Goal: Task Accomplishment & Management: Complete application form

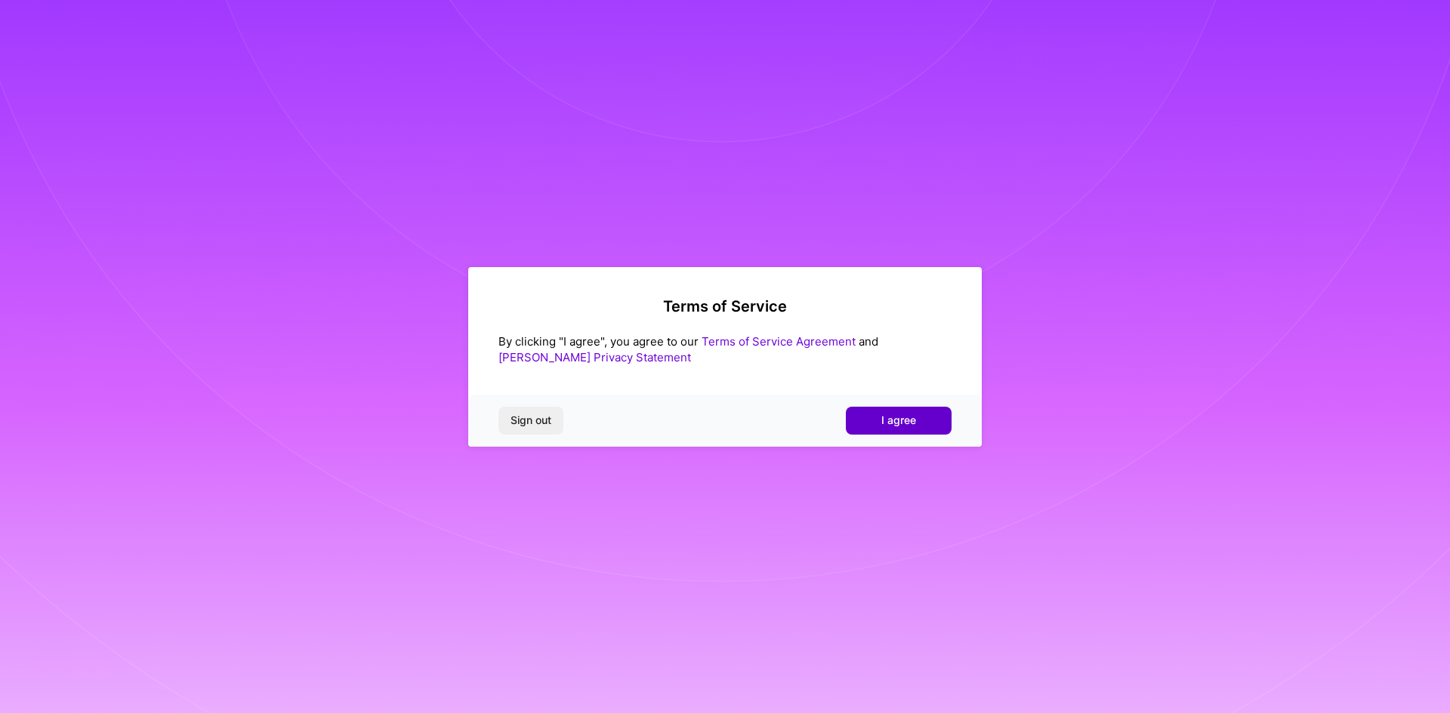
click at [895, 411] on button "I agree" at bounding box center [899, 420] width 106 height 27
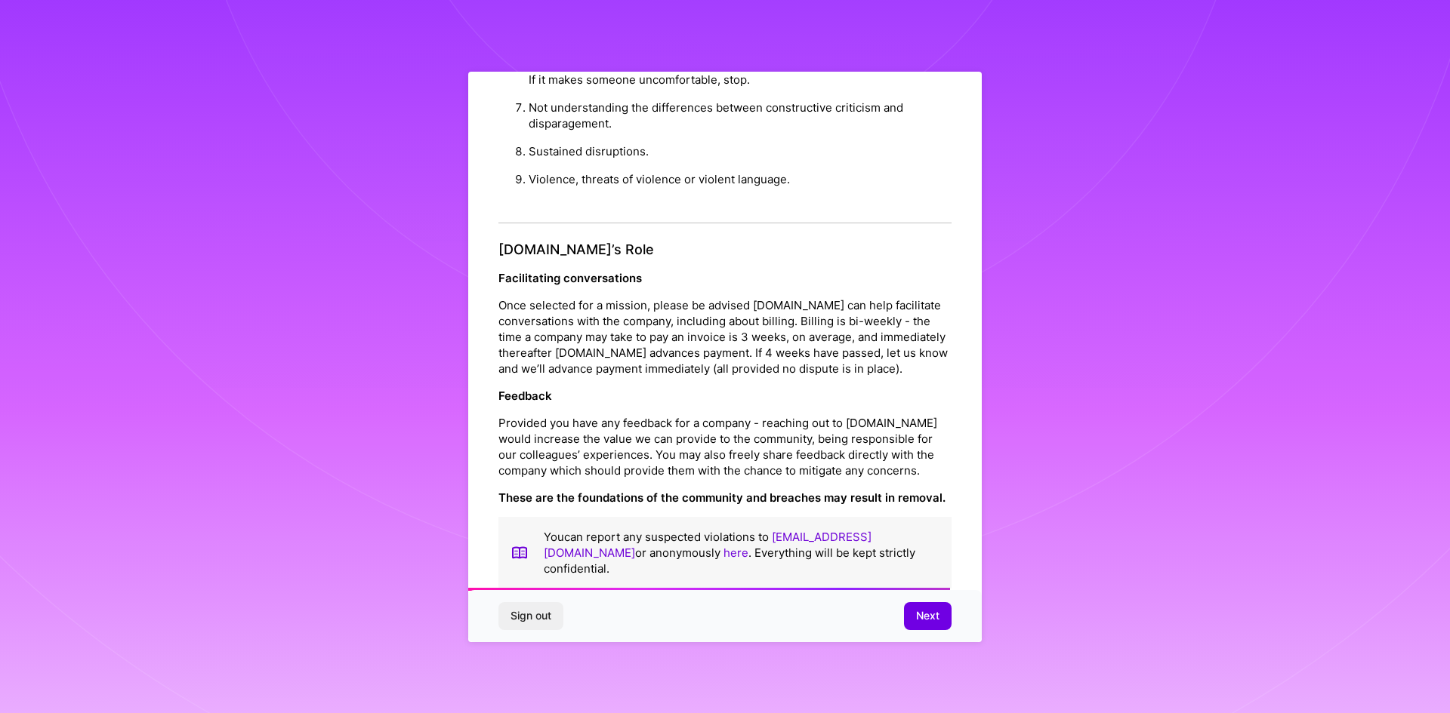
scroll to position [1610, 0]
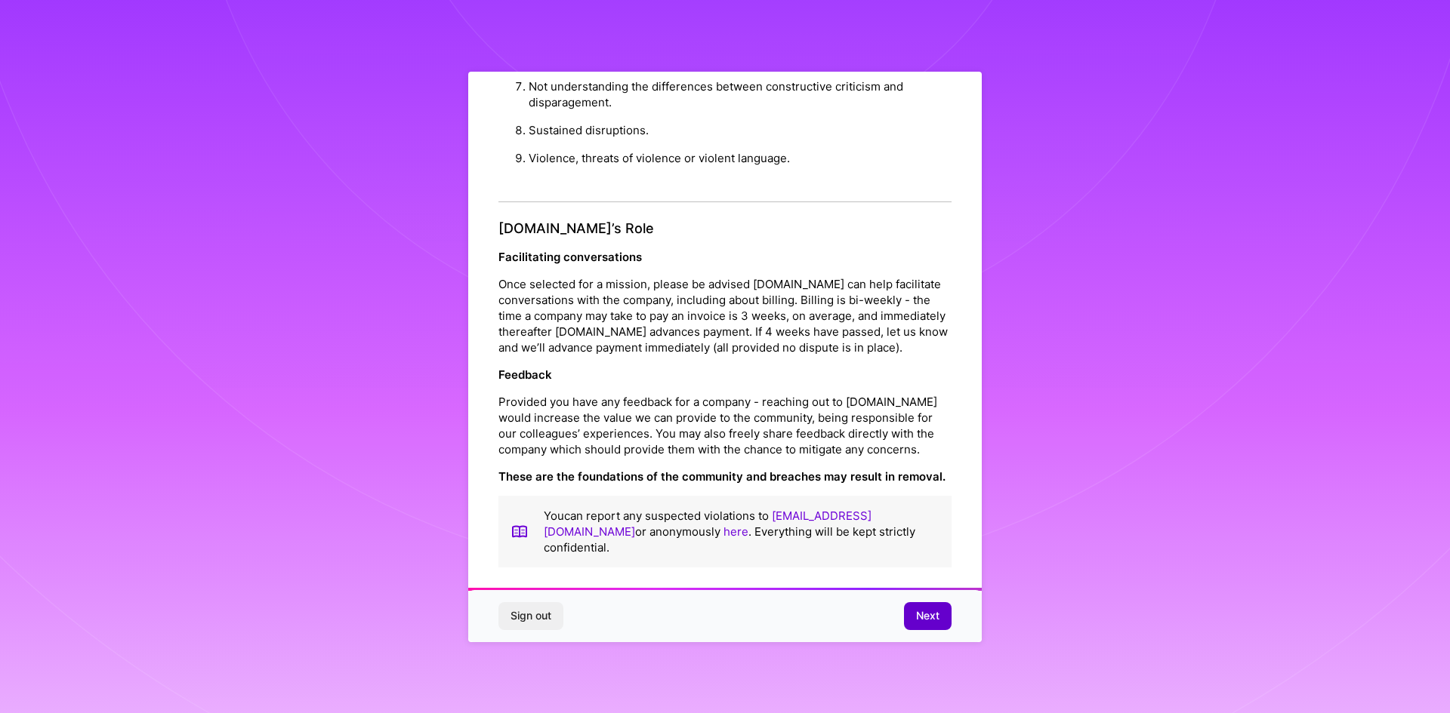
click at [929, 605] on button "Next" at bounding box center [928, 615] width 48 height 27
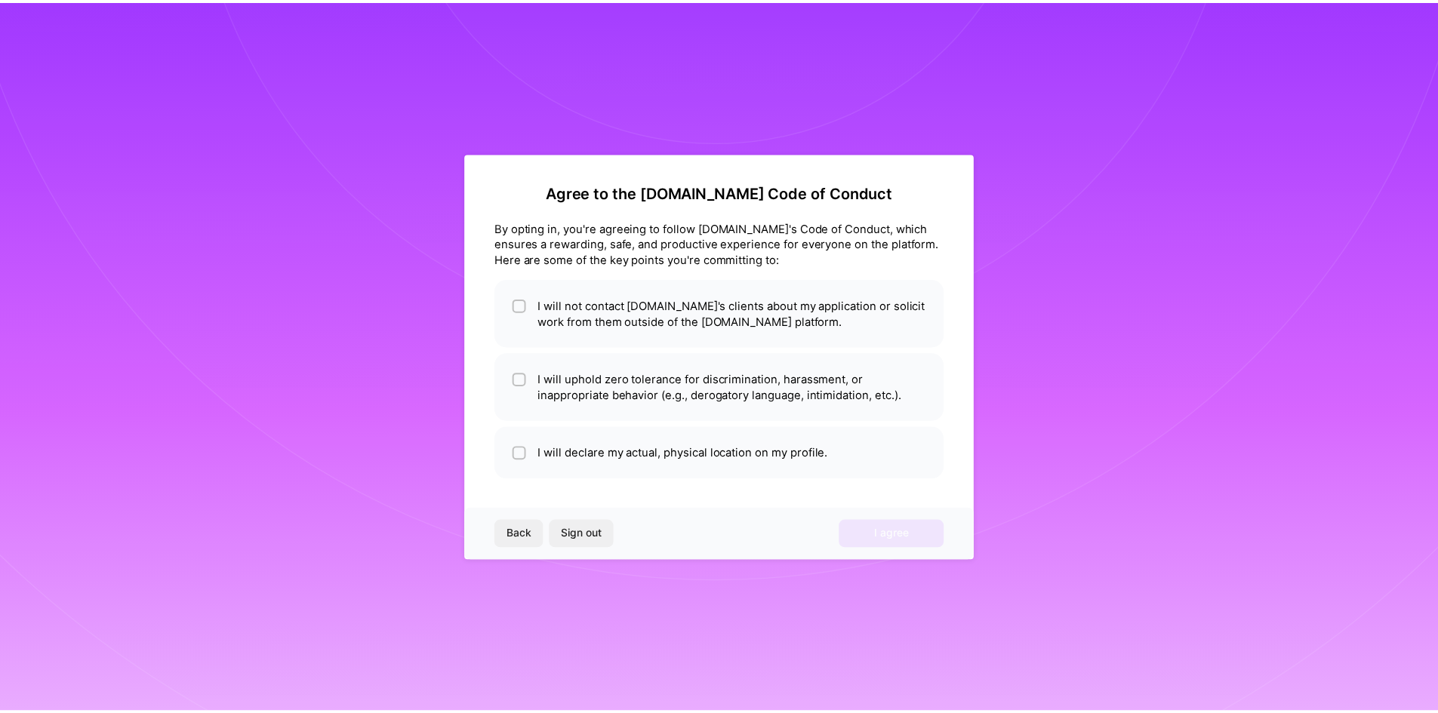
scroll to position [0, 0]
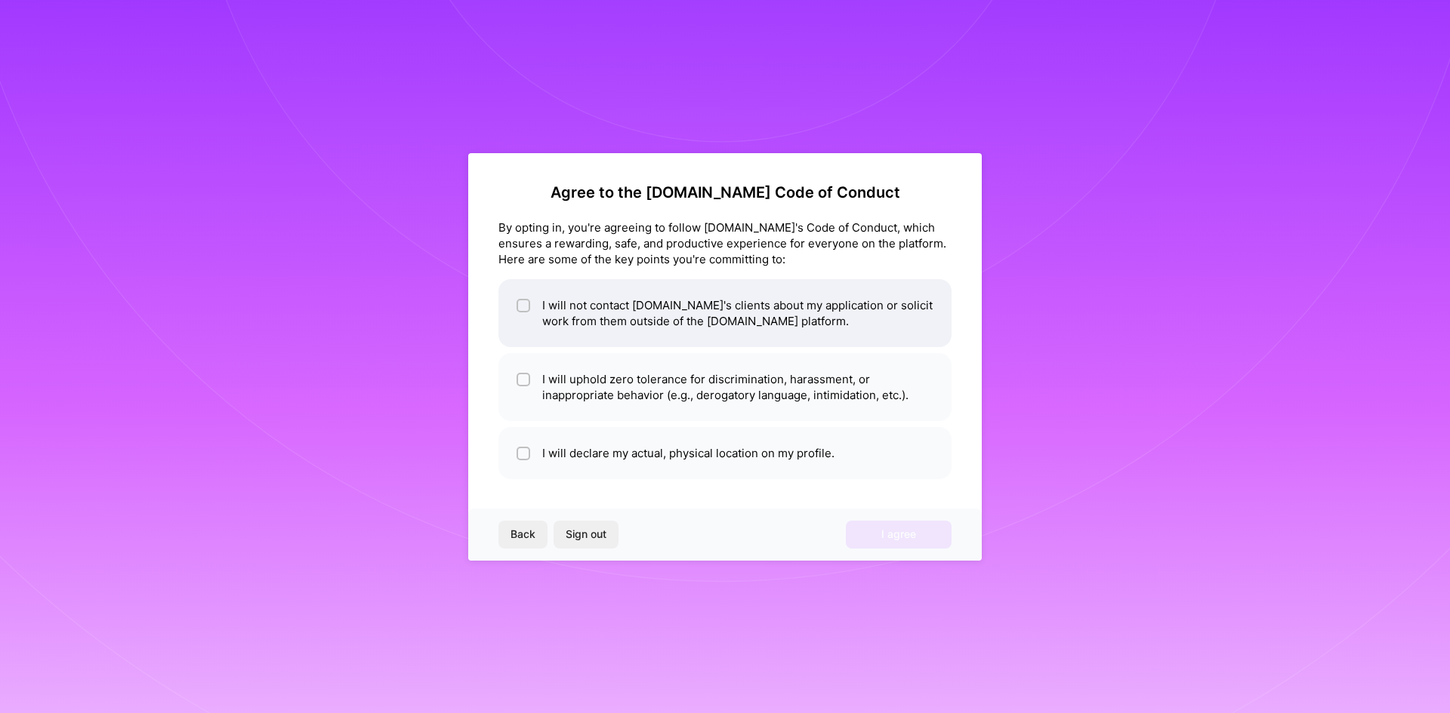
click at [587, 337] on li "I will not contact [DOMAIN_NAME]'s clients about my application or solicit work…" at bounding box center [724, 313] width 453 height 68
checkbox input "true"
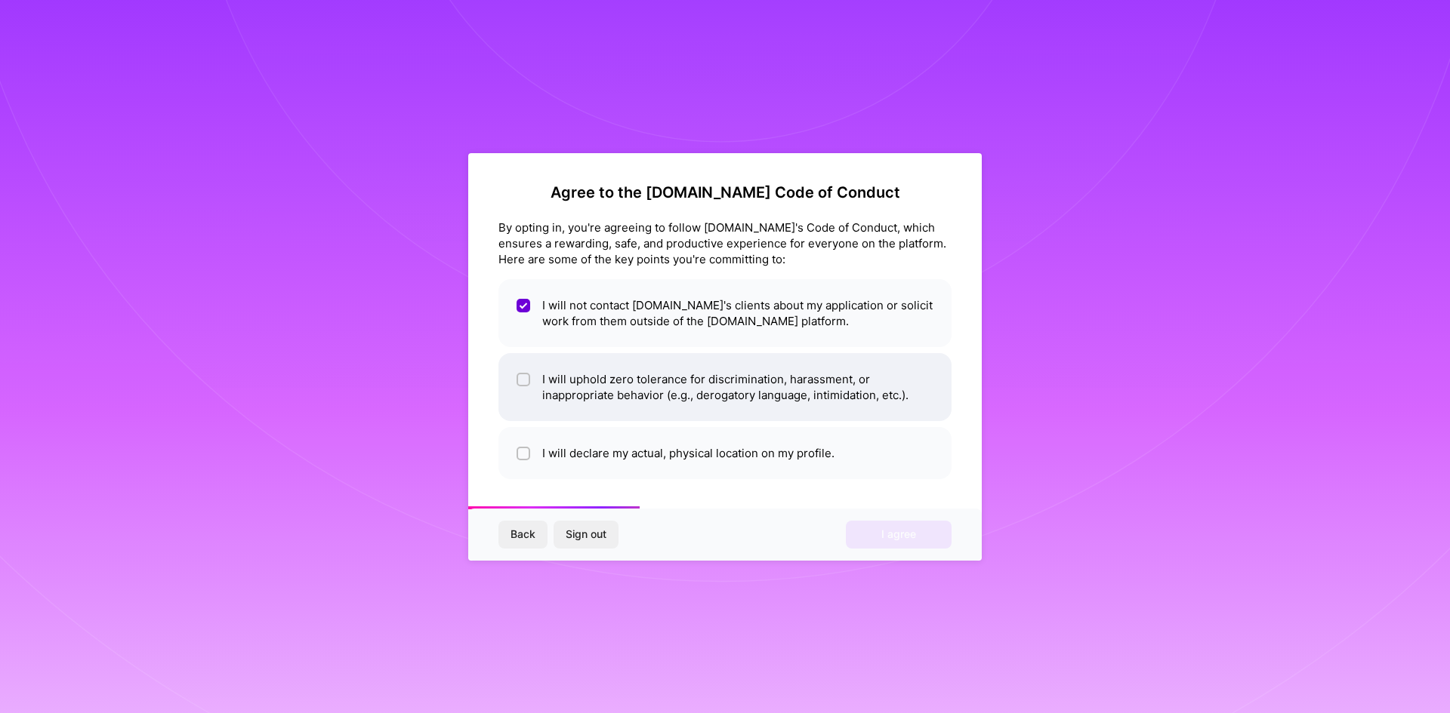
click at [587, 364] on li "I will uphold zero tolerance for discrimination, harassment, or inappropriate b…" at bounding box center [724, 387] width 453 height 68
checkbox input "true"
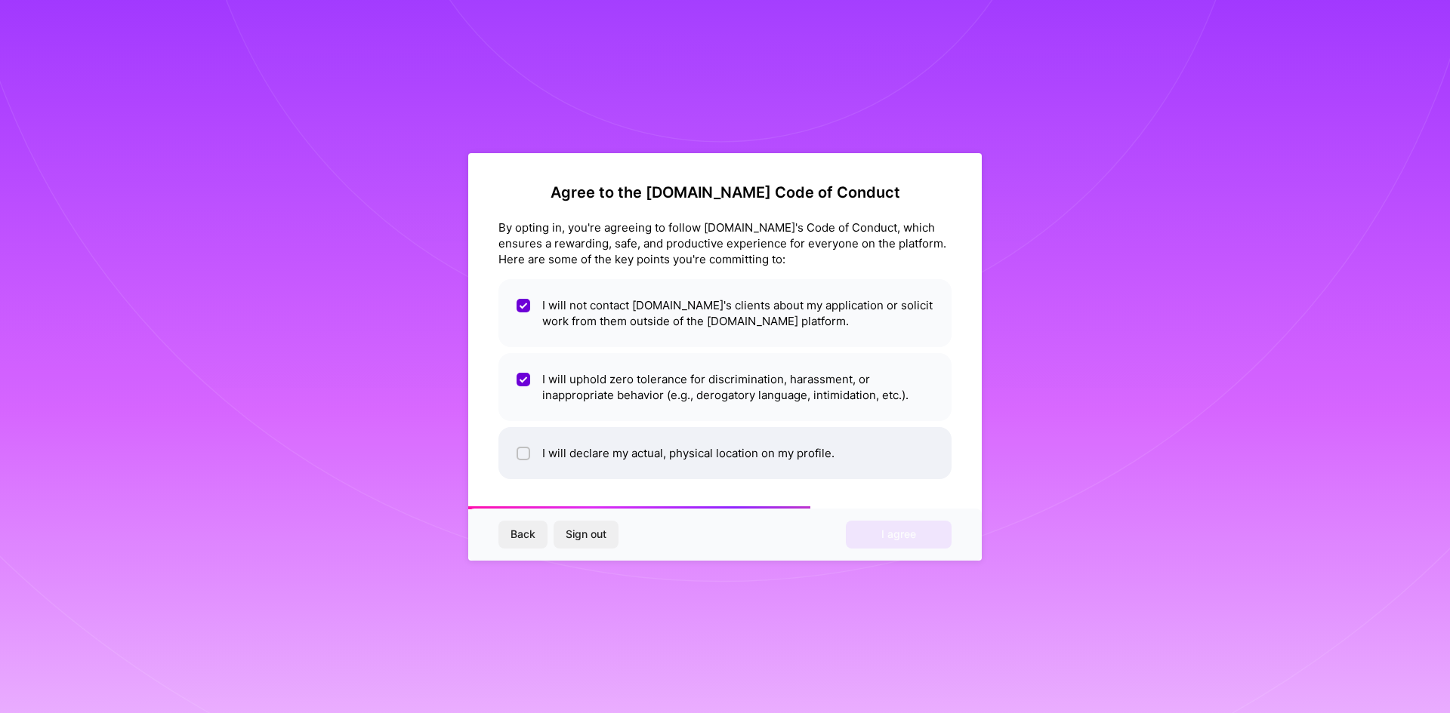
click at [608, 442] on li "I will declare my actual, physical location on my profile." at bounding box center [724, 453] width 453 height 52
checkbox input "true"
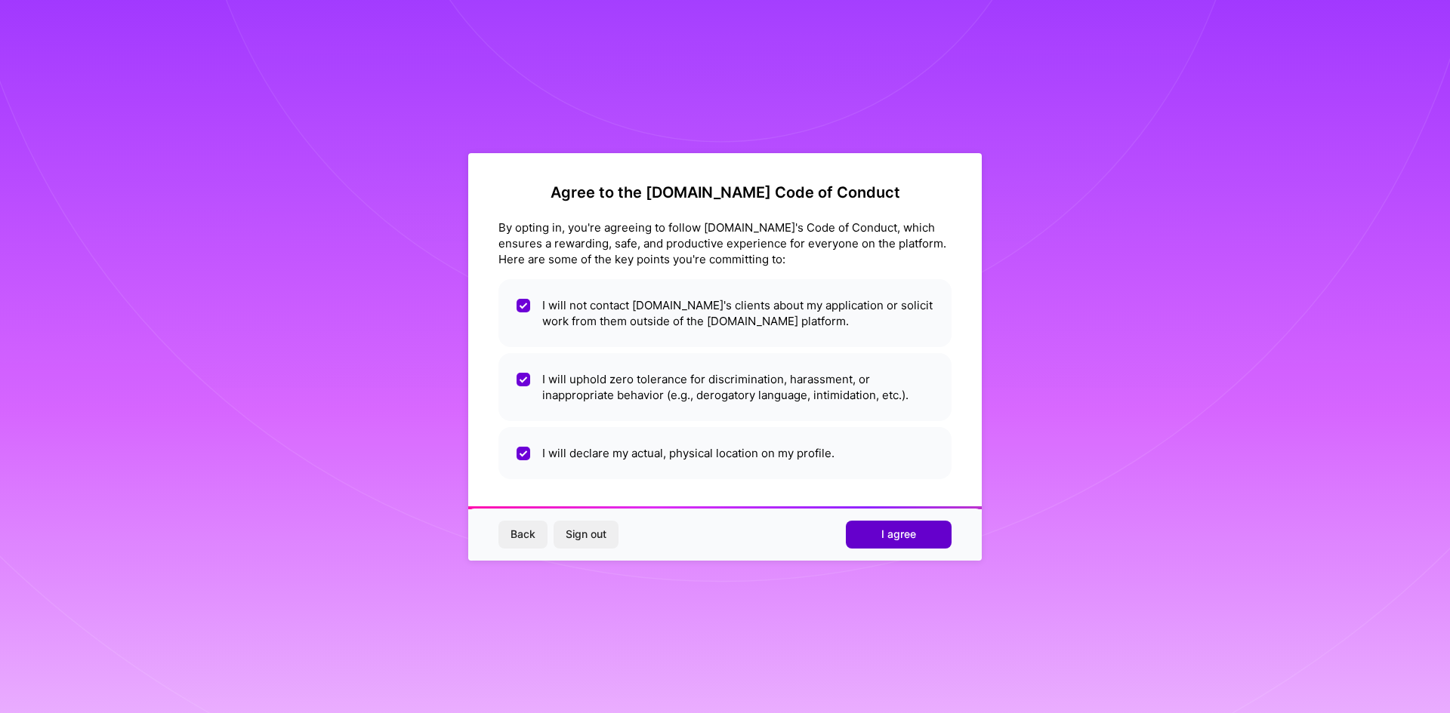
click at [881, 539] on span "I agree" at bounding box center [898, 534] width 35 height 15
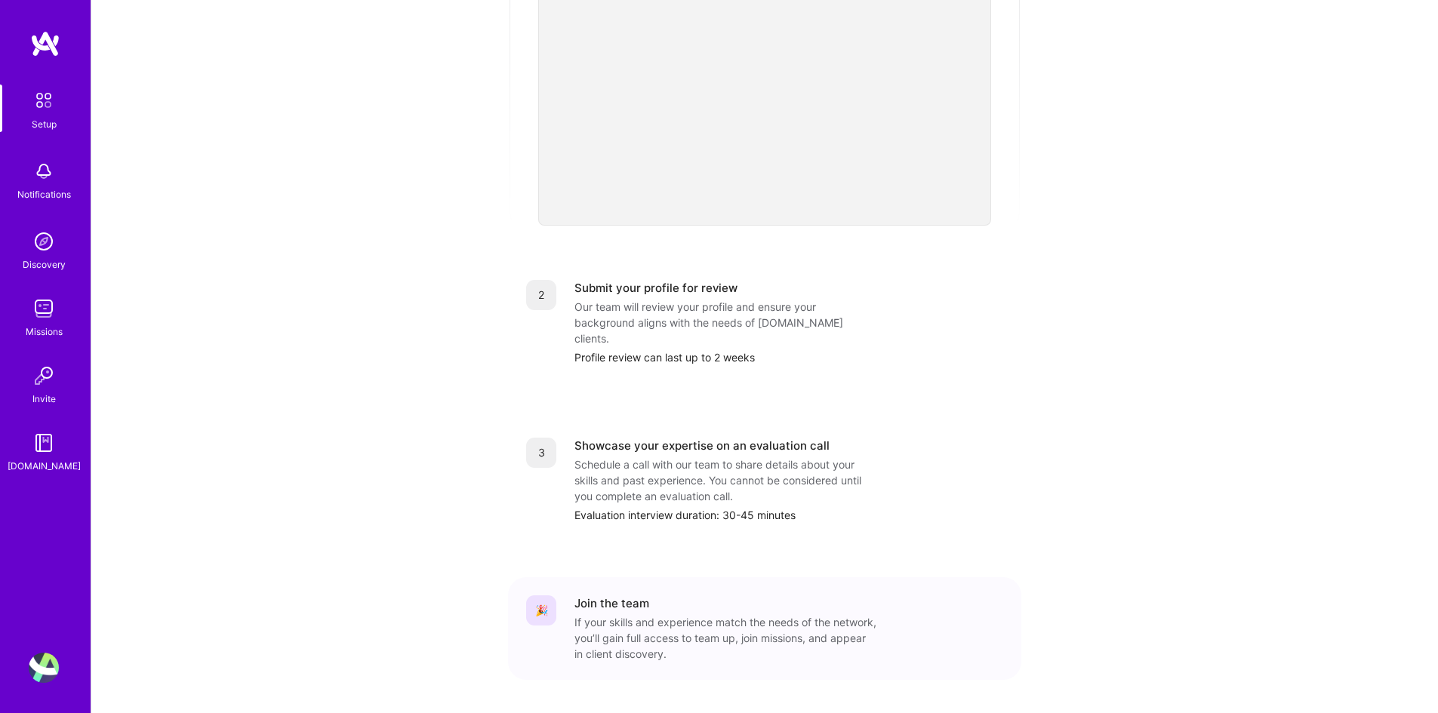
scroll to position [434, 0]
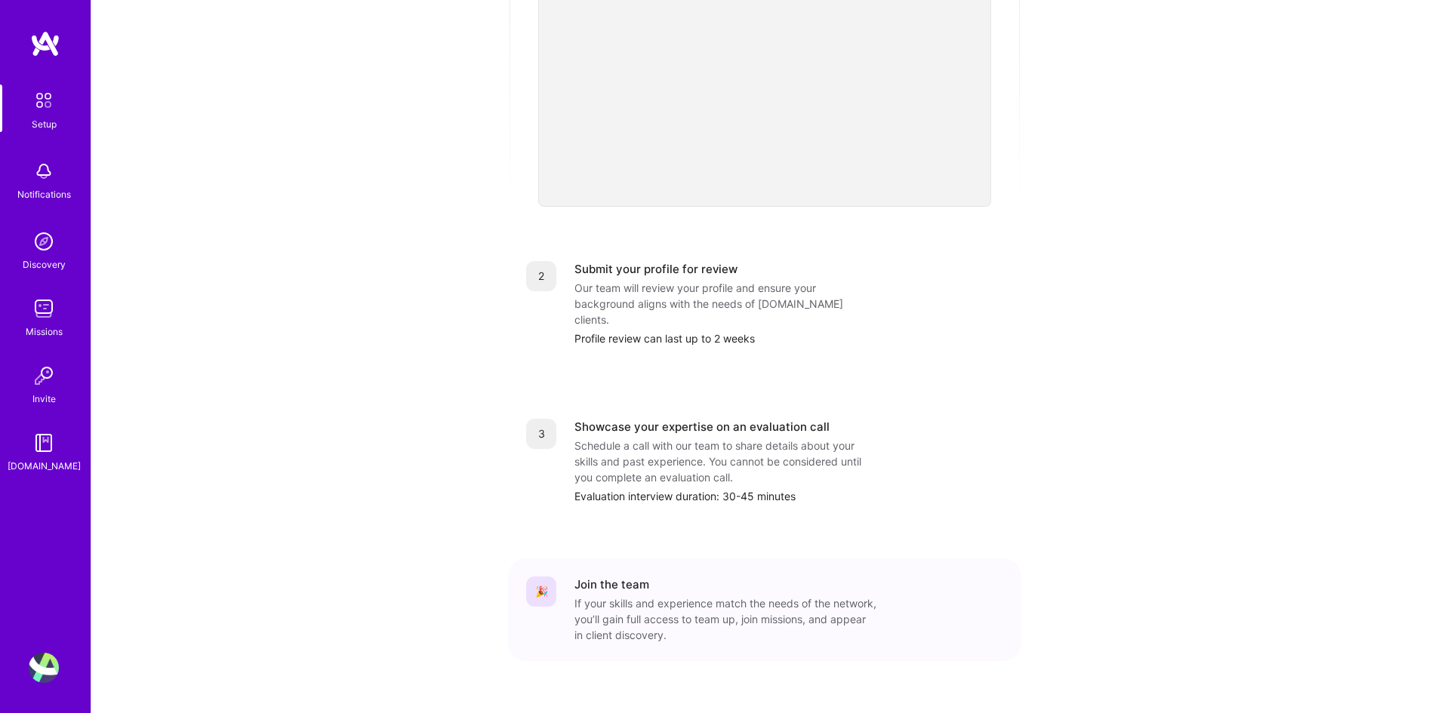
click at [622, 596] on div "If your skills and experience match the needs of the network, you’ll gain full …" at bounding box center [726, 620] width 302 height 48
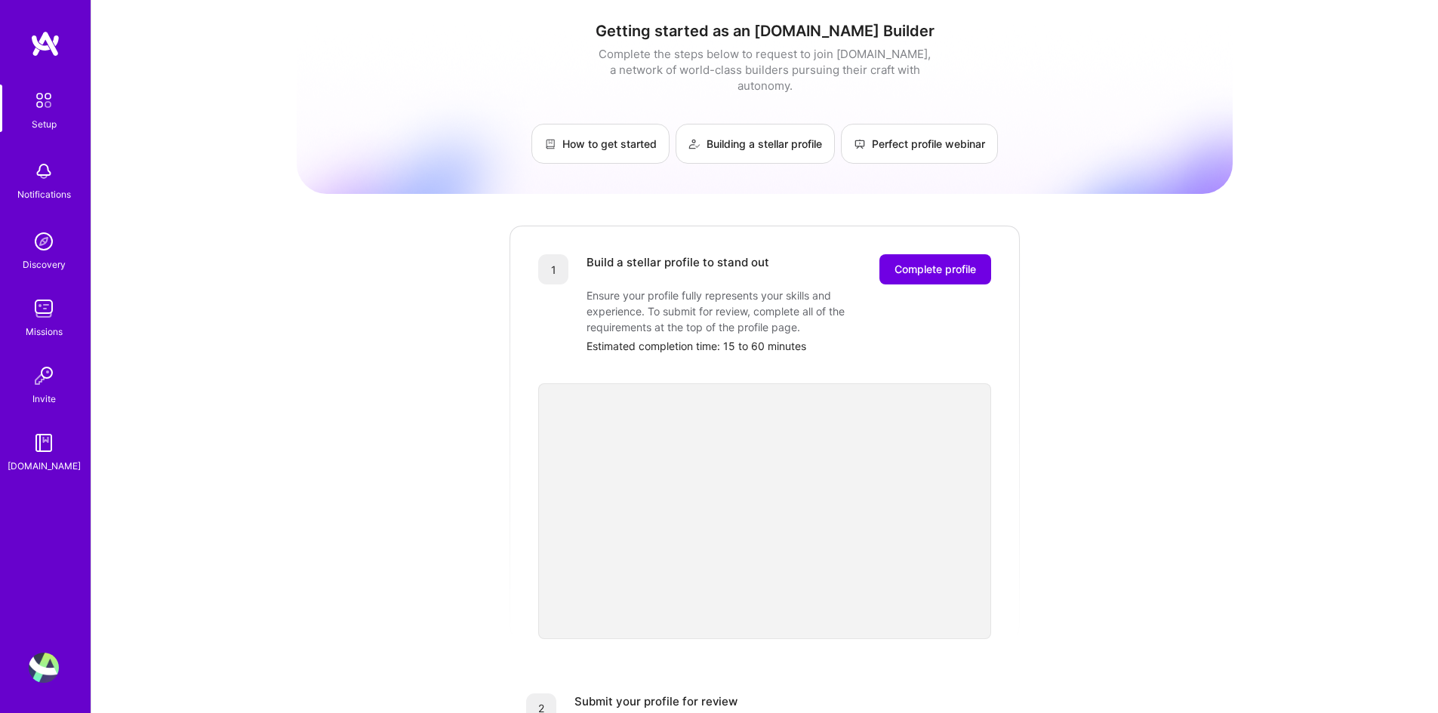
scroll to position [0, 0]
click at [910, 264] on button "Complete profile" at bounding box center [936, 271] width 112 height 30
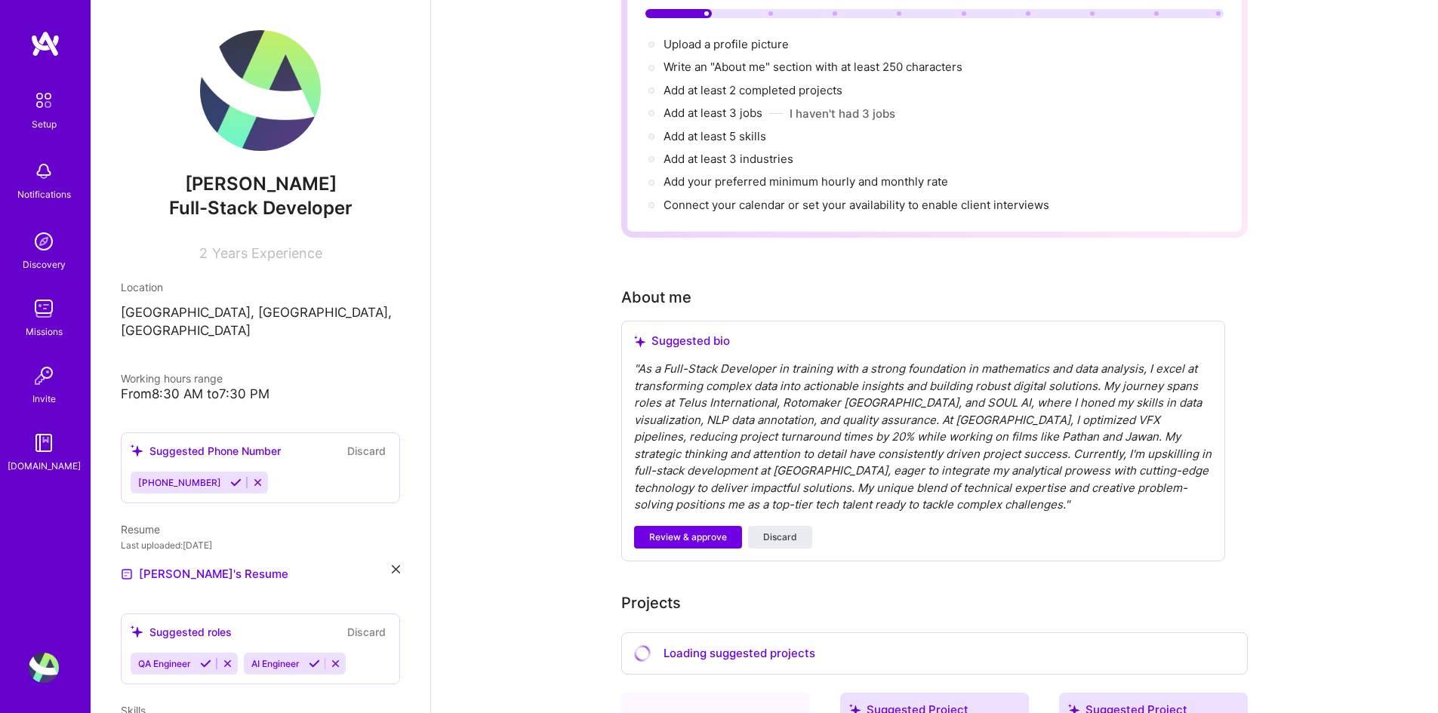
scroll to position [311, 0]
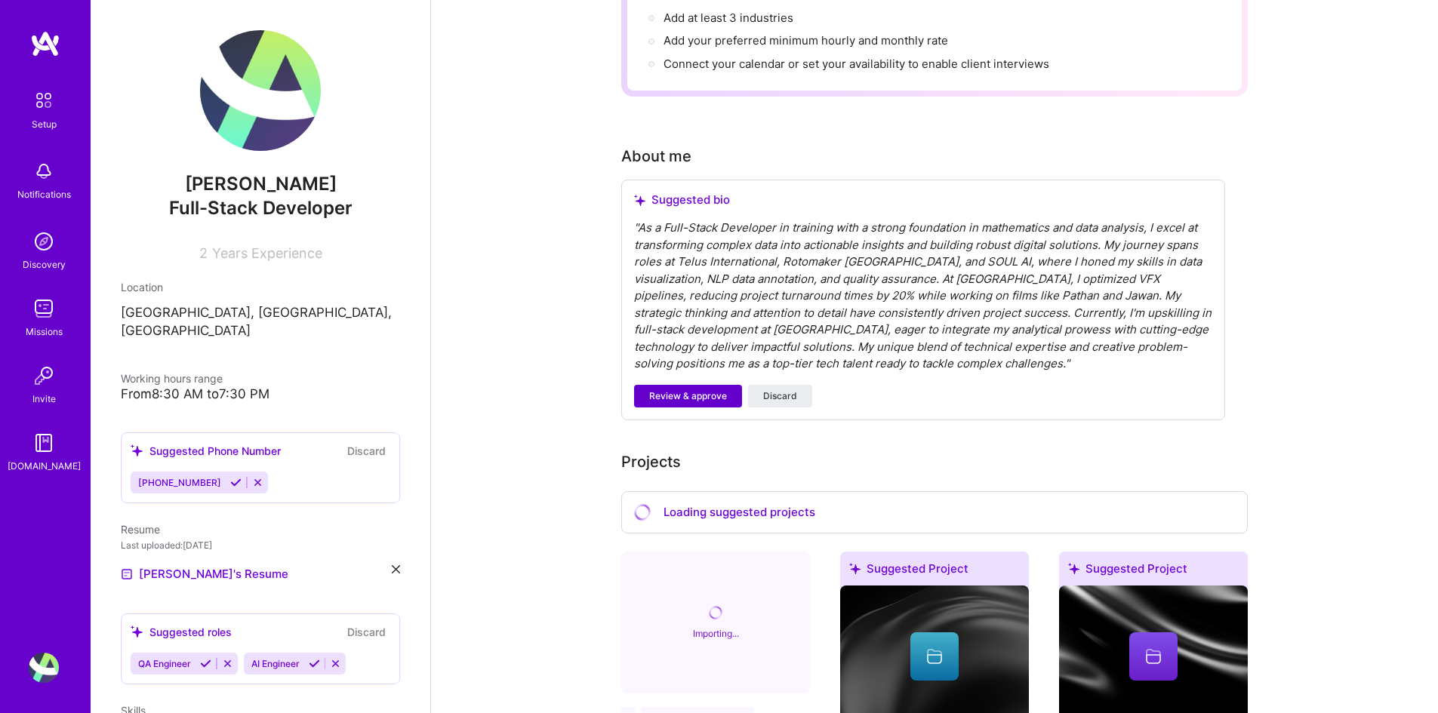
click at [710, 390] on span "Review & approve" at bounding box center [688, 397] width 78 height 14
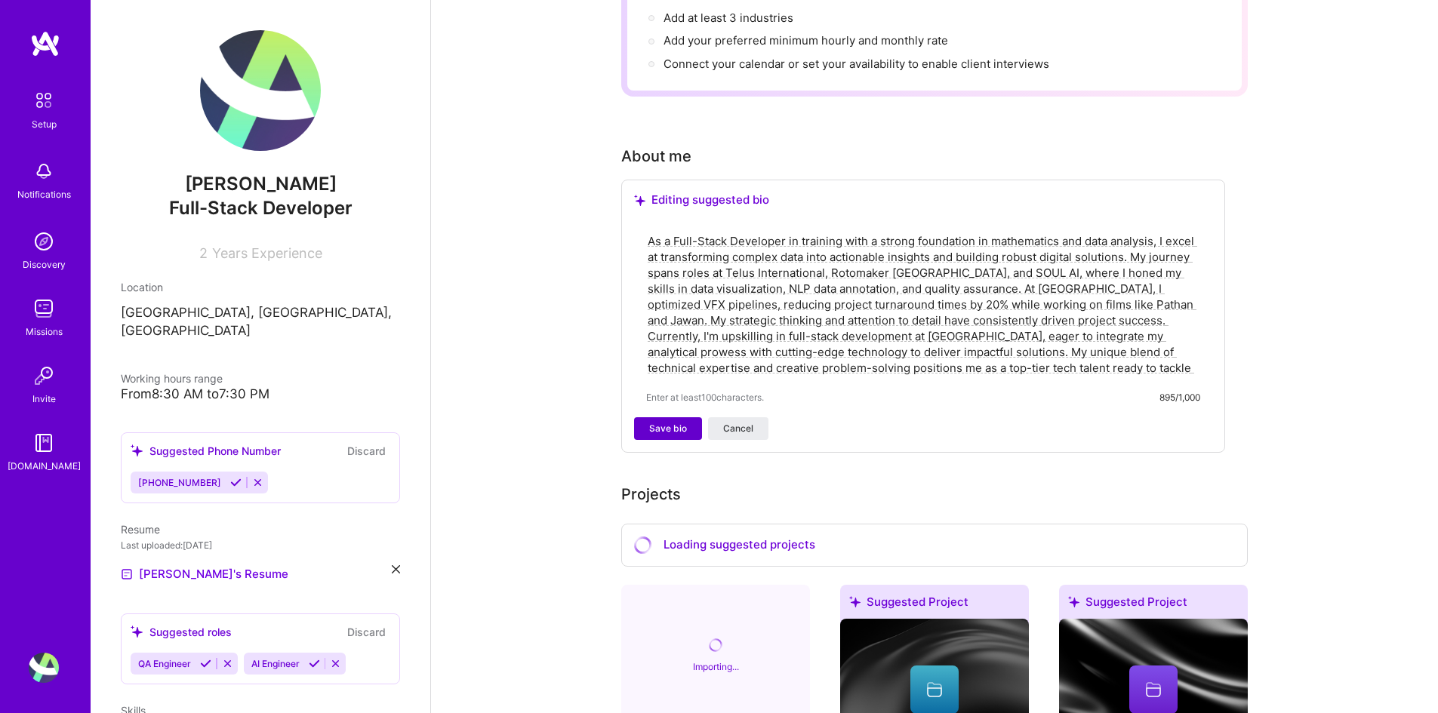
click at [676, 422] on span "Save bio" at bounding box center [668, 429] width 38 height 14
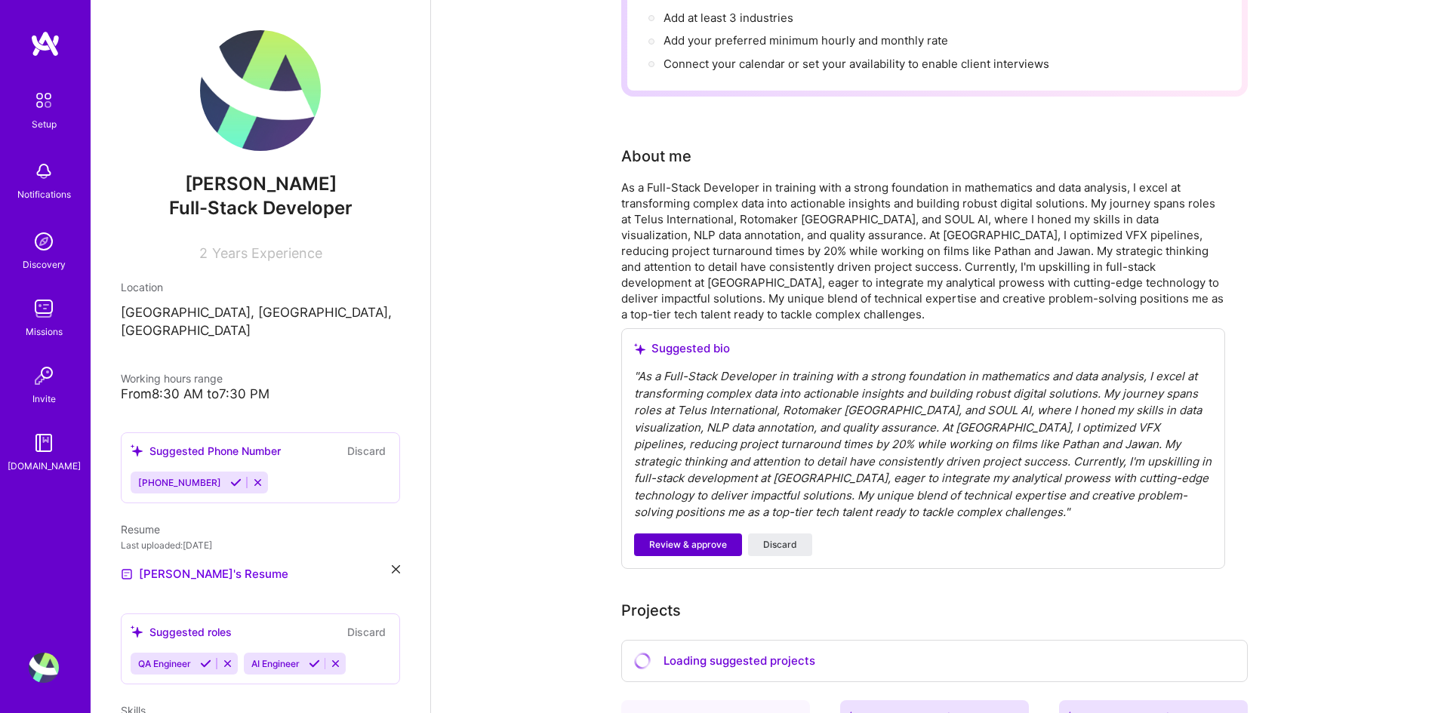
click at [697, 538] on span "Review & approve" at bounding box center [688, 545] width 78 height 14
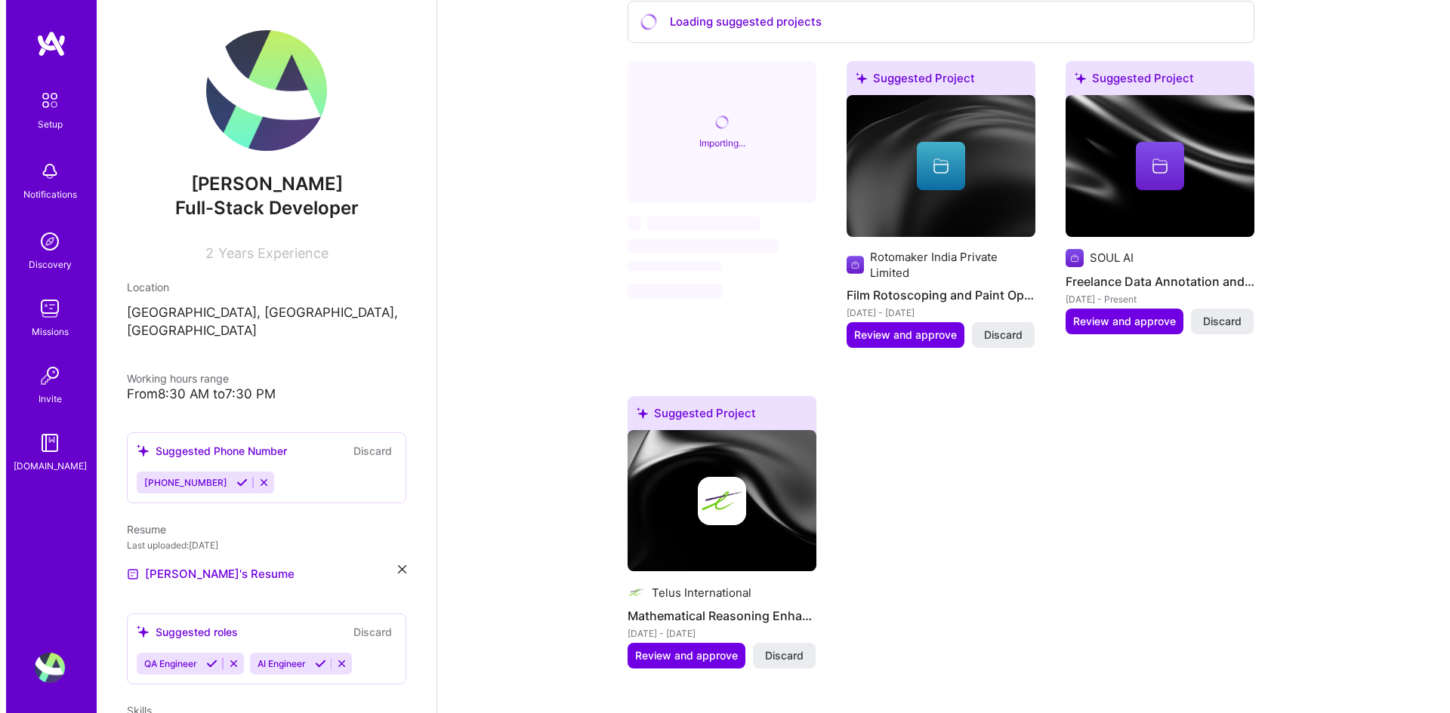
scroll to position [689, 0]
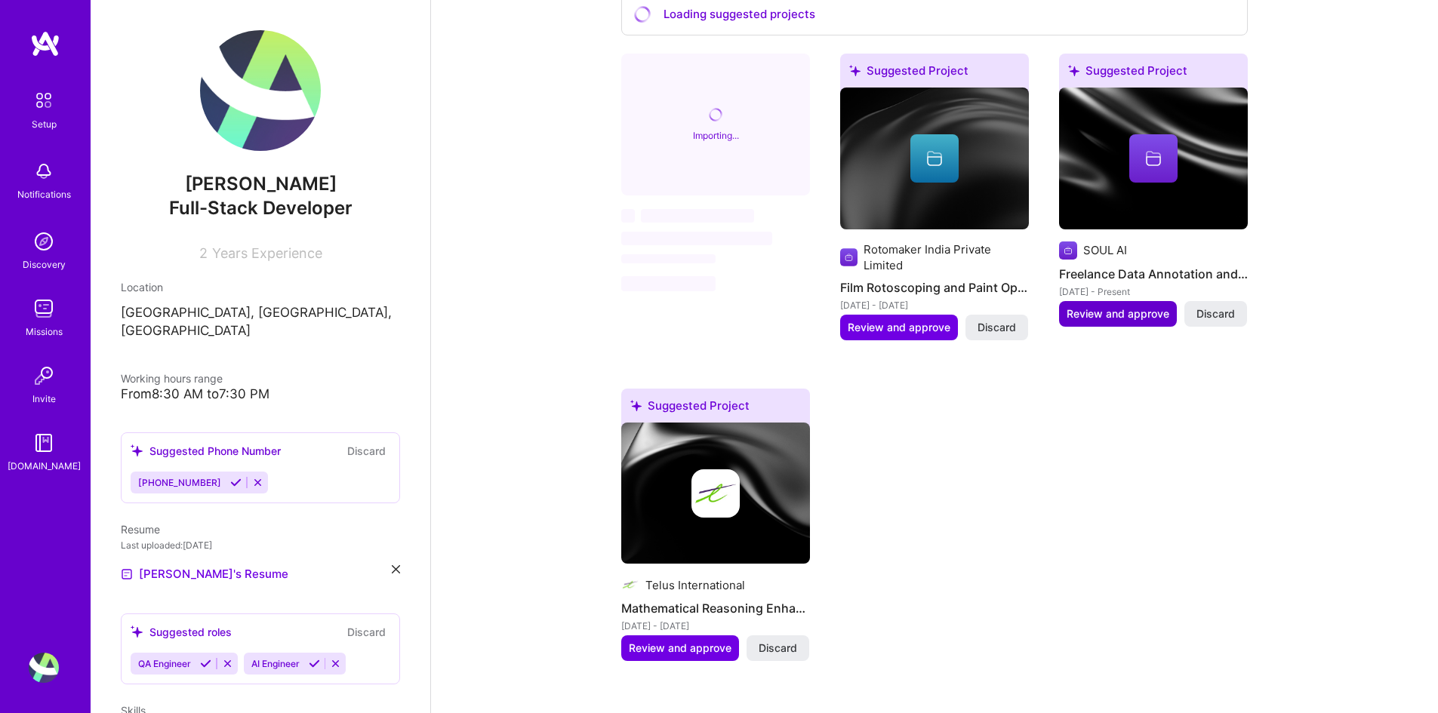
click at [1099, 307] on span "Review and approve" at bounding box center [1118, 314] width 103 height 15
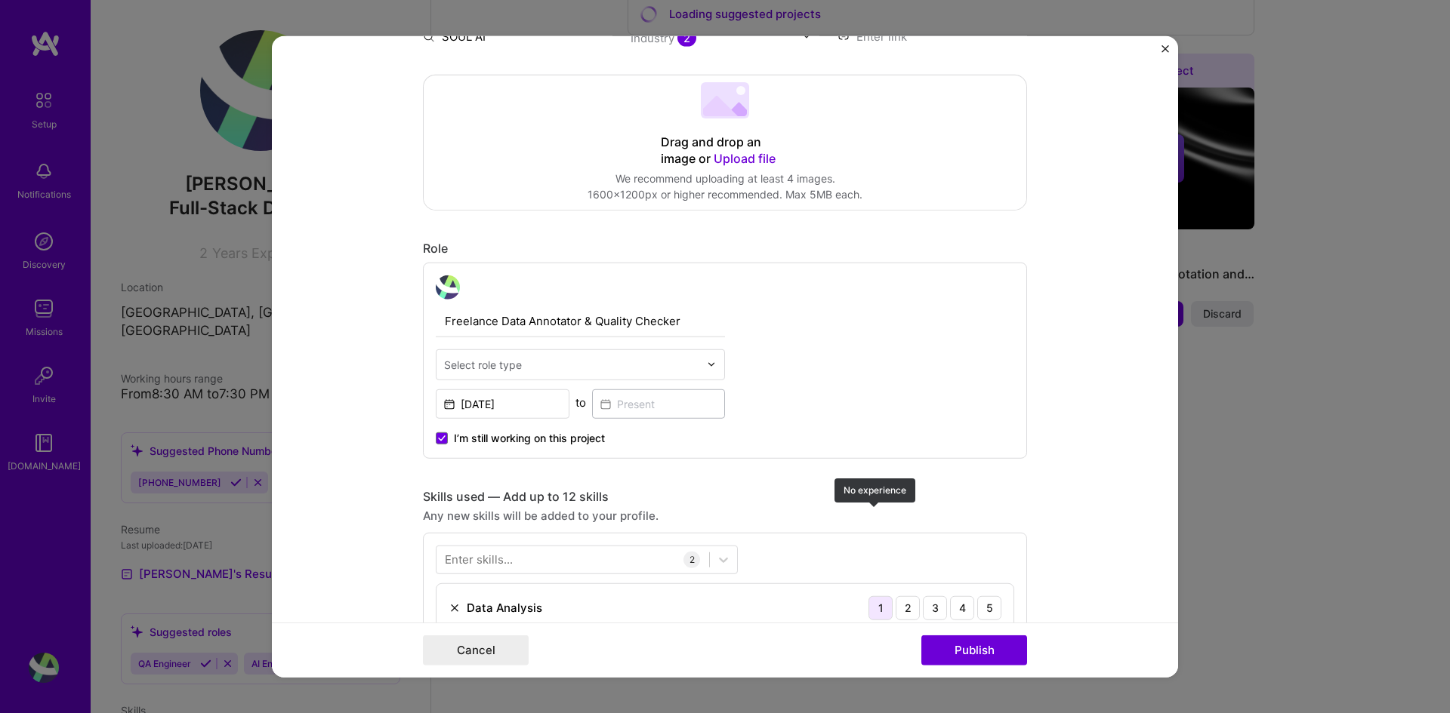
scroll to position [679, 0]
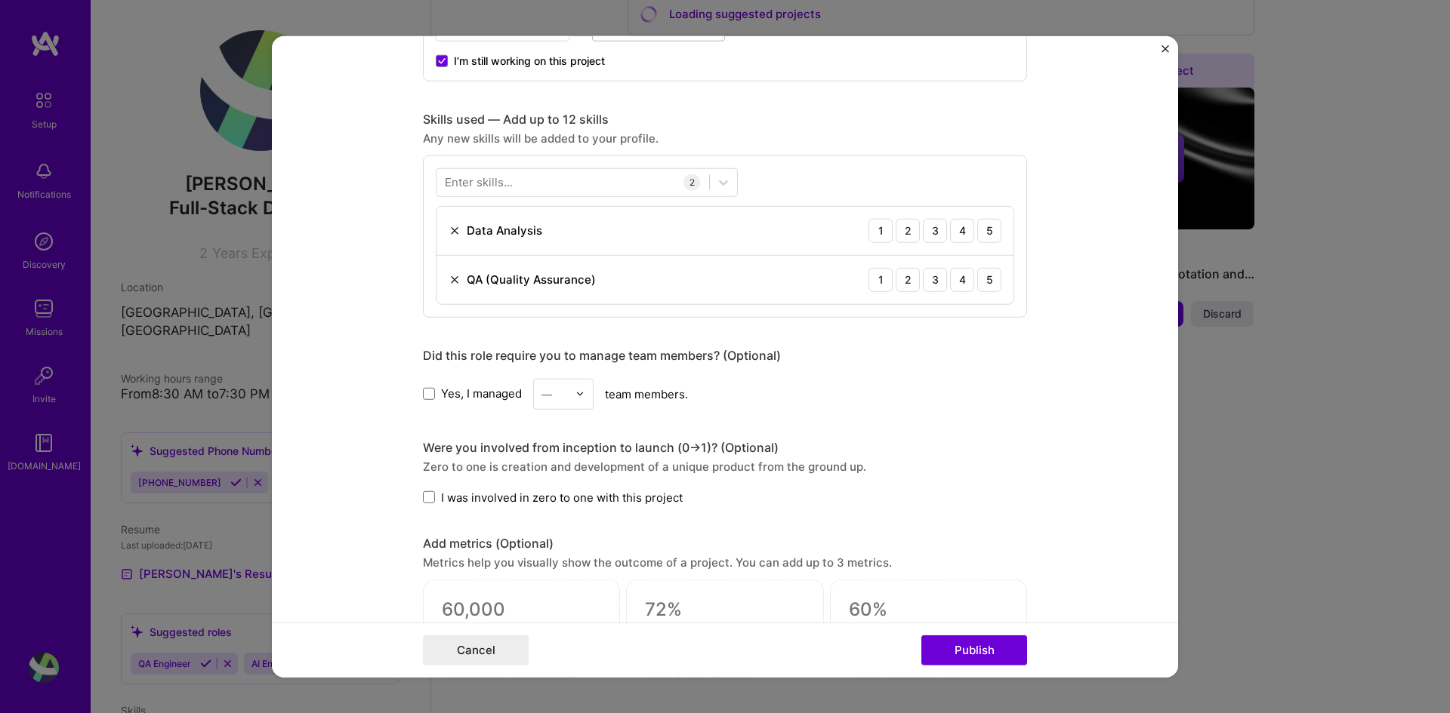
click at [441, 394] on span "Yes, I managed" at bounding box center [481, 394] width 81 height 16
click at [0, 0] on input "Yes, I managed" at bounding box center [0, 0] width 0 height 0
click at [425, 491] on span at bounding box center [429, 497] width 12 height 12
click at [0, 0] on input "I was involved in zero to one with this project" at bounding box center [0, 0] width 0 height 0
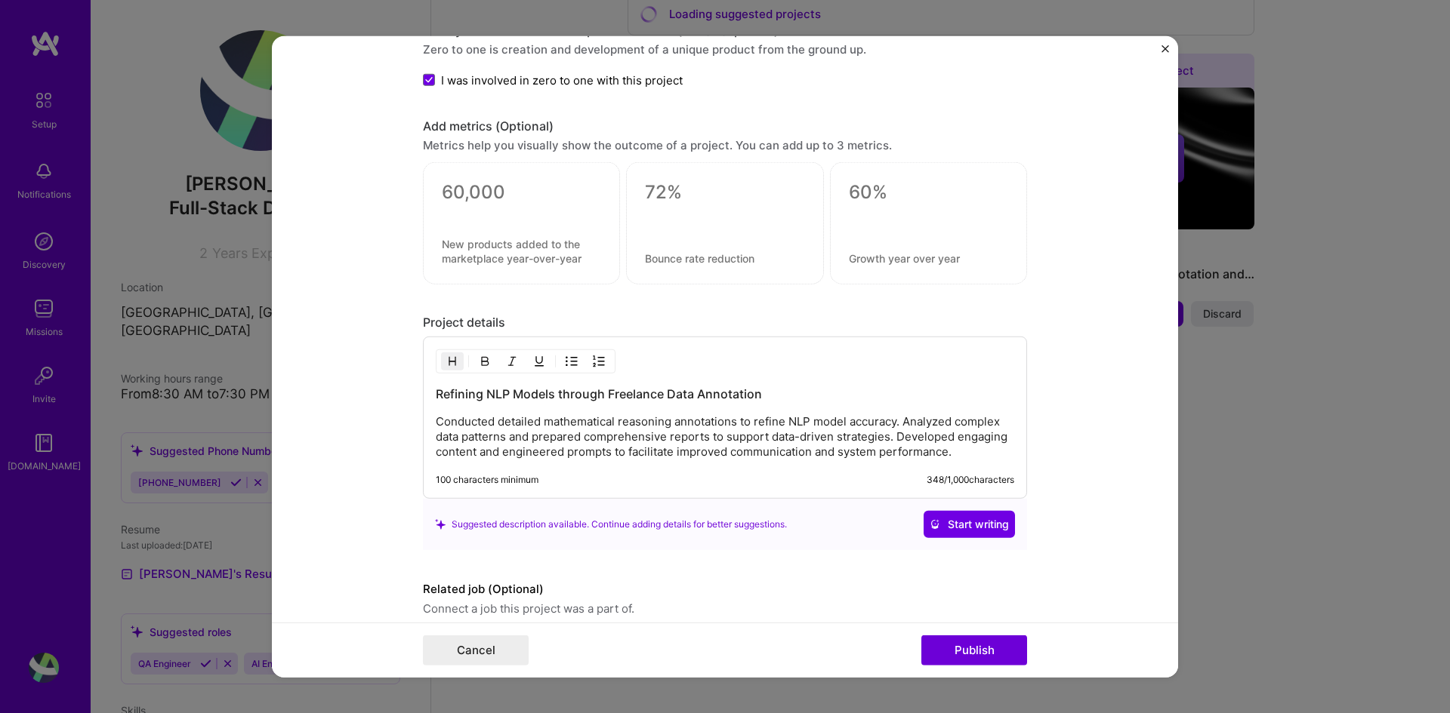
scroll to position [1160, 0]
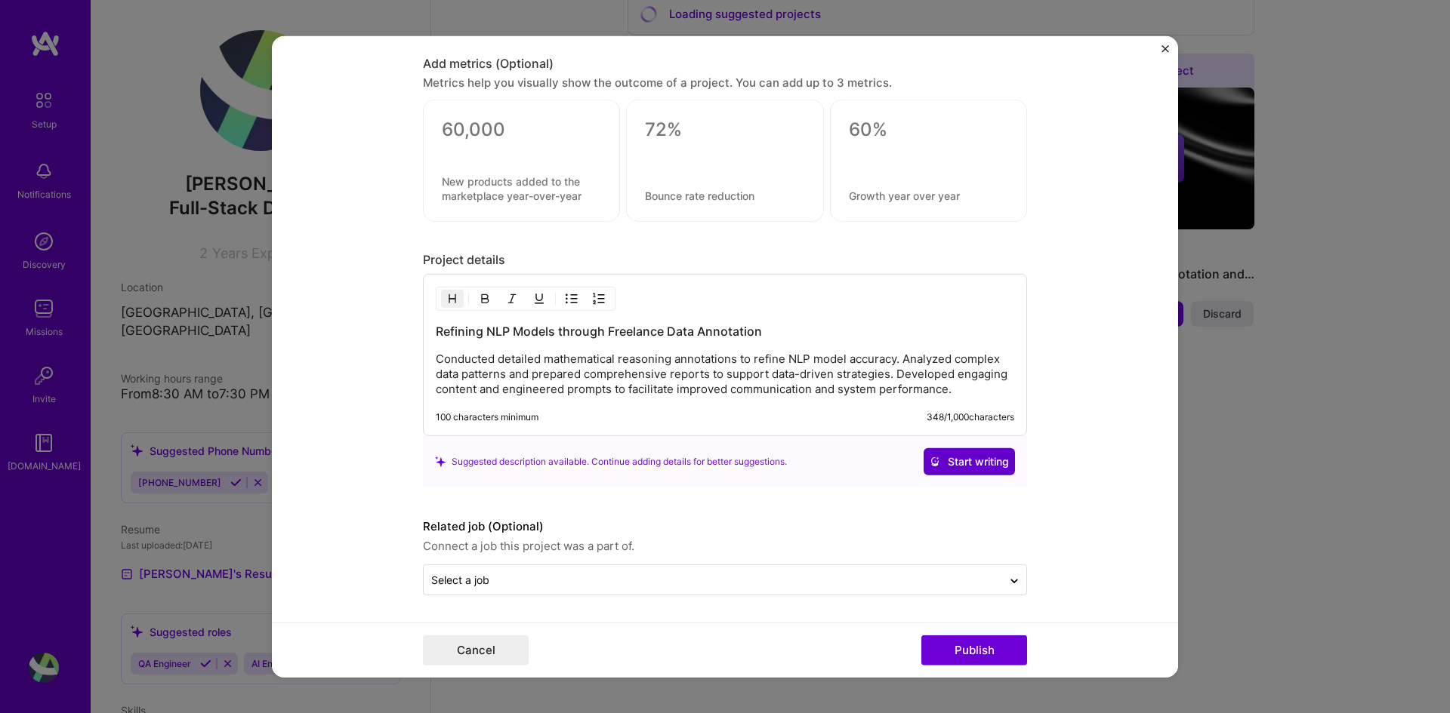
click at [958, 461] on span "Start writing" at bounding box center [968, 461] width 79 height 15
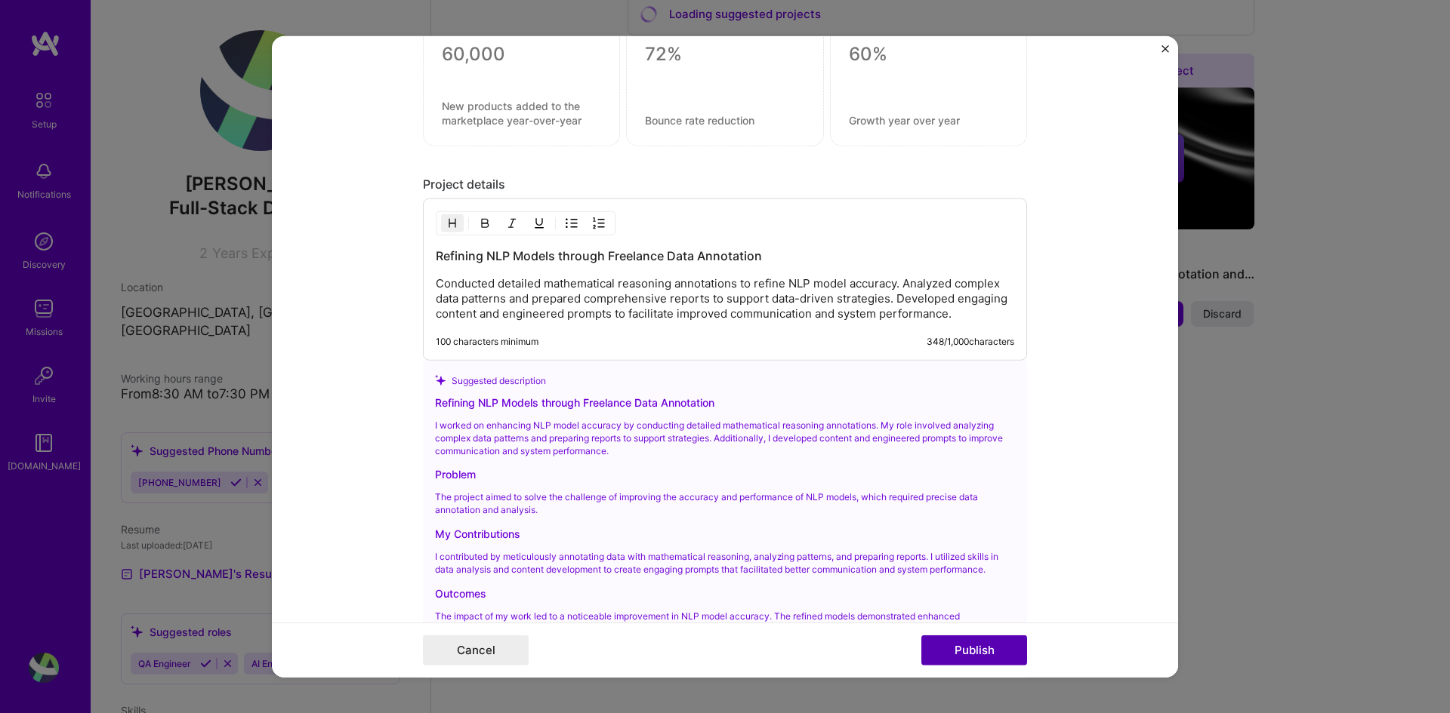
click at [952, 651] on button "Publish" at bounding box center [974, 651] width 106 height 30
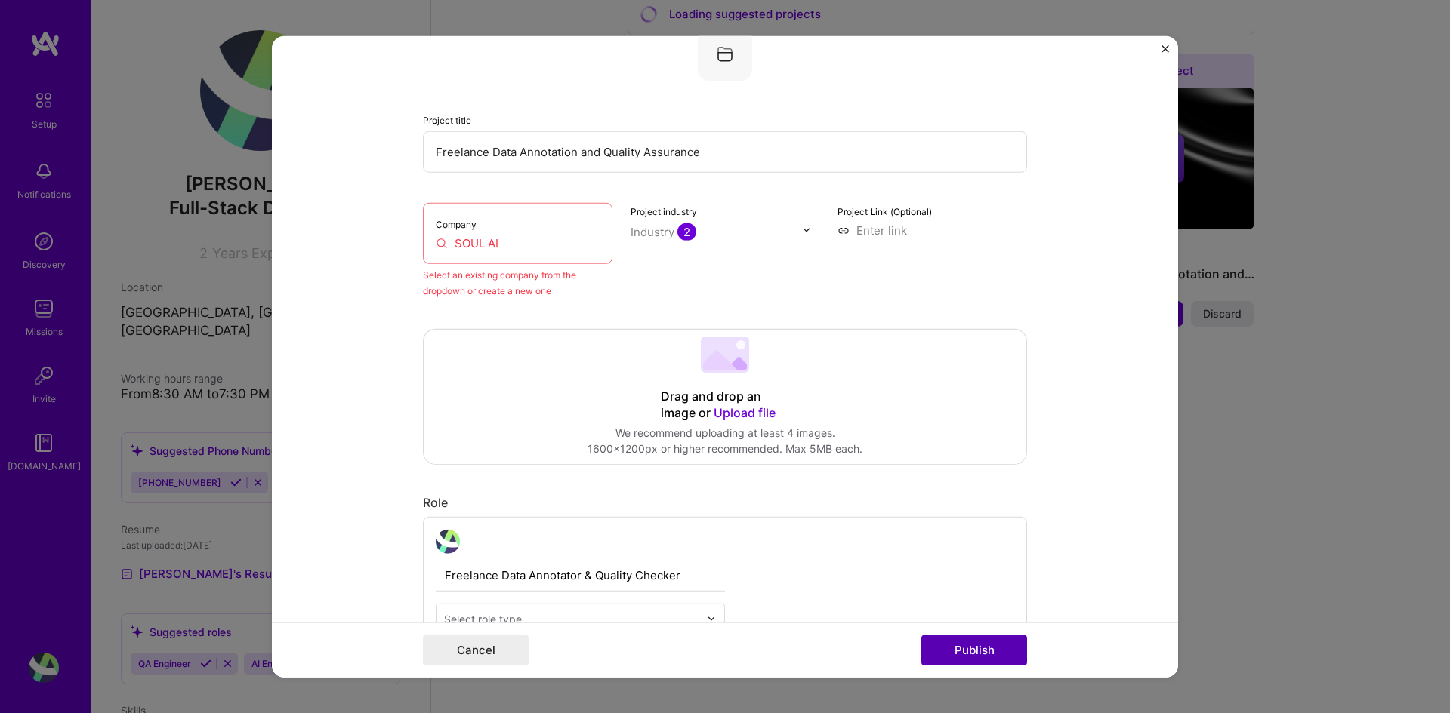
scroll to position [99, 0]
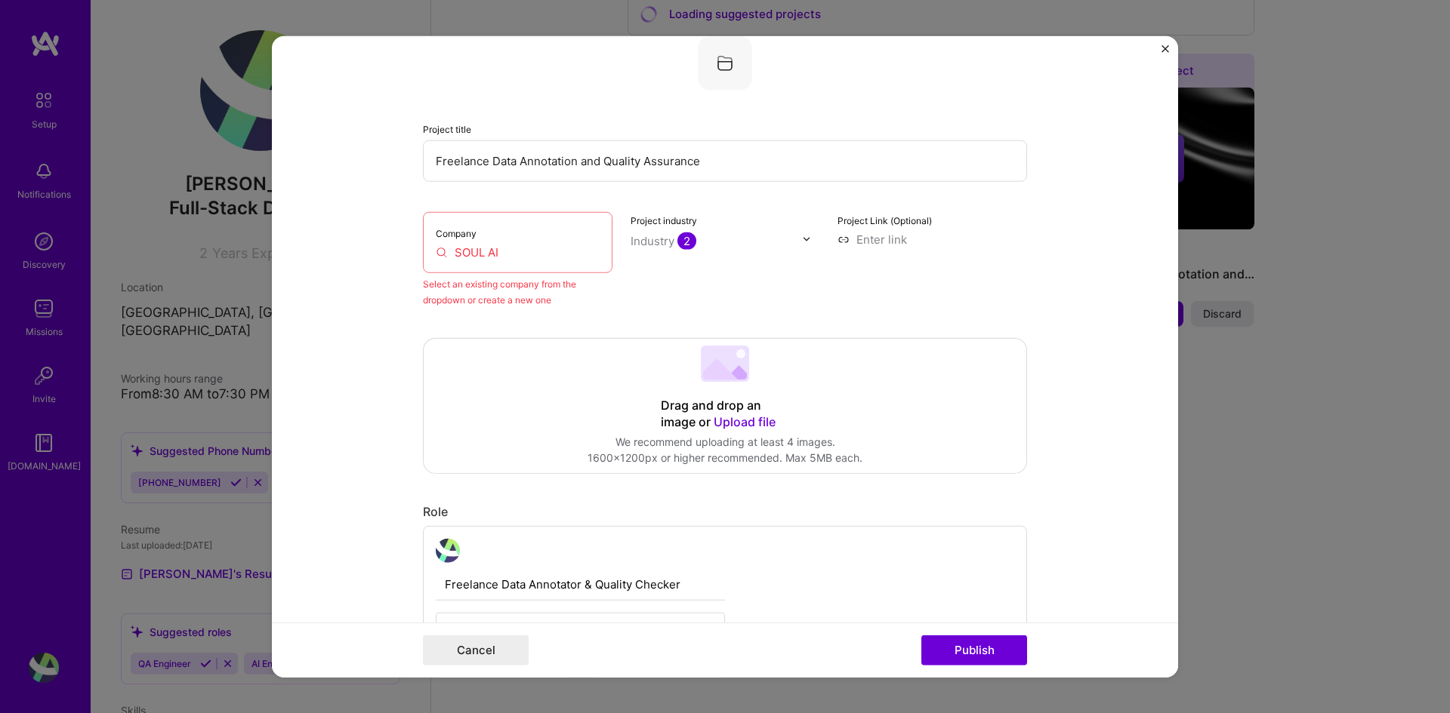
click at [531, 251] on input "SOUL AI" at bounding box center [518, 252] width 164 height 16
click at [806, 238] on div at bounding box center [810, 239] width 17 height 16
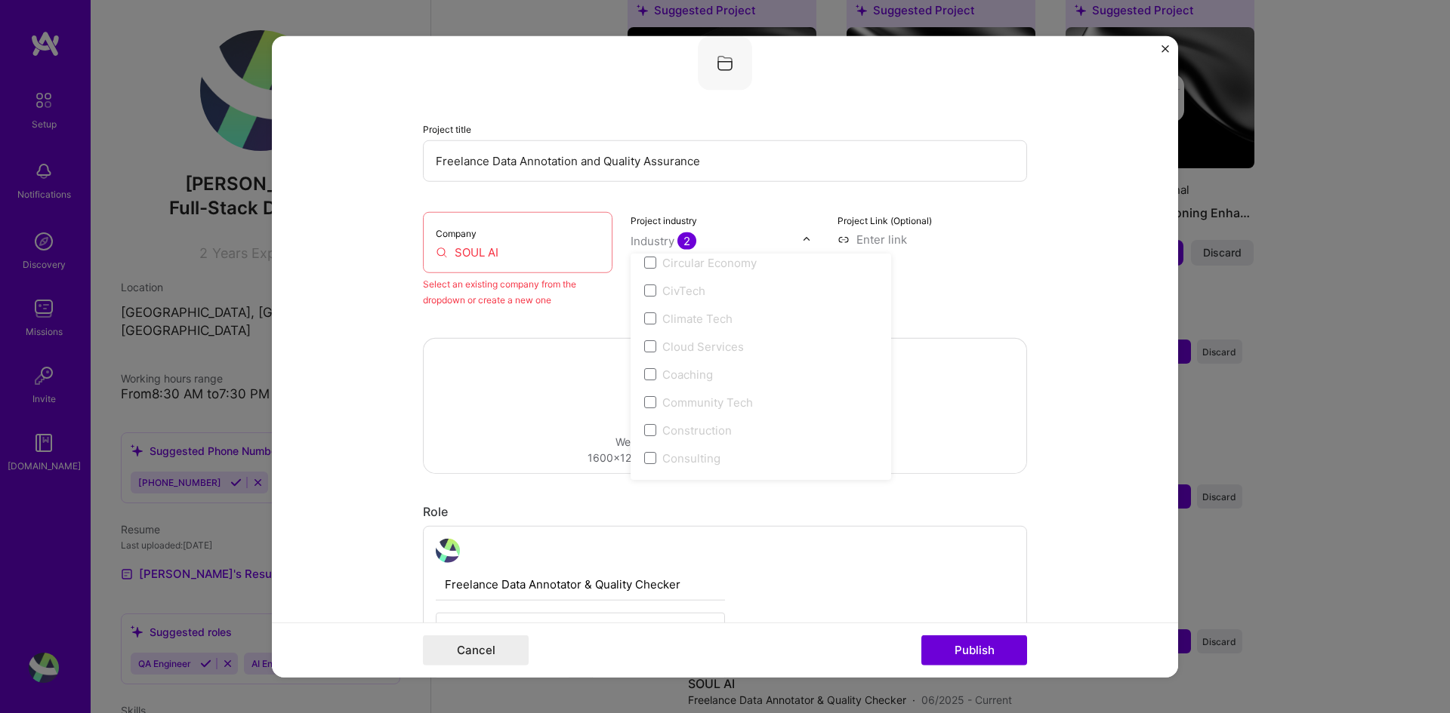
scroll to position [906, 0]
drag, startPoint x: 487, startPoint y: 154, endPoint x: 417, endPoint y: 149, distance: 69.6
click at [423, 149] on input "Freelance Data Annotation and Quality Assurance" at bounding box center [725, 161] width 604 height 42
type input "Data Annotation and Quality Assurance"
click at [644, 239] on div "Industry 2" at bounding box center [663, 241] width 66 height 16
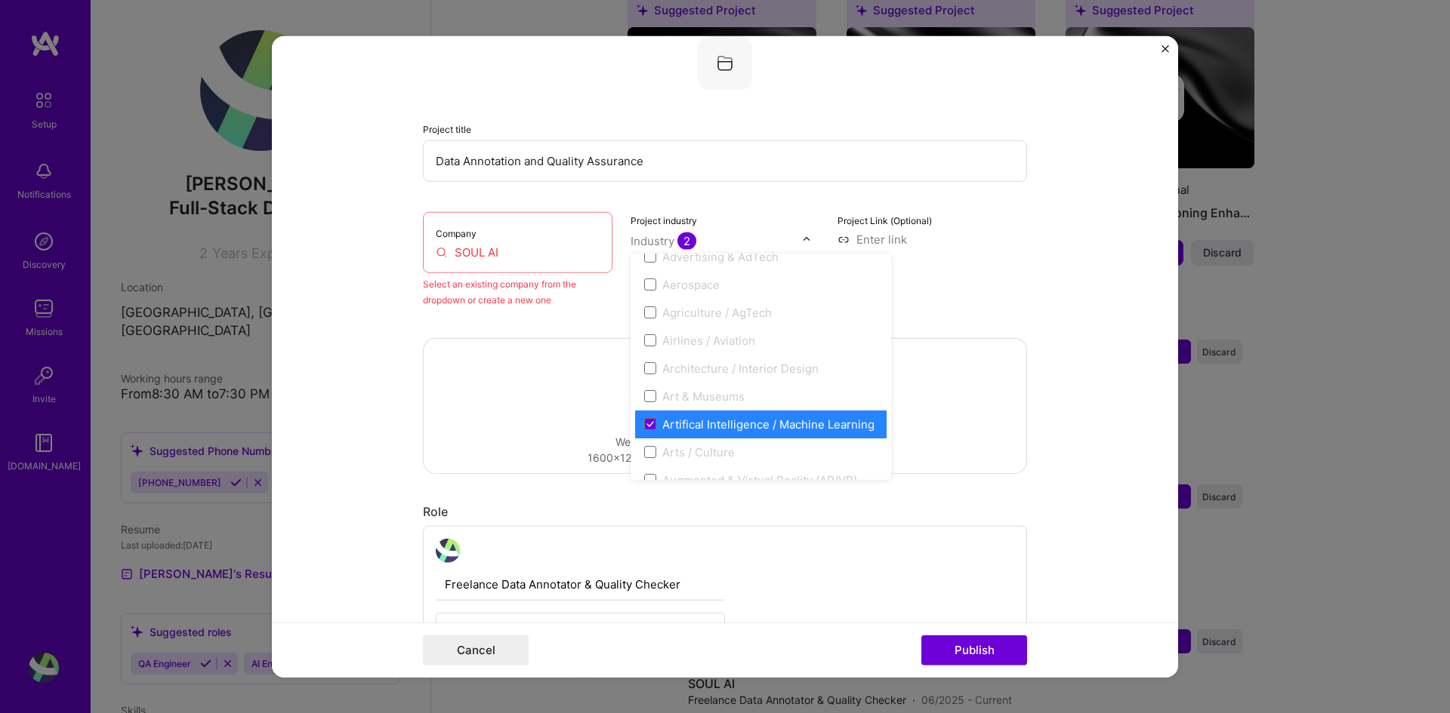
scroll to position [226, 0]
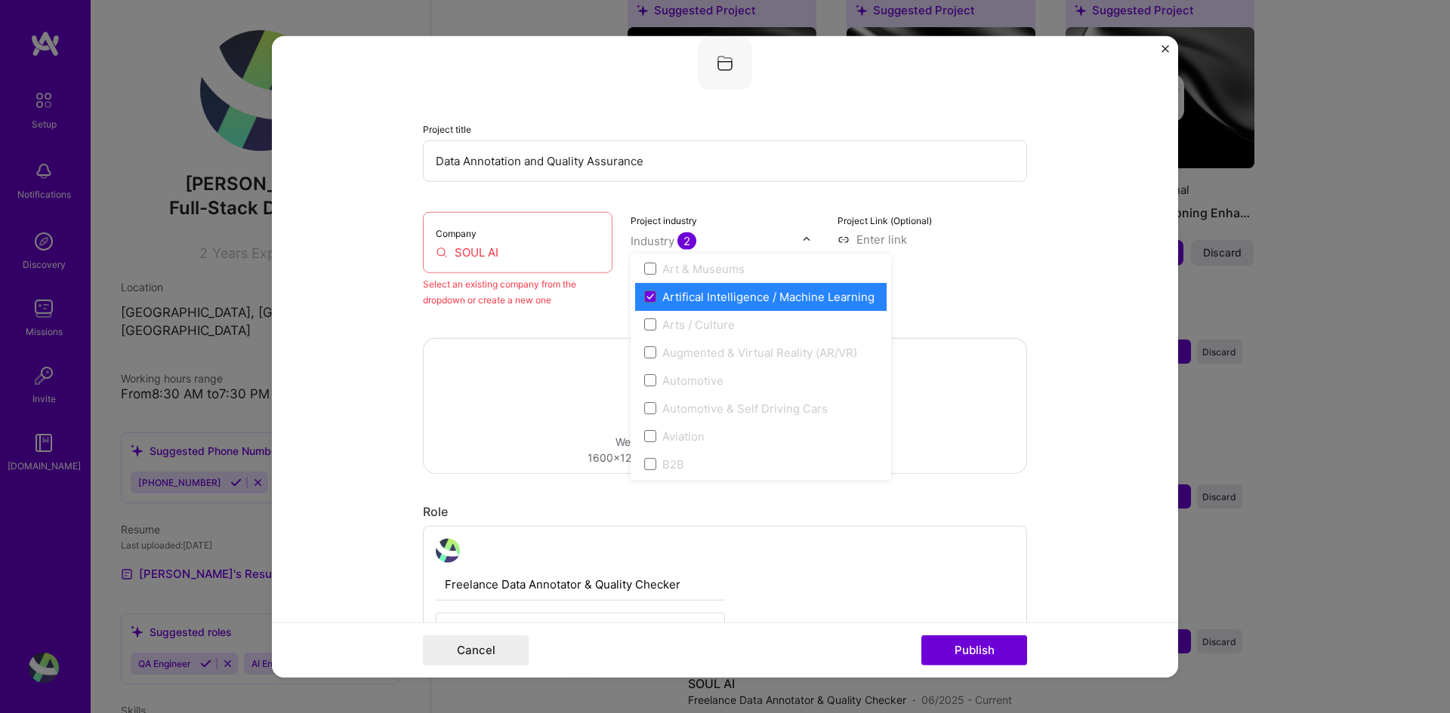
click at [723, 293] on div "Artifical Intelligence / Machine Learning" at bounding box center [768, 296] width 212 height 16
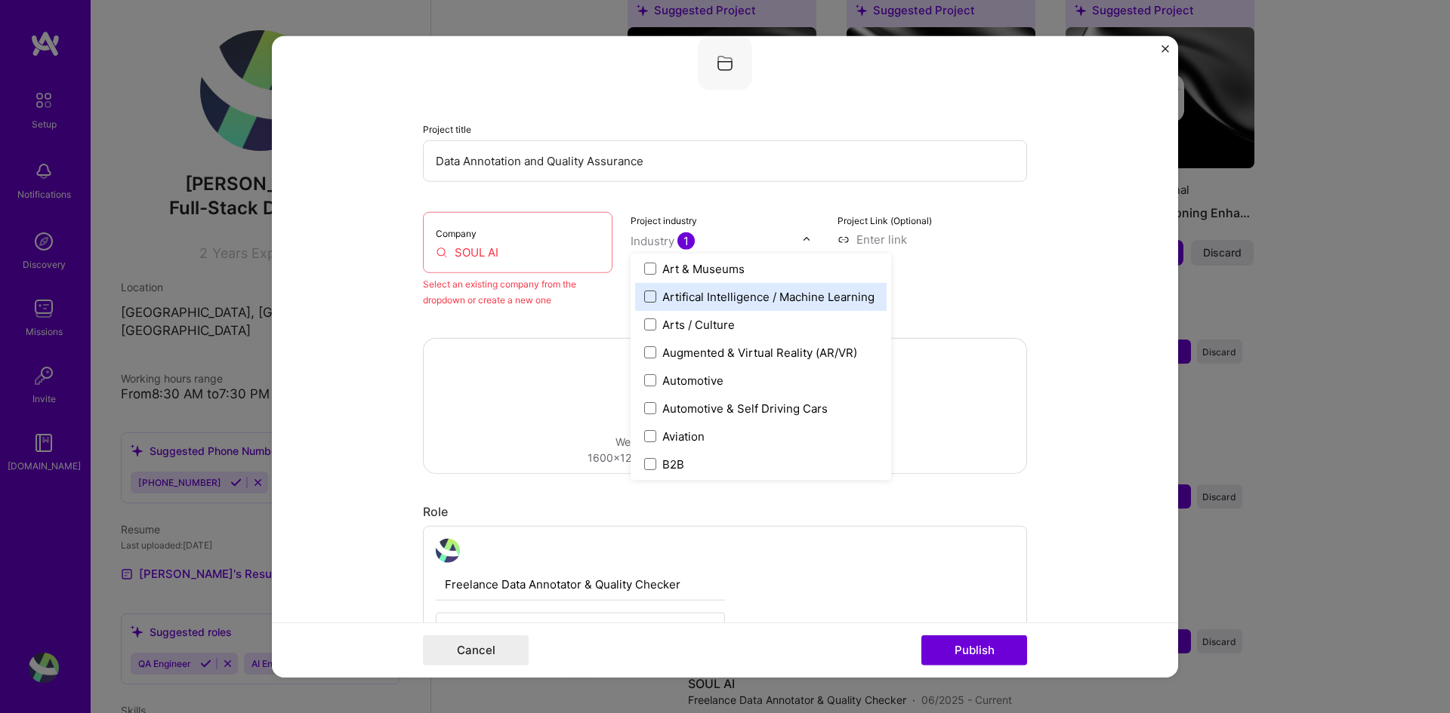
click at [645, 292] on span at bounding box center [650, 297] width 12 height 12
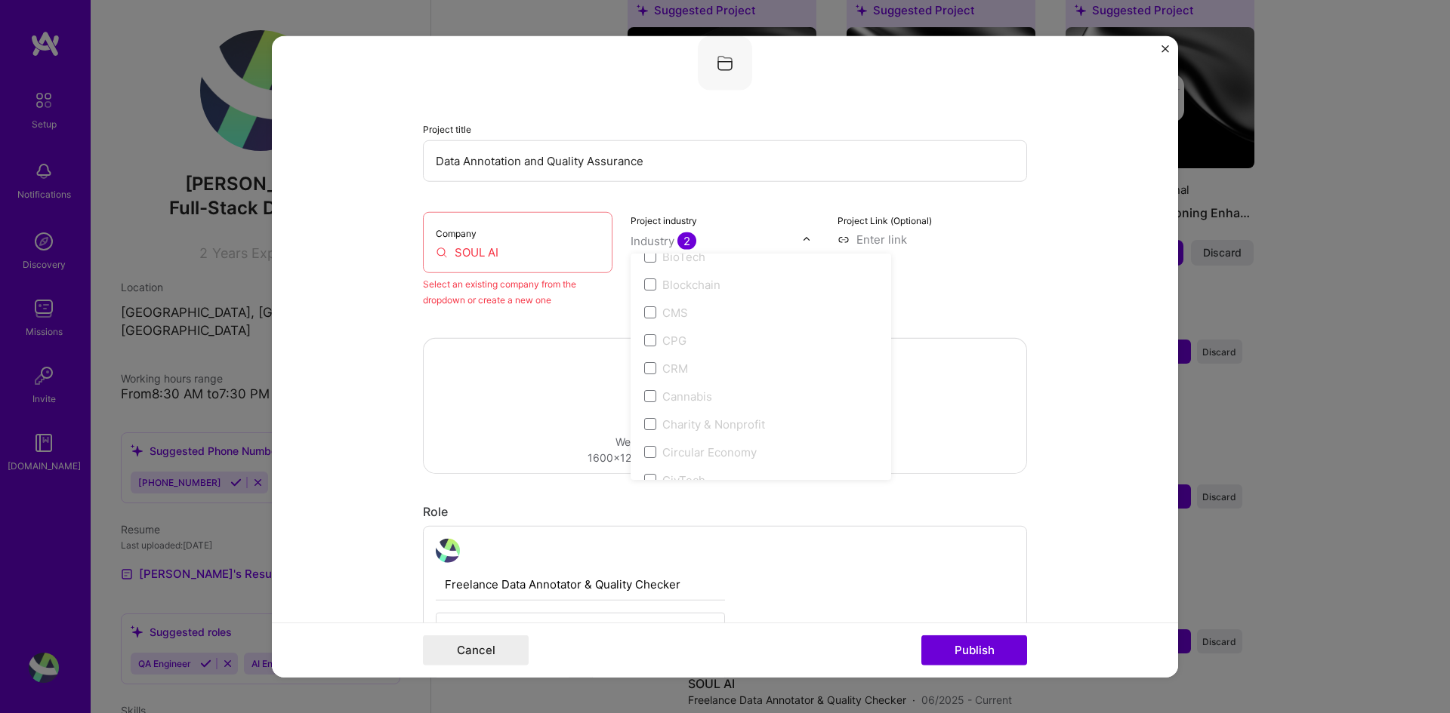
scroll to position [528, 0]
click at [646, 330] on icon at bounding box center [650, 330] width 8 height 6
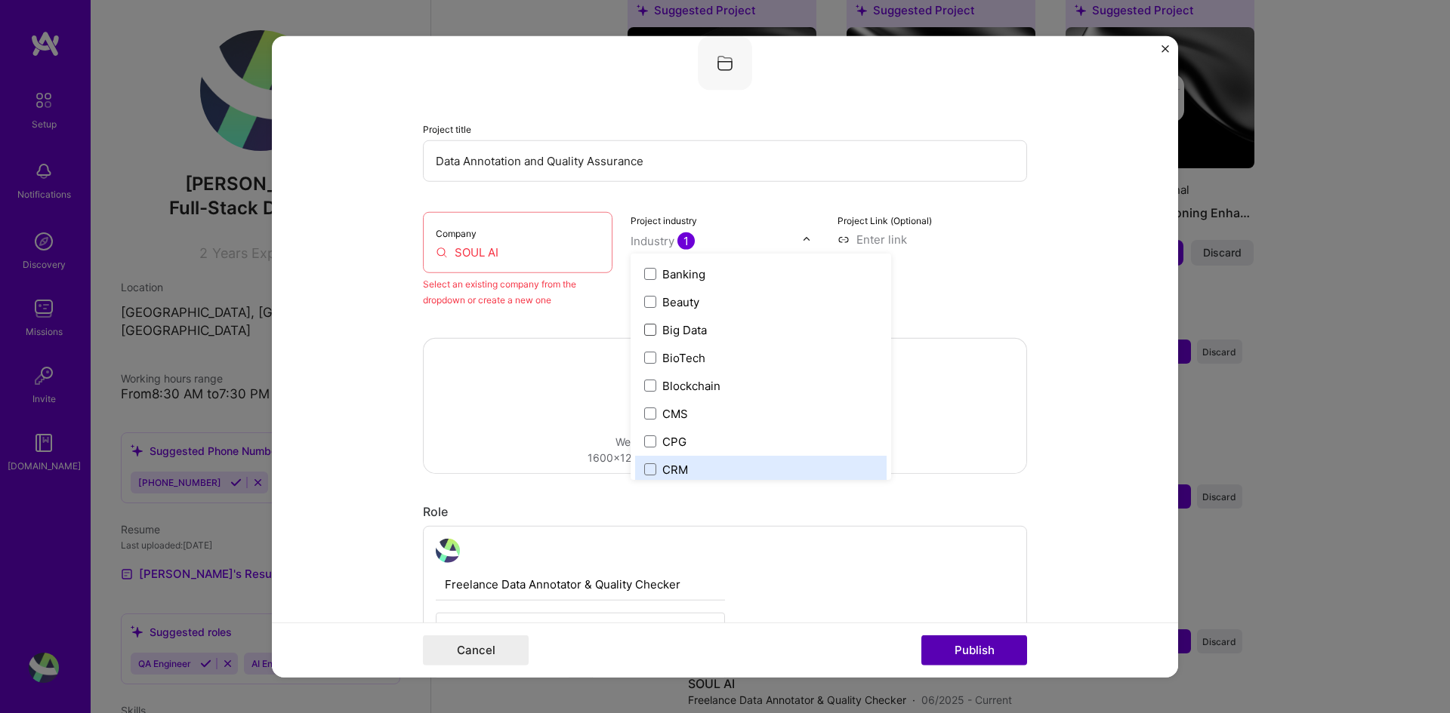
click at [963, 651] on button "Publish" at bounding box center [974, 651] width 106 height 30
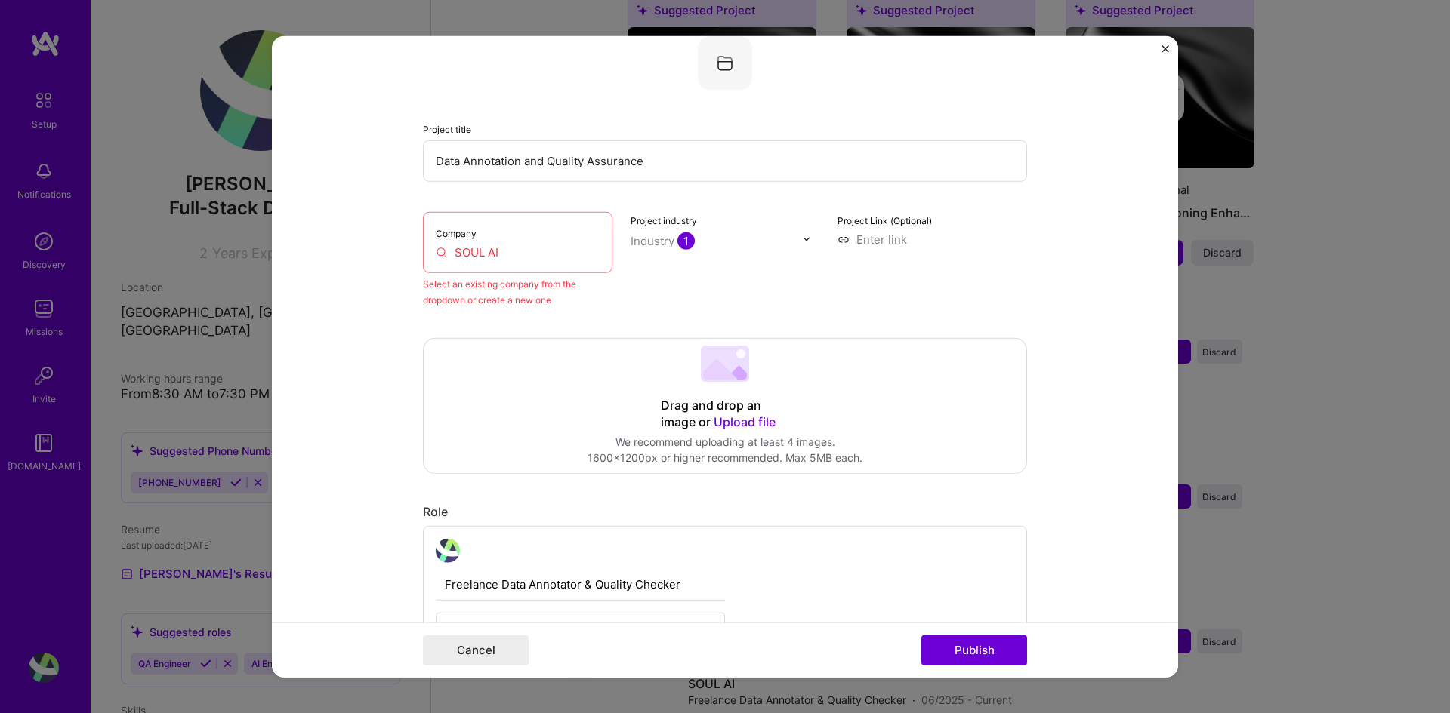
click at [640, 237] on div "Industry 1" at bounding box center [662, 241] width 64 height 16
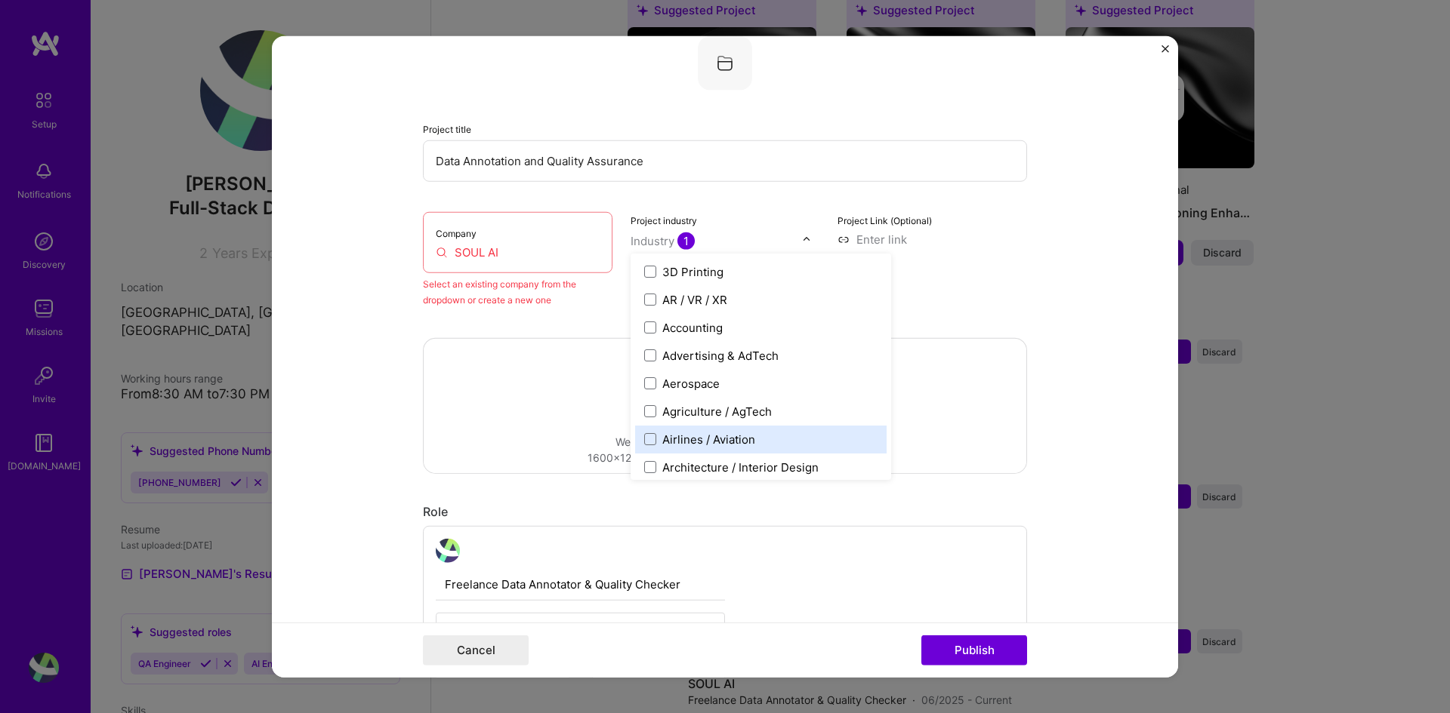
click at [683, 441] on div "Airlines / Aviation" at bounding box center [708, 439] width 93 height 16
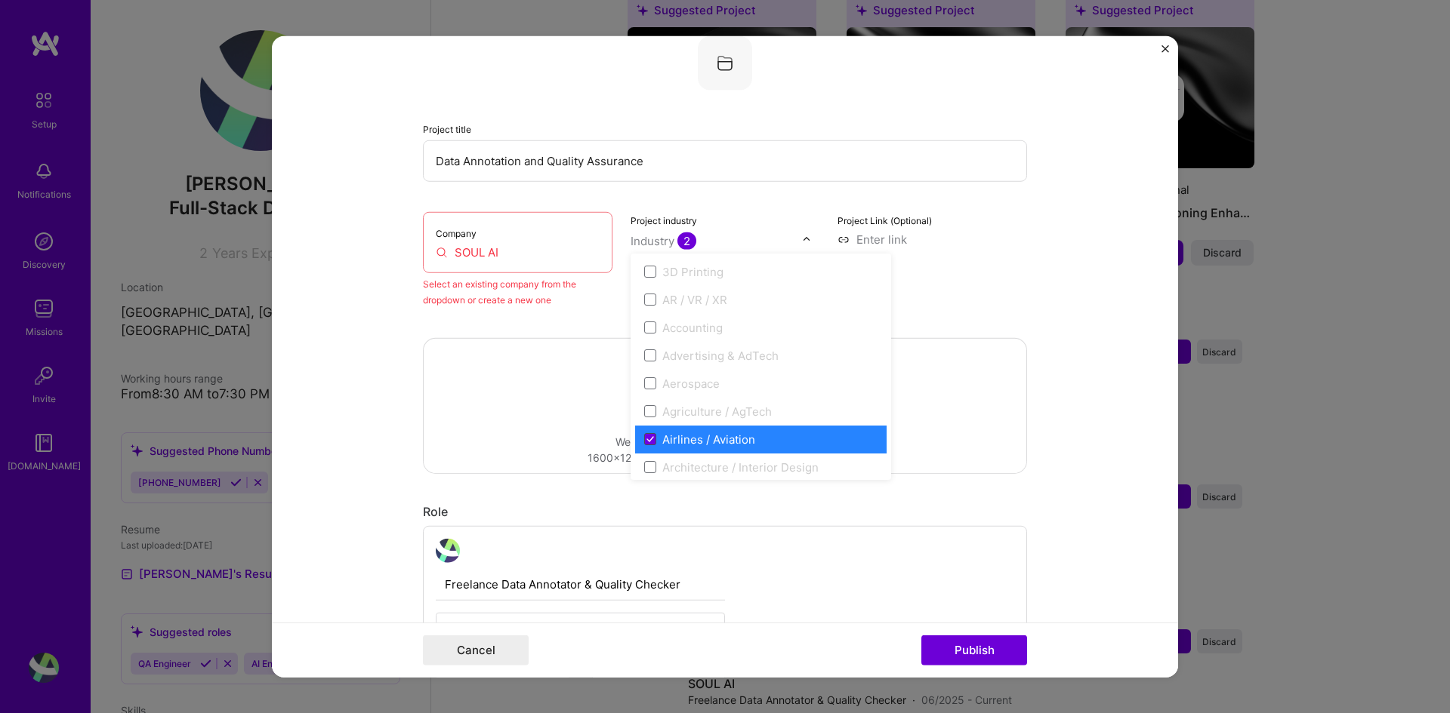
click at [646, 436] on icon at bounding box center [650, 439] width 8 height 6
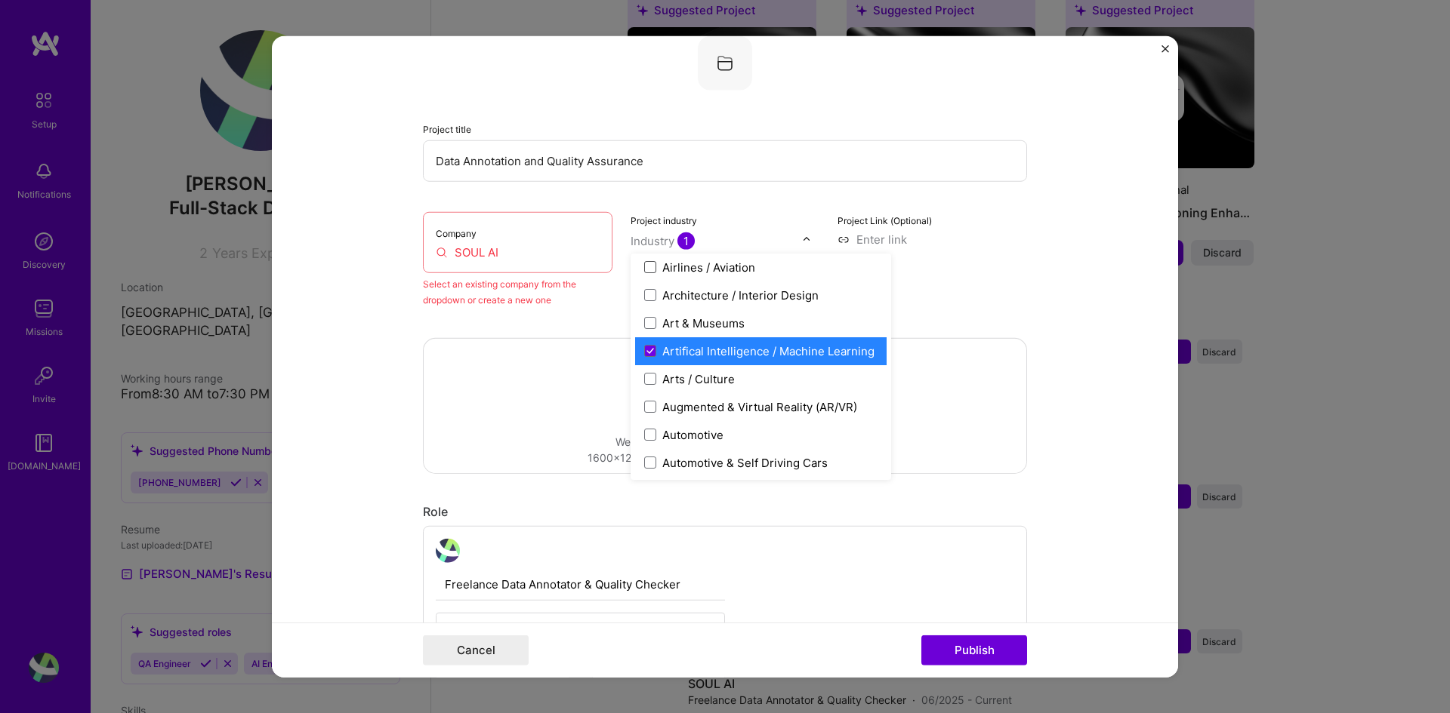
scroll to position [302, 0]
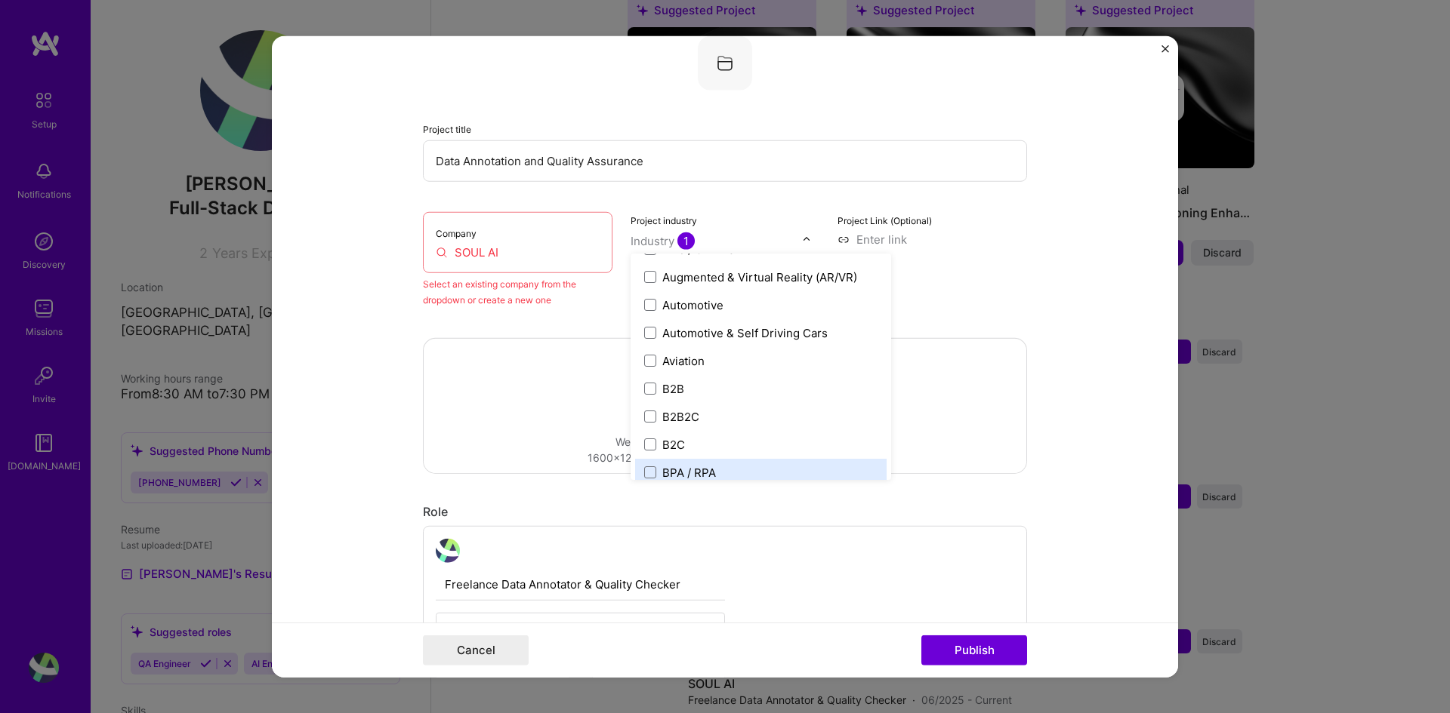
click at [1037, 521] on form "Editing suggested project This project is suggested based on your LinkedIn, res…" at bounding box center [725, 356] width 906 height 642
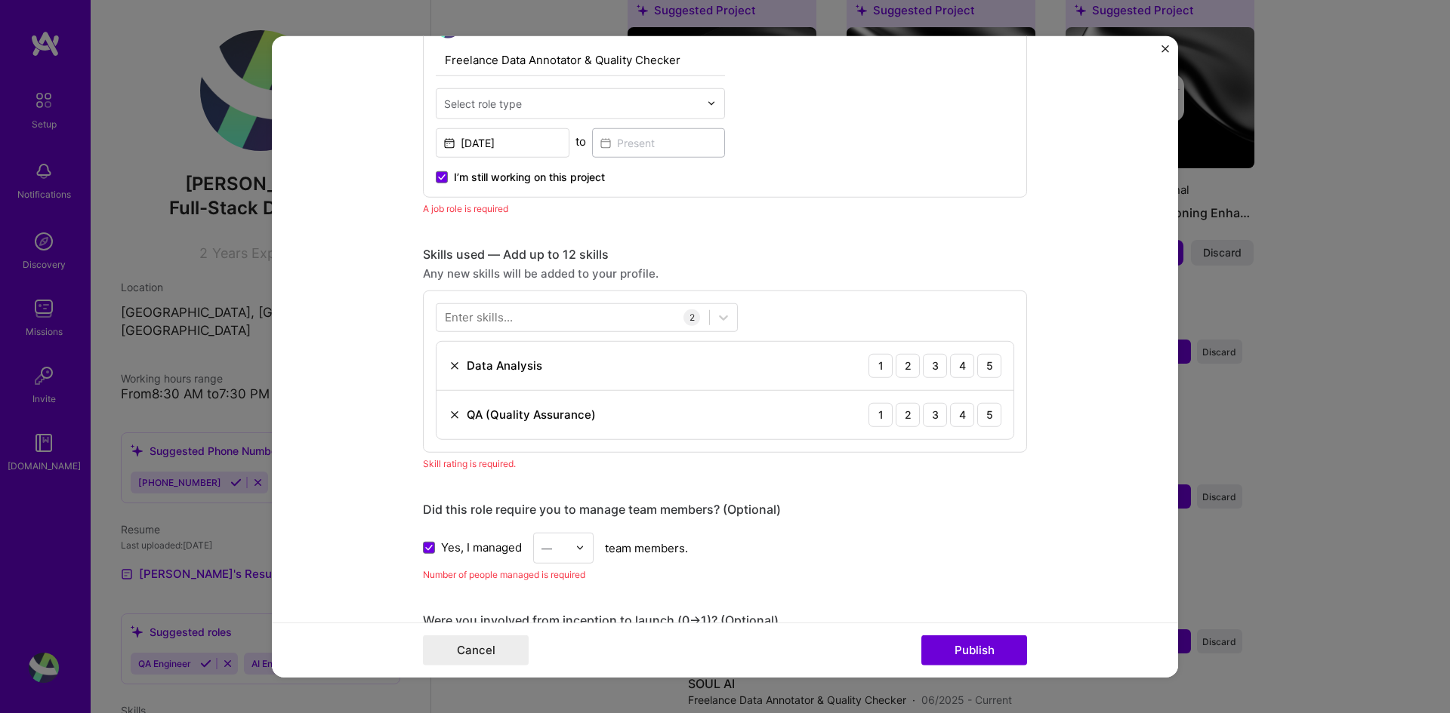
scroll to position [627, 0]
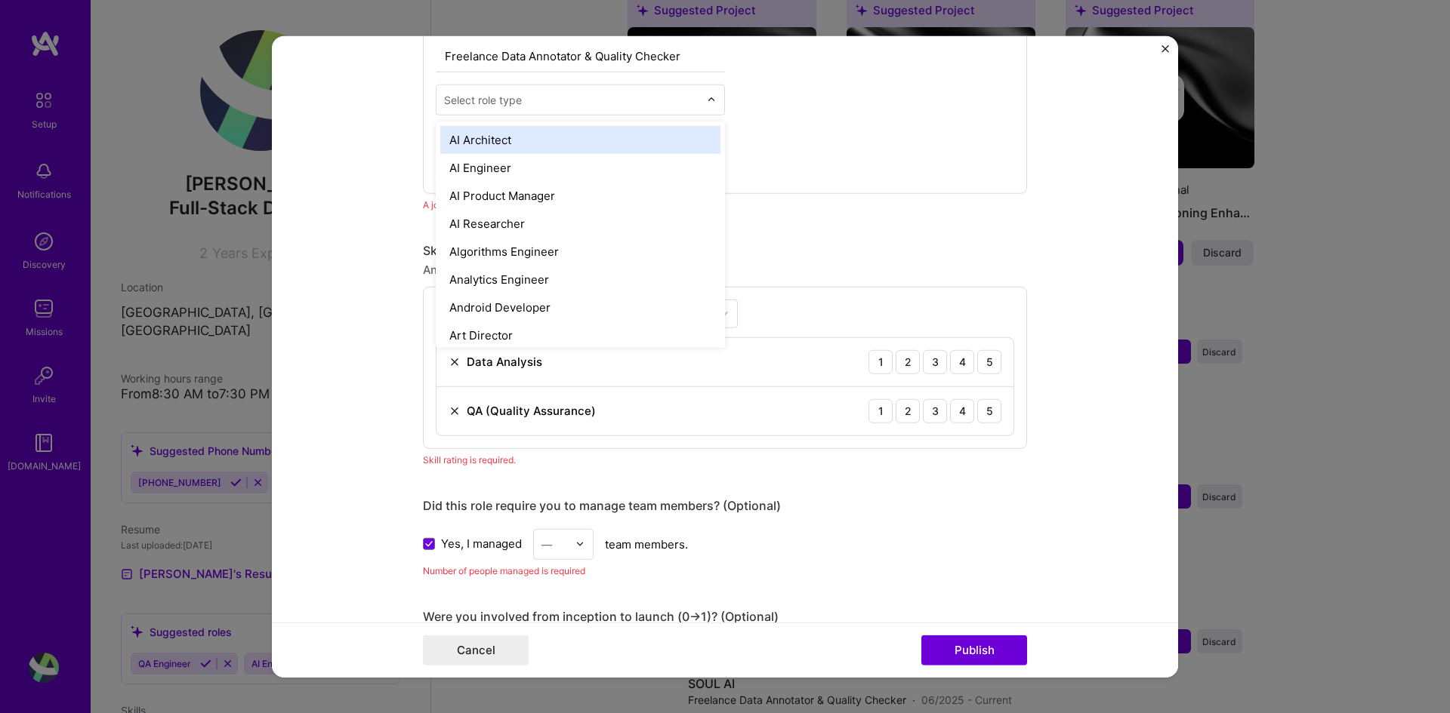
click at [530, 105] on input "text" at bounding box center [571, 99] width 255 height 16
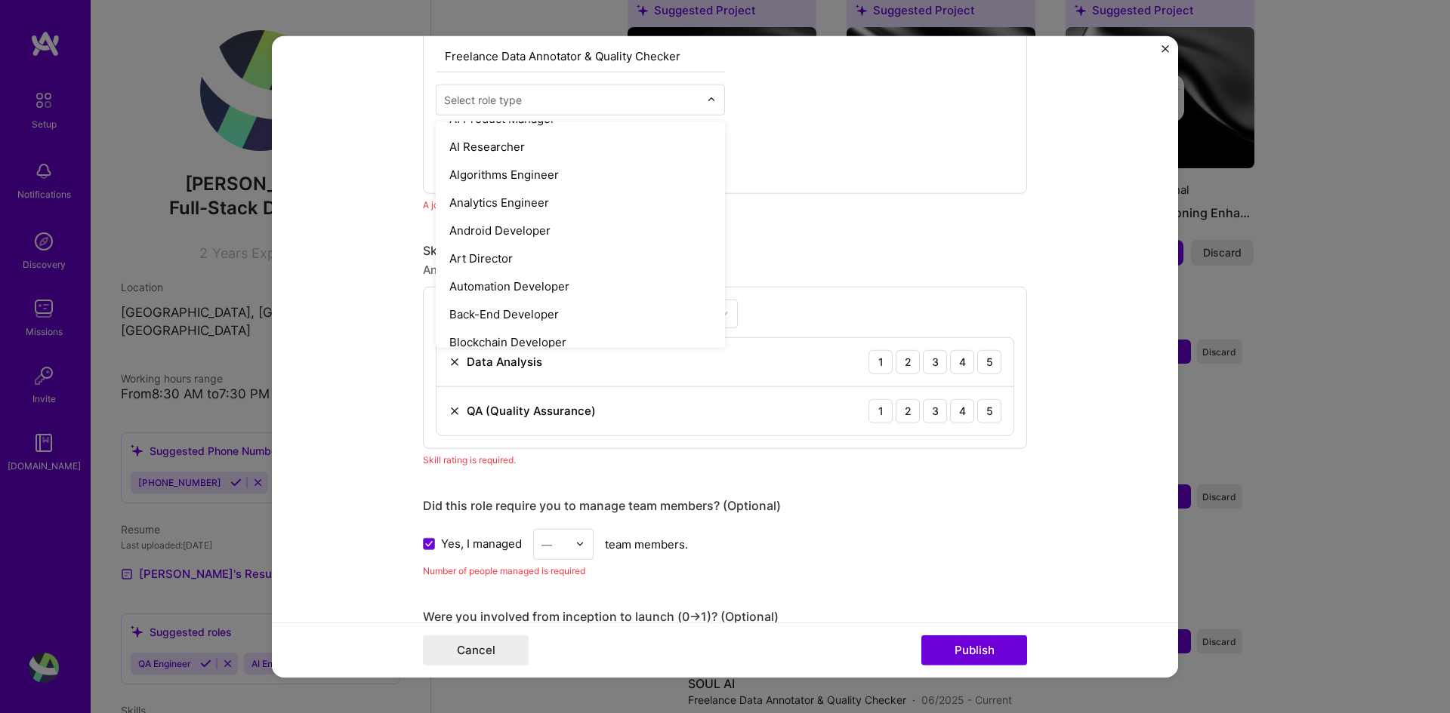
scroll to position [0, 0]
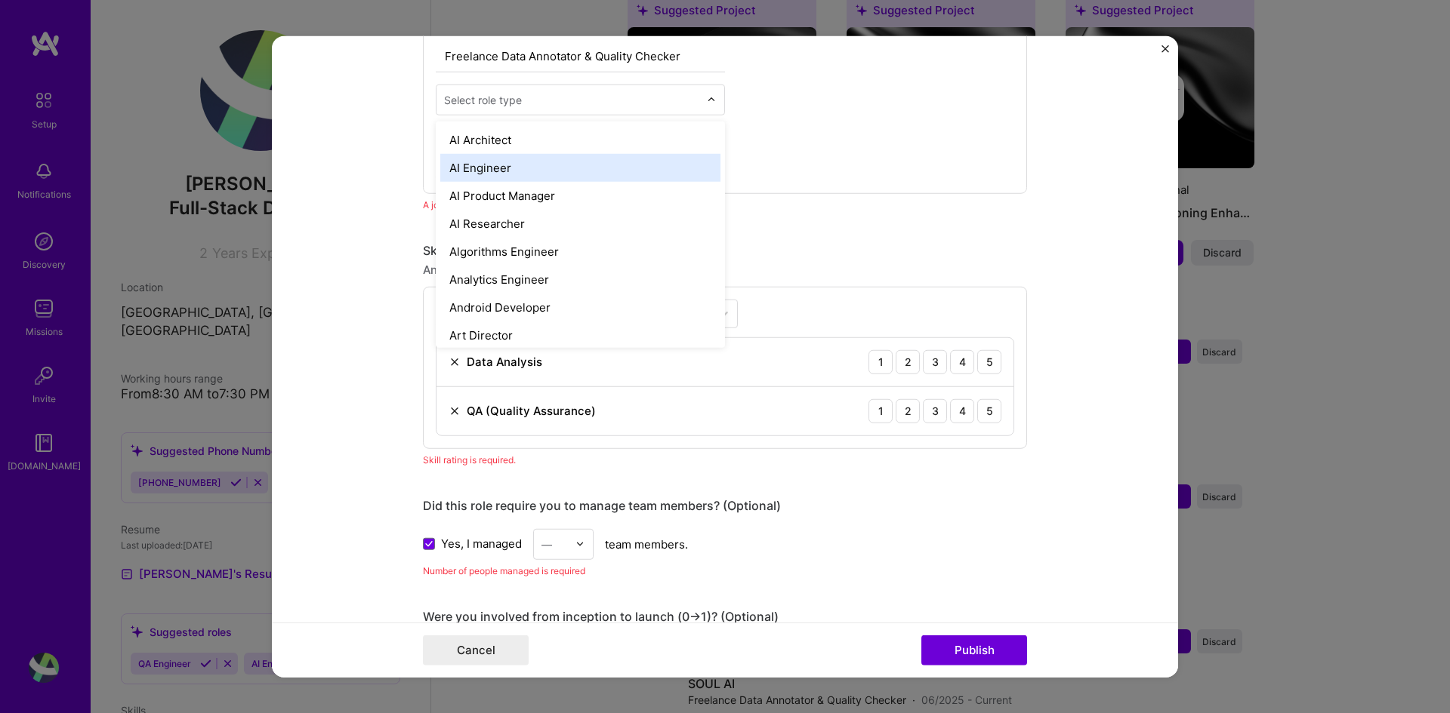
click at [509, 174] on div "AI Engineer" at bounding box center [580, 167] width 280 height 28
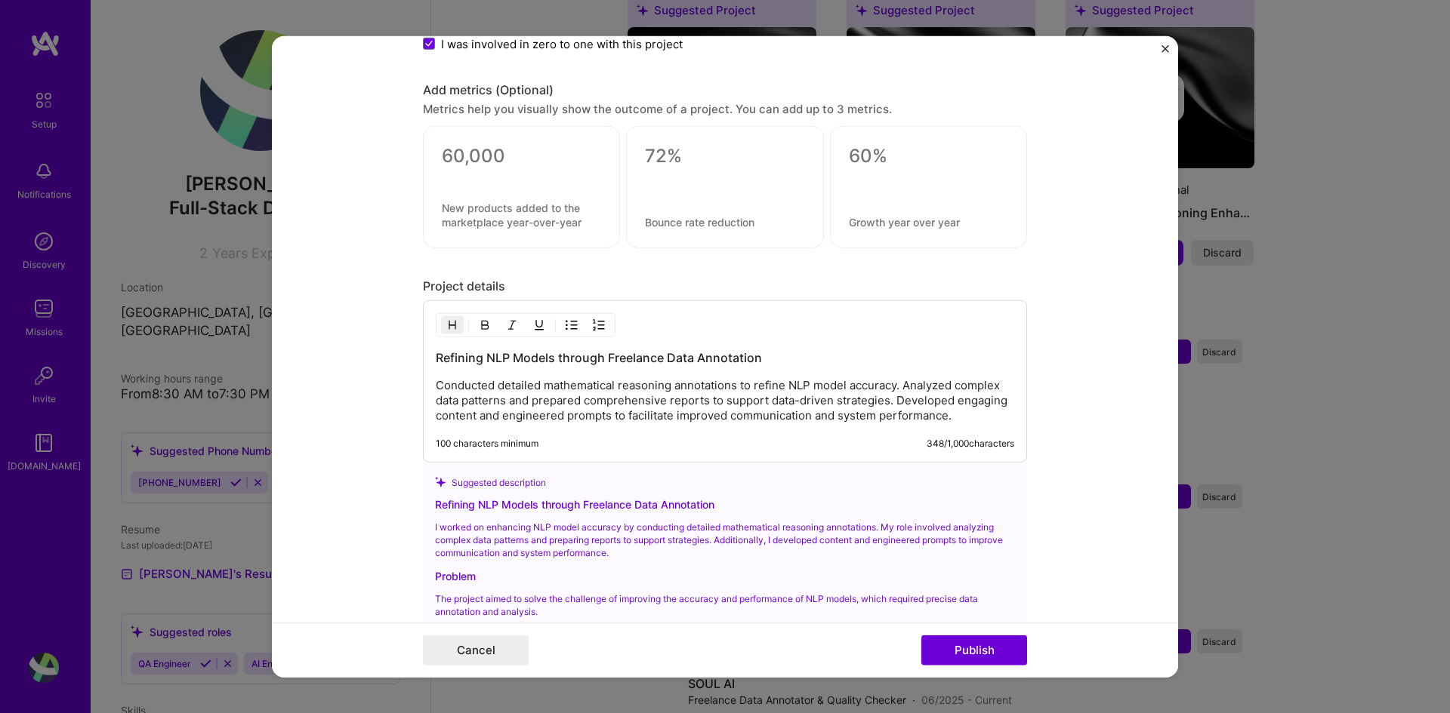
scroll to position [1530, 0]
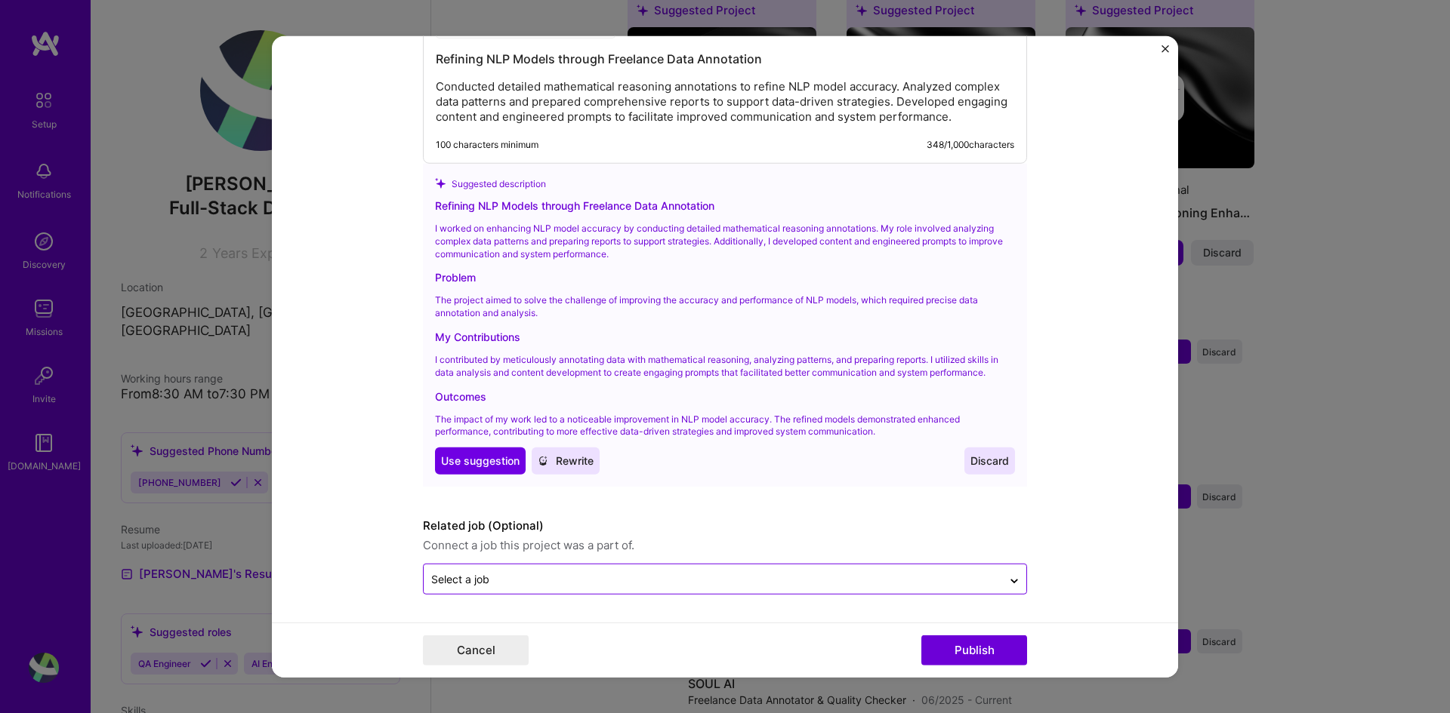
click at [890, 568] on div "Select a job" at bounding box center [713, 579] width 578 height 29
click at [922, 577] on input "text" at bounding box center [712, 580] width 563 height 16
click at [981, 649] on button "Publish" at bounding box center [974, 651] width 106 height 30
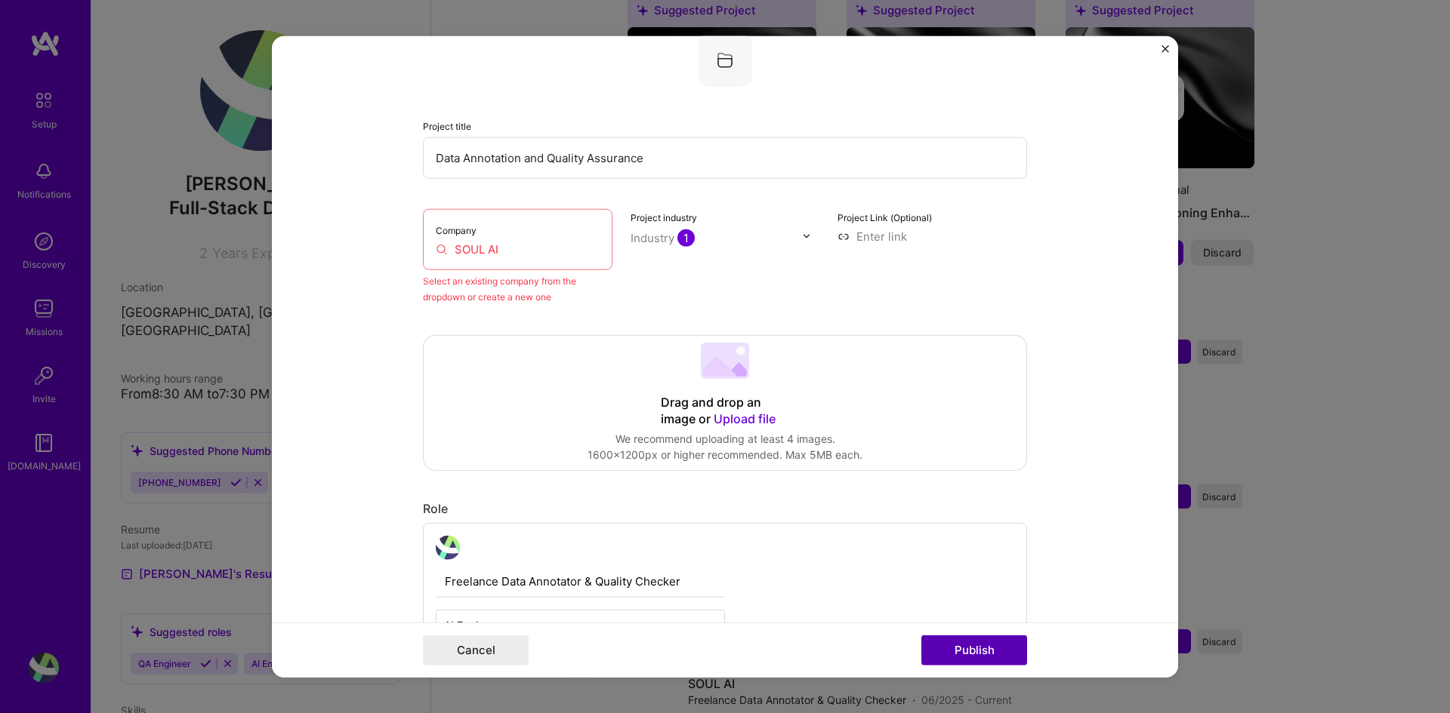
scroll to position [99, 0]
click at [547, 260] on input "SOUL AI" at bounding box center [518, 252] width 164 height 16
click at [556, 171] on input "Data Annotation and Quality Assurance" at bounding box center [725, 161] width 604 height 42
click at [491, 242] on div "Company SOUL AI" at bounding box center [517, 241] width 189 height 61
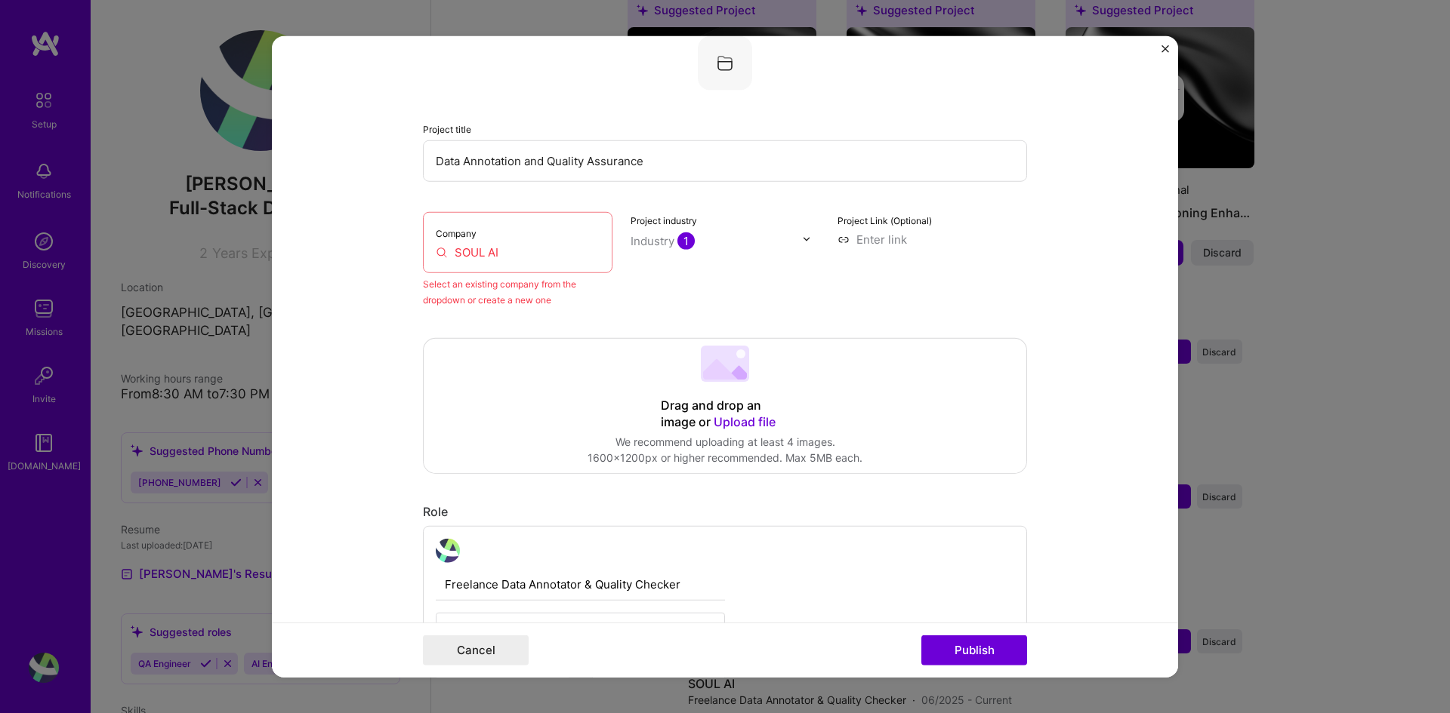
click at [543, 255] on input "SOUL AI" at bounding box center [518, 252] width 164 height 16
click at [788, 240] on input "text" at bounding box center [716, 241] width 172 height 16
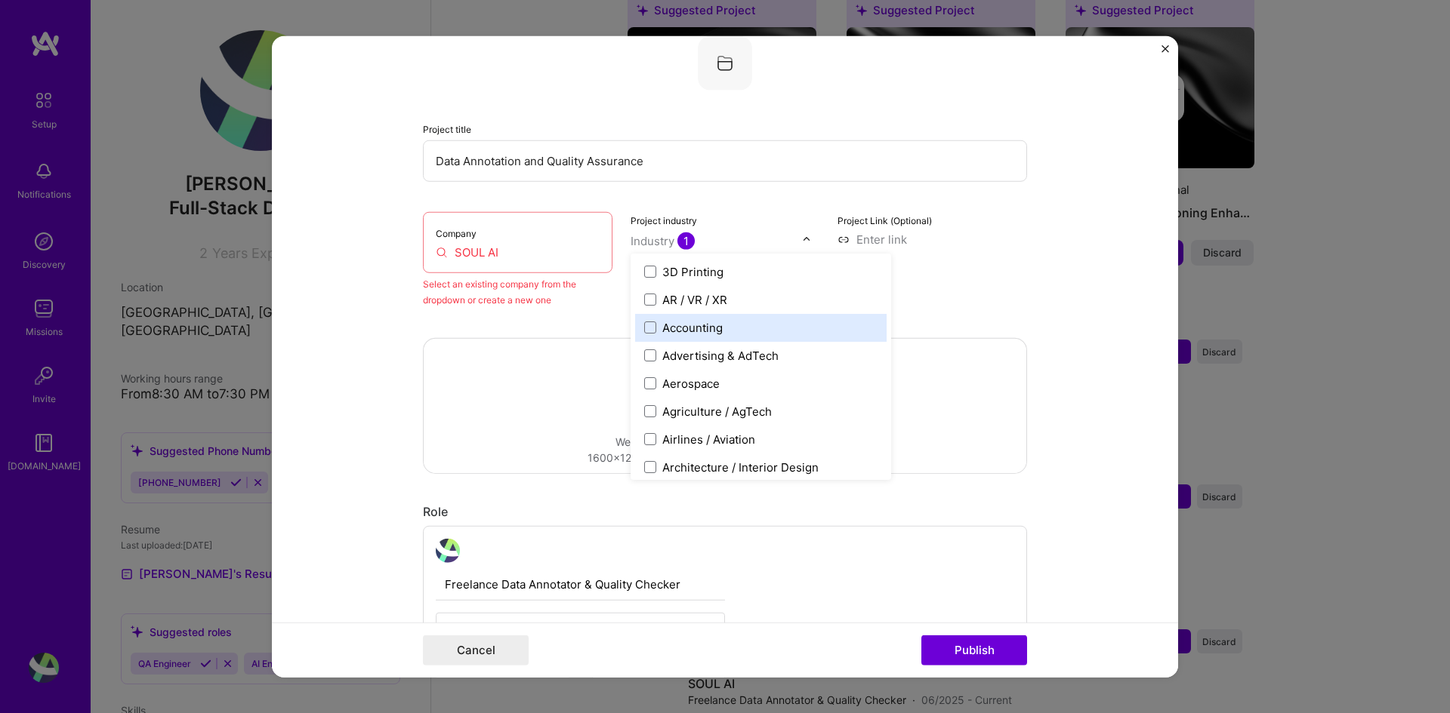
click at [518, 247] on input "SOUL AI" at bounding box center [518, 252] width 164 height 16
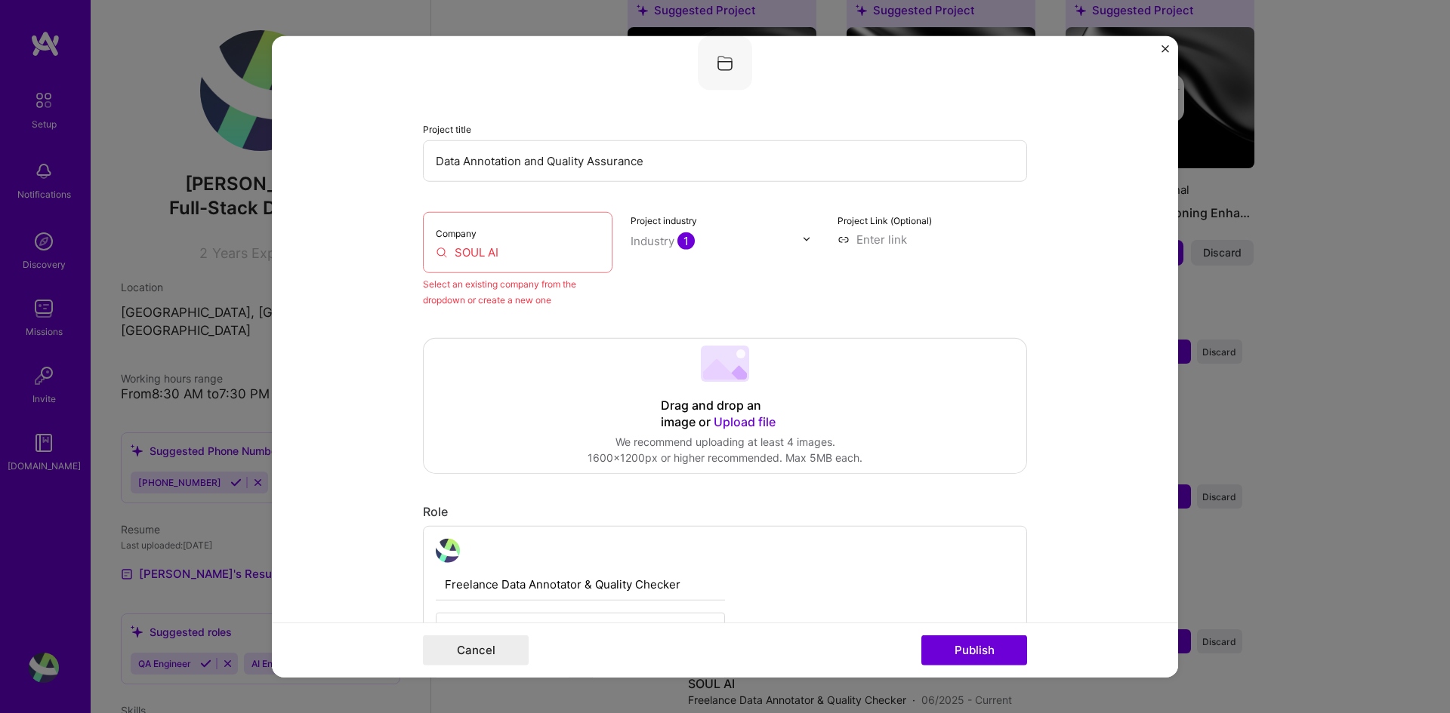
drag, startPoint x: 529, startPoint y: 252, endPoint x: 406, endPoint y: 241, distance: 123.6
click at [406, 241] on form "Editing suggested project This project is suggested based on your LinkedIn, res…" at bounding box center [725, 356] width 906 height 642
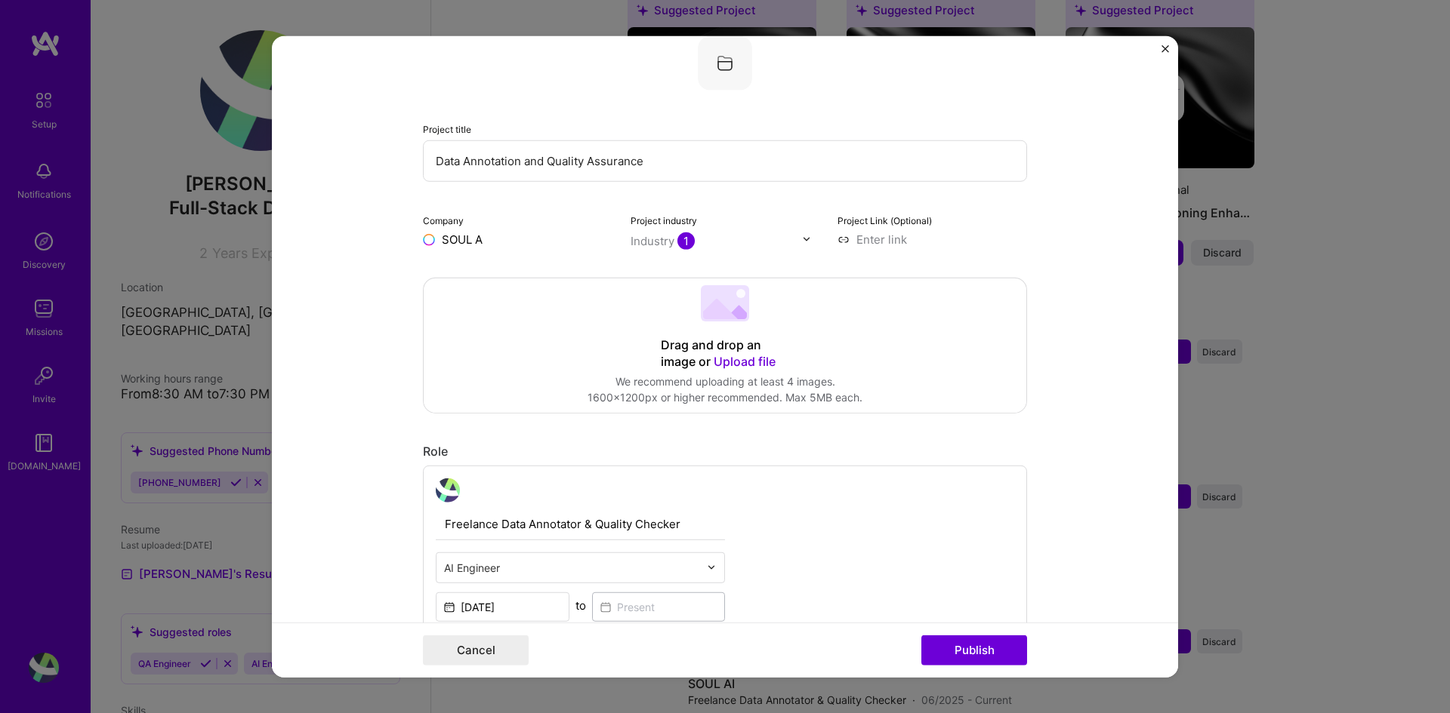
type input "SOUL AI"
click at [554, 282] on div "SOUL AI" at bounding box center [535, 273] width 57 height 26
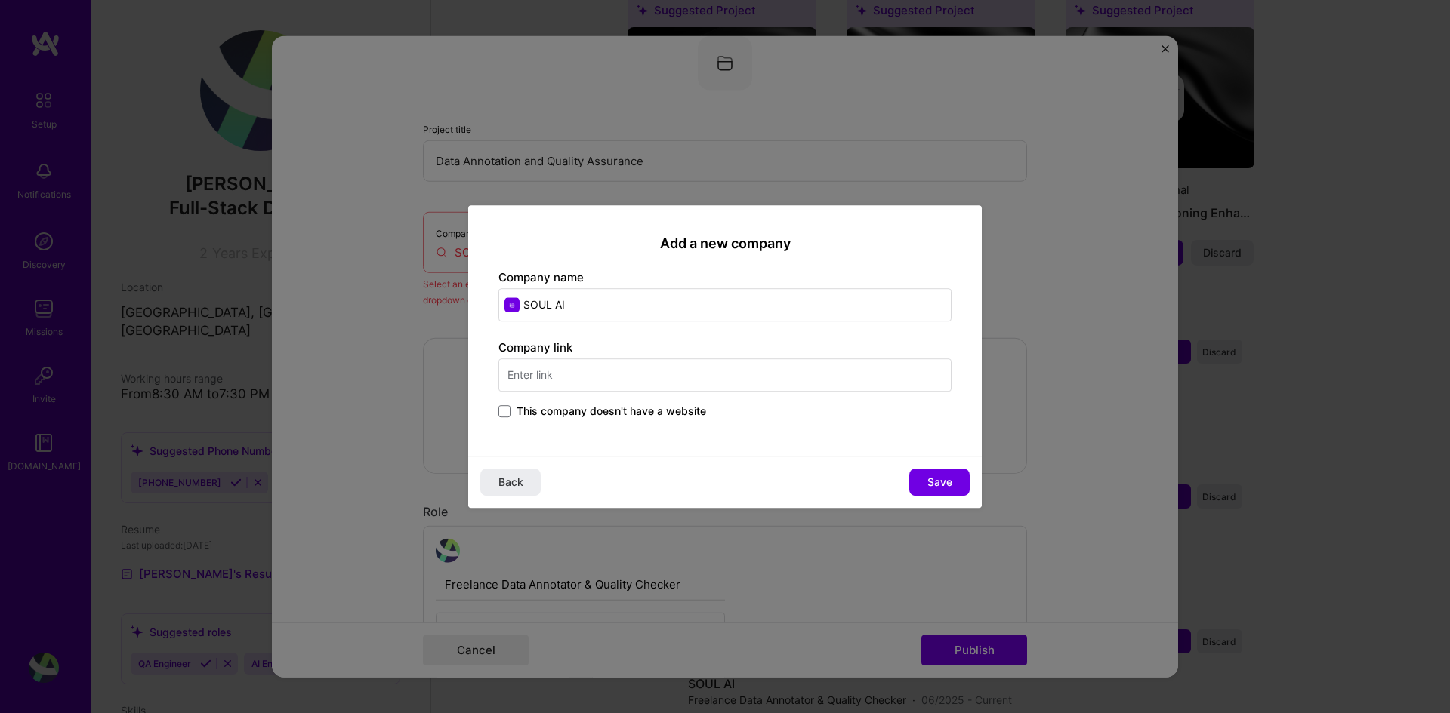
click at [527, 379] on input "text" at bounding box center [724, 375] width 453 height 33
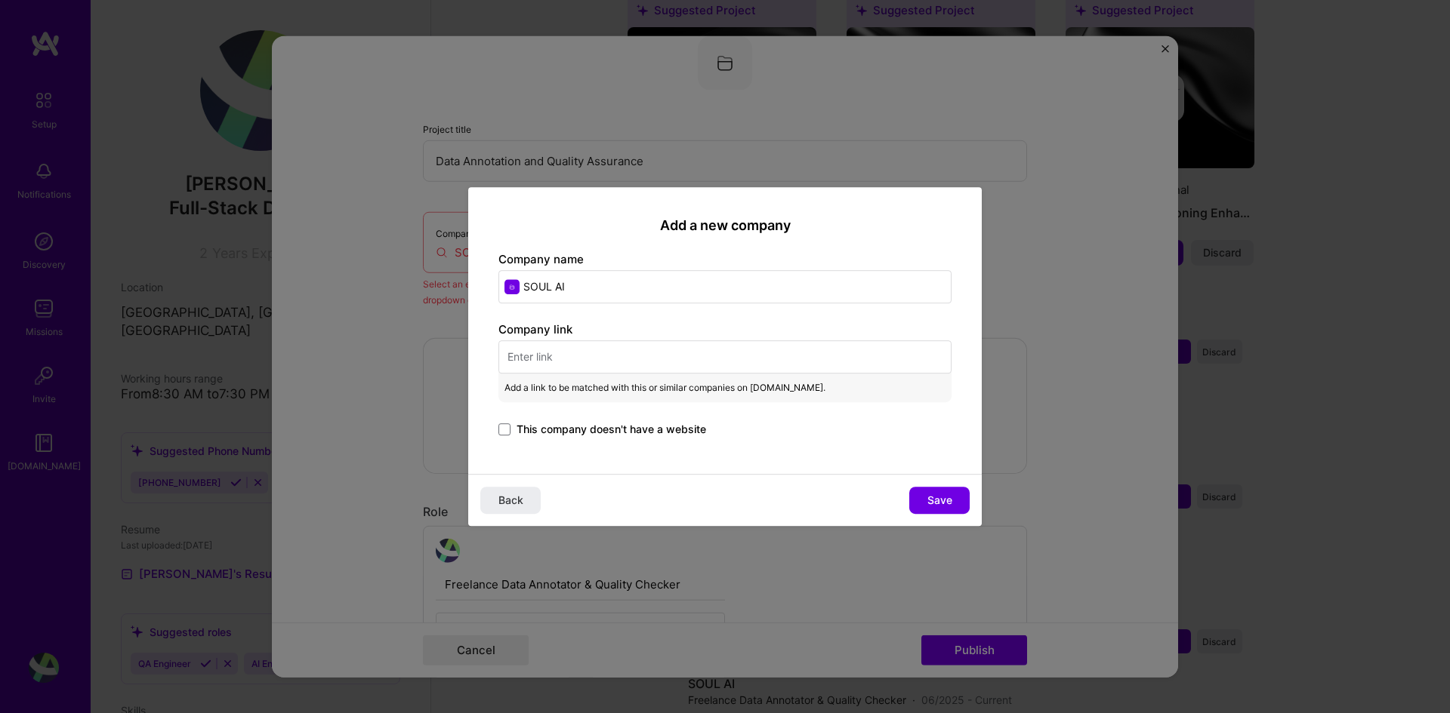
paste input "[URL]"
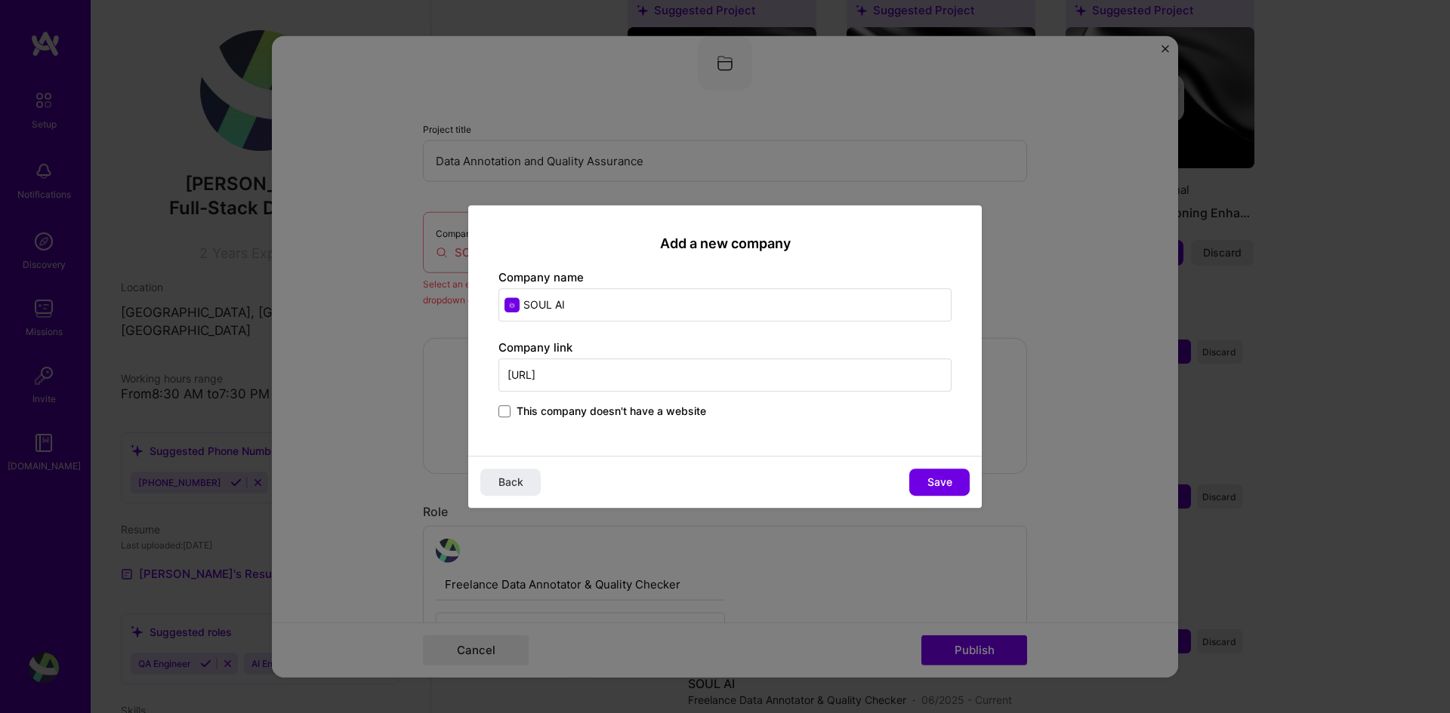
scroll to position [0, 172]
type input "[URL]"
click at [938, 482] on span "Save" at bounding box center [939, 482] width 25 height 15
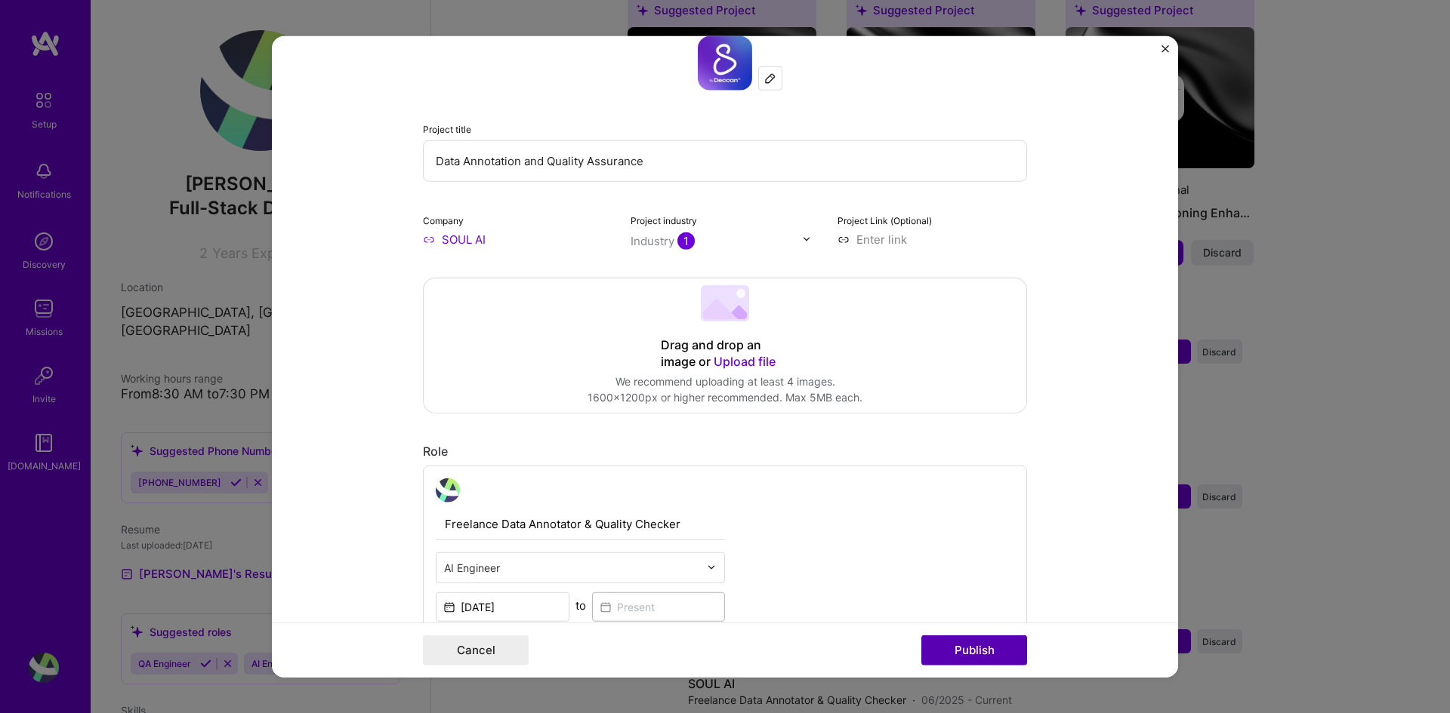
click at [969, 641] on button "Publish" at bounding box center [974, 651] width 106 height 30
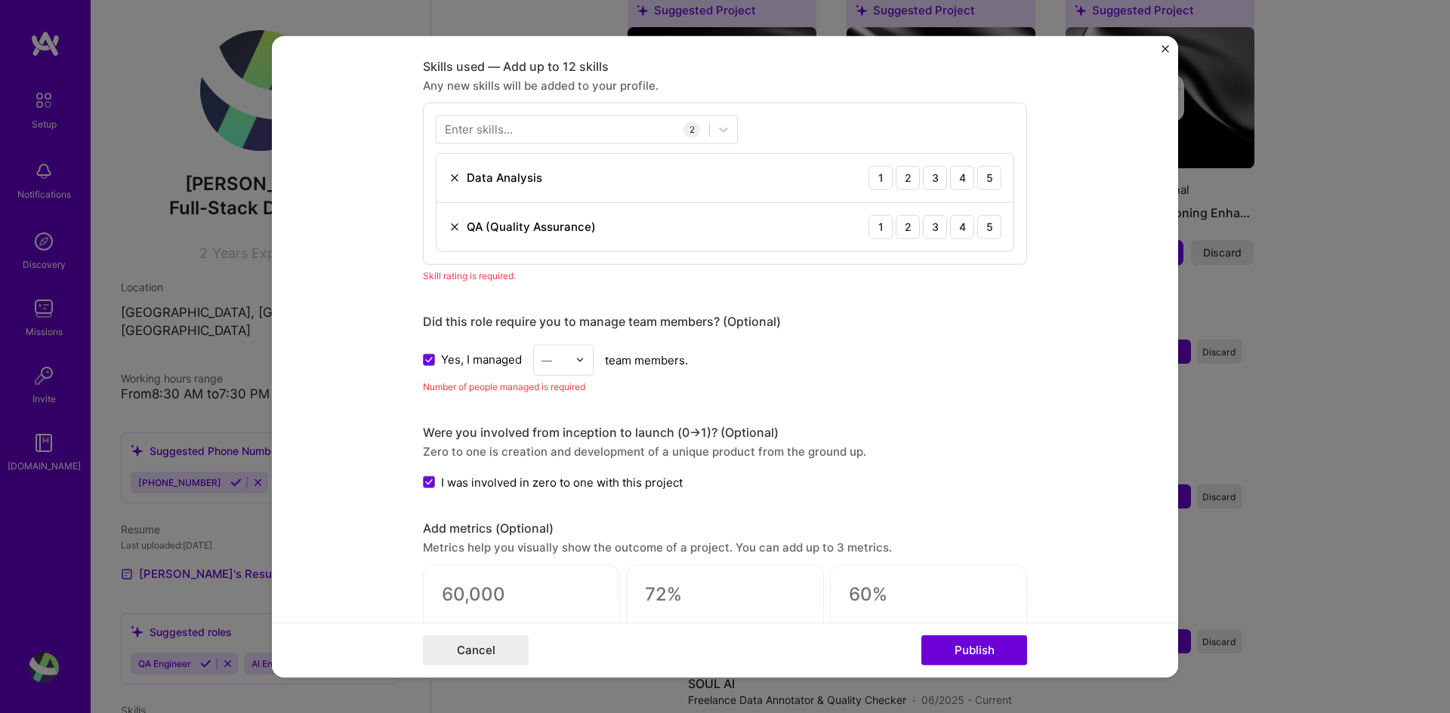
scroll to position [755, 0]
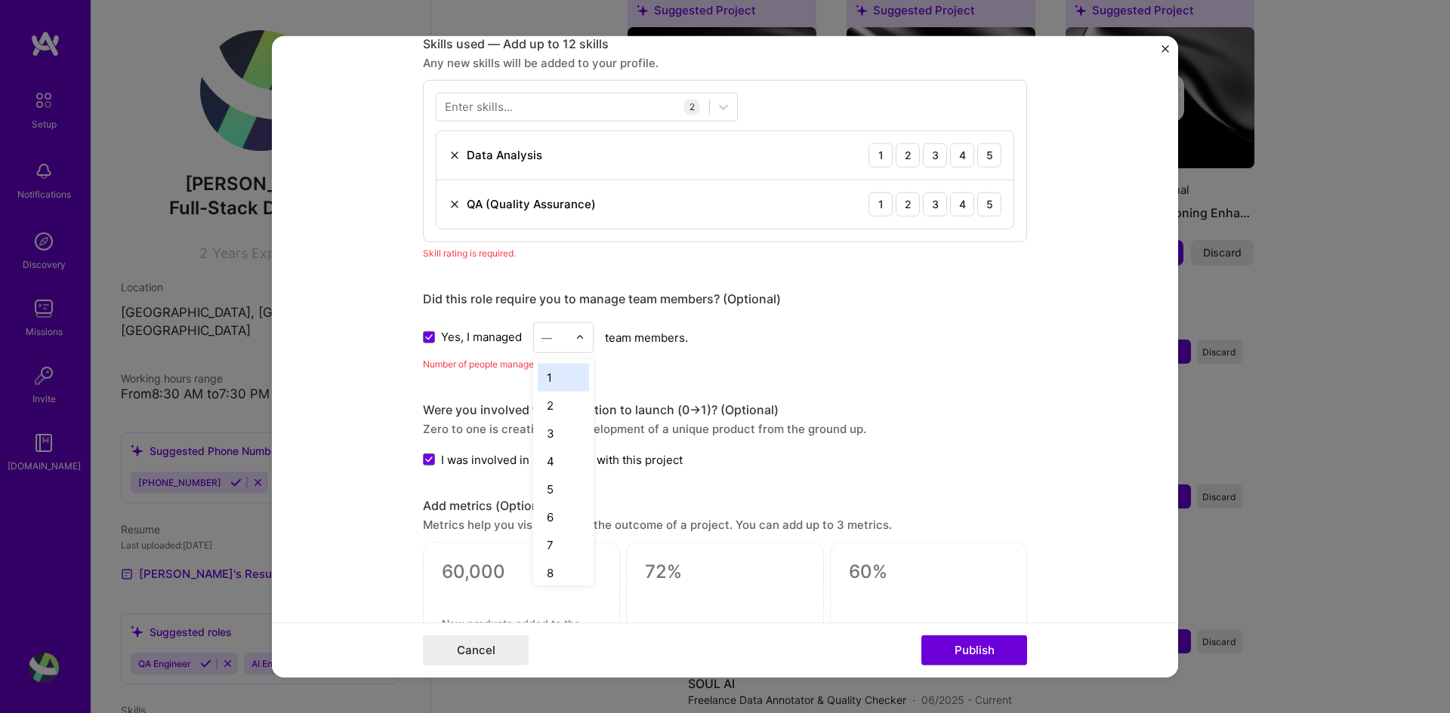
click at [575, 336] on img at bounding box center [579, 337] width 9 height 9
click at [570, 367] on div "1" at bounding box center [563, 377] width 51 height 28
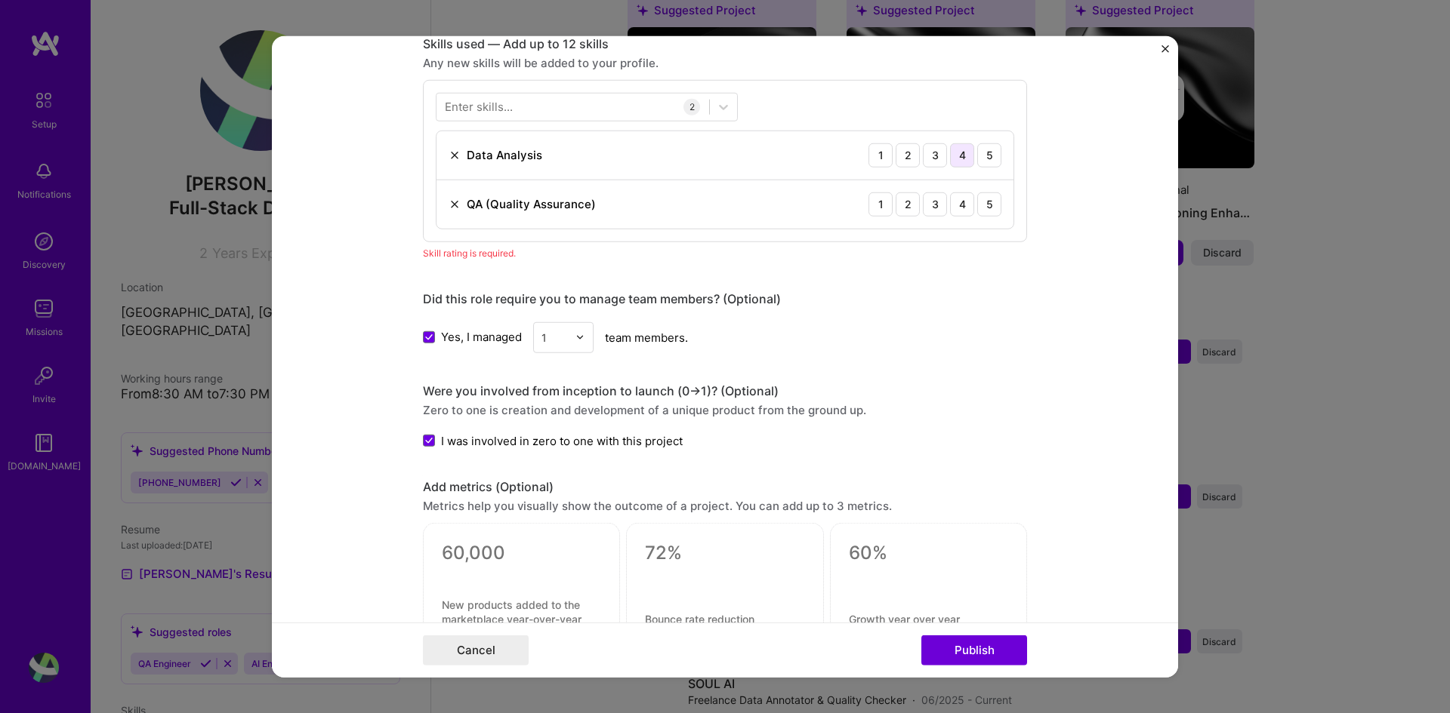
click at [966, 153] on div "4" at bounding box center [962, 155] width 24 height 24
click at [980, 156] on div "5" at bounding box center [989, 155] width 24 height 24
click at [977, 211] on div "5" at bounding box center [989, 204] width 24 height 24
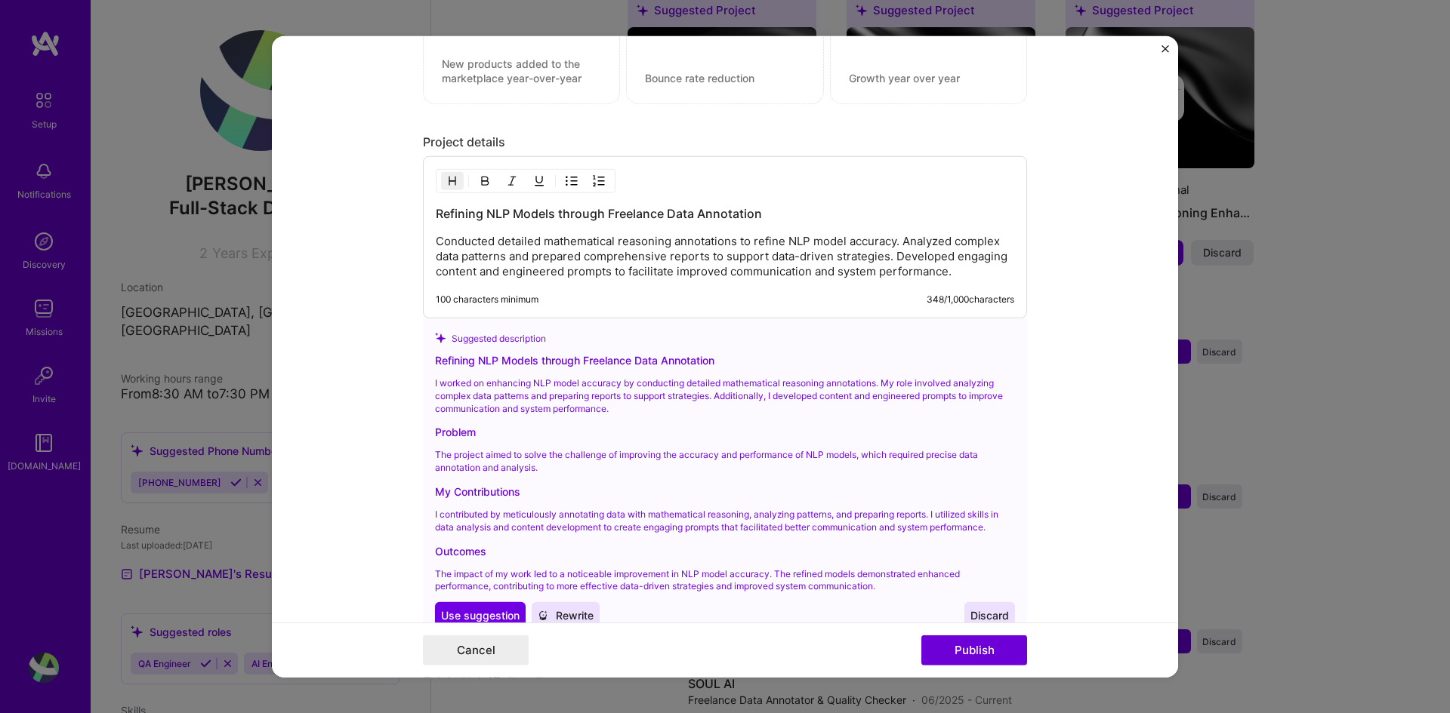
scroll to position [1432, 0]
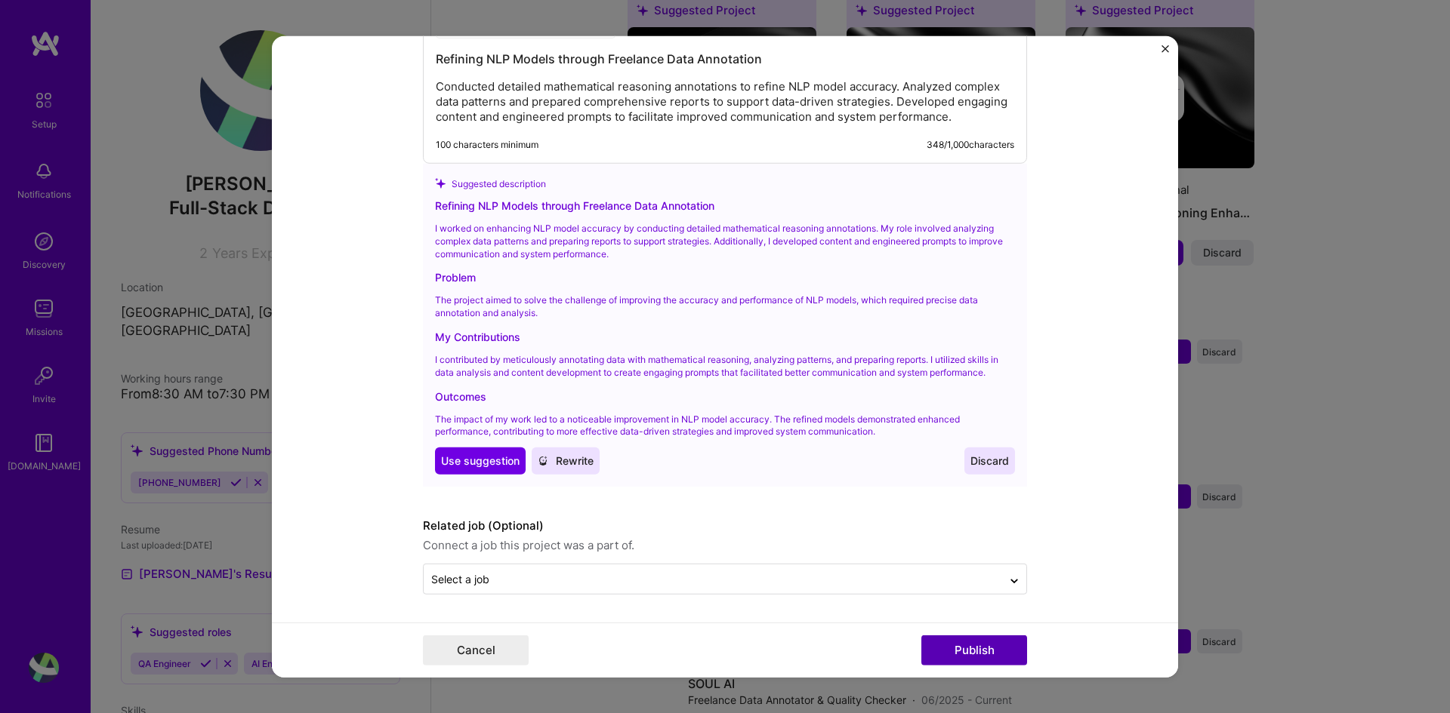
click at [942, 639] on button "Publish" at bounding box center [974, 651] width 106 height 30
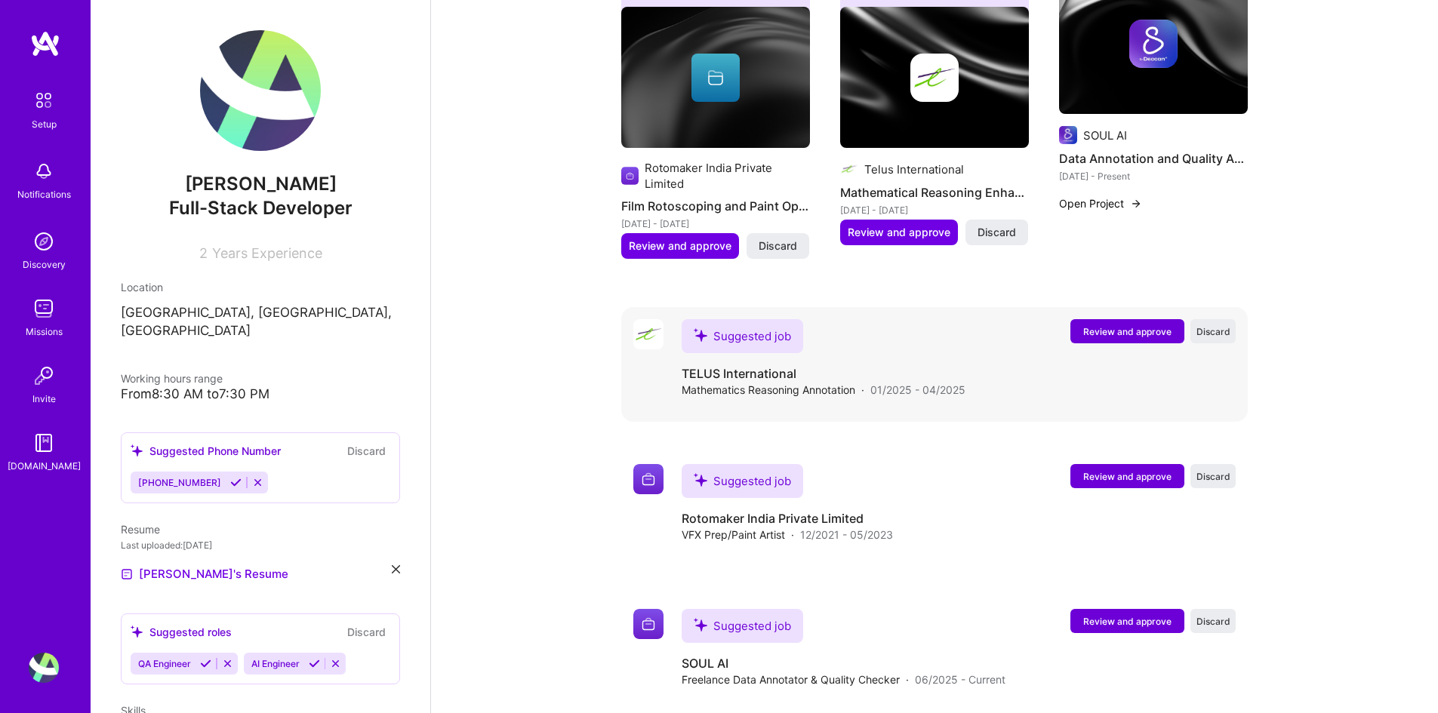
scroll to position [726, 0]
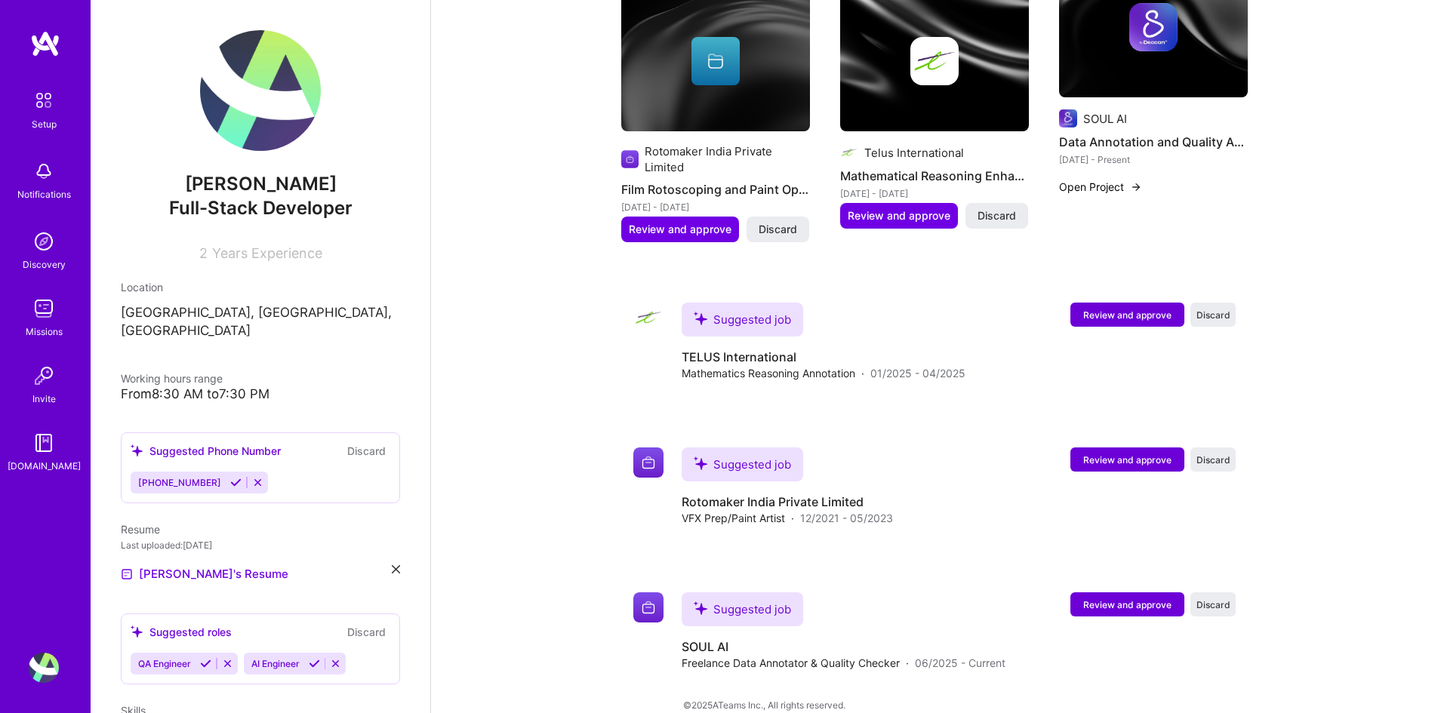
click at [48, 307] on img at bounding box center [44, 309] width 30 height 30
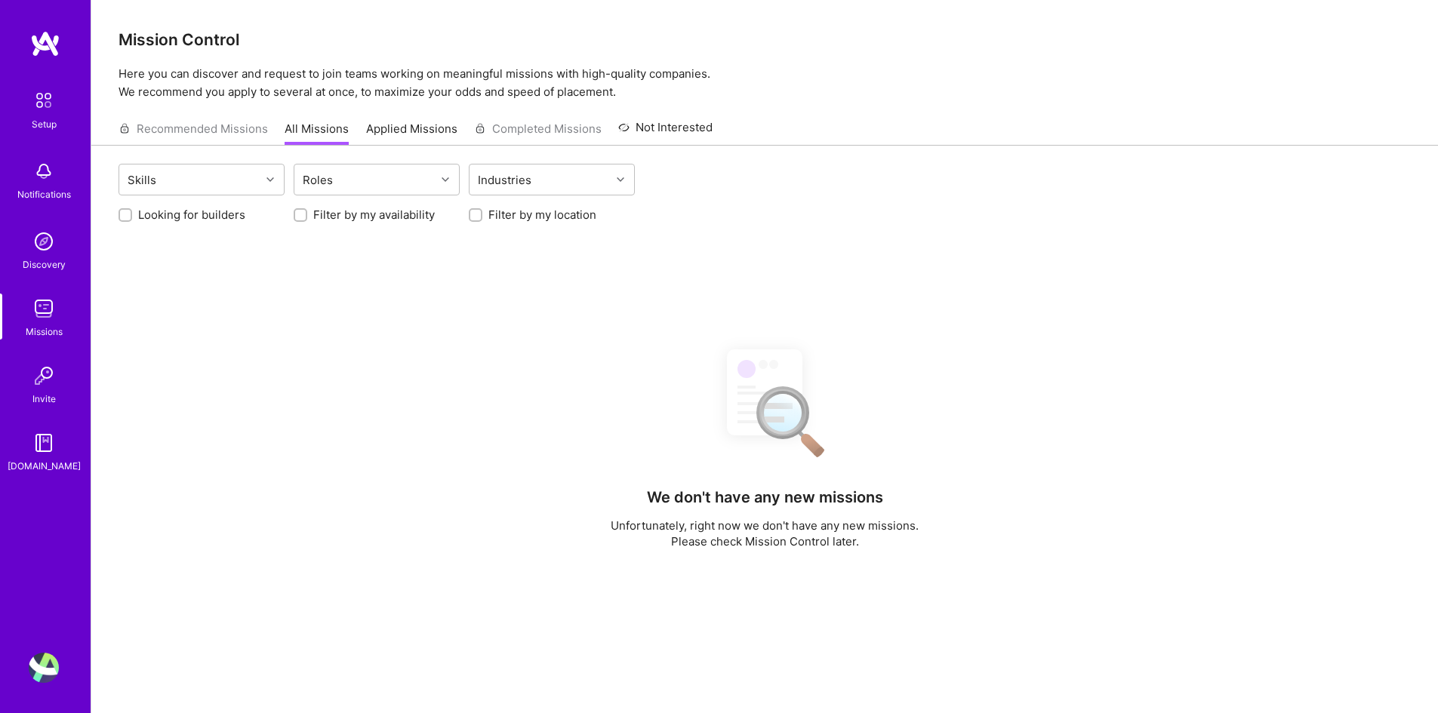
click at [40, 51] on img at bounding box center [45, 43] width 30 height 27
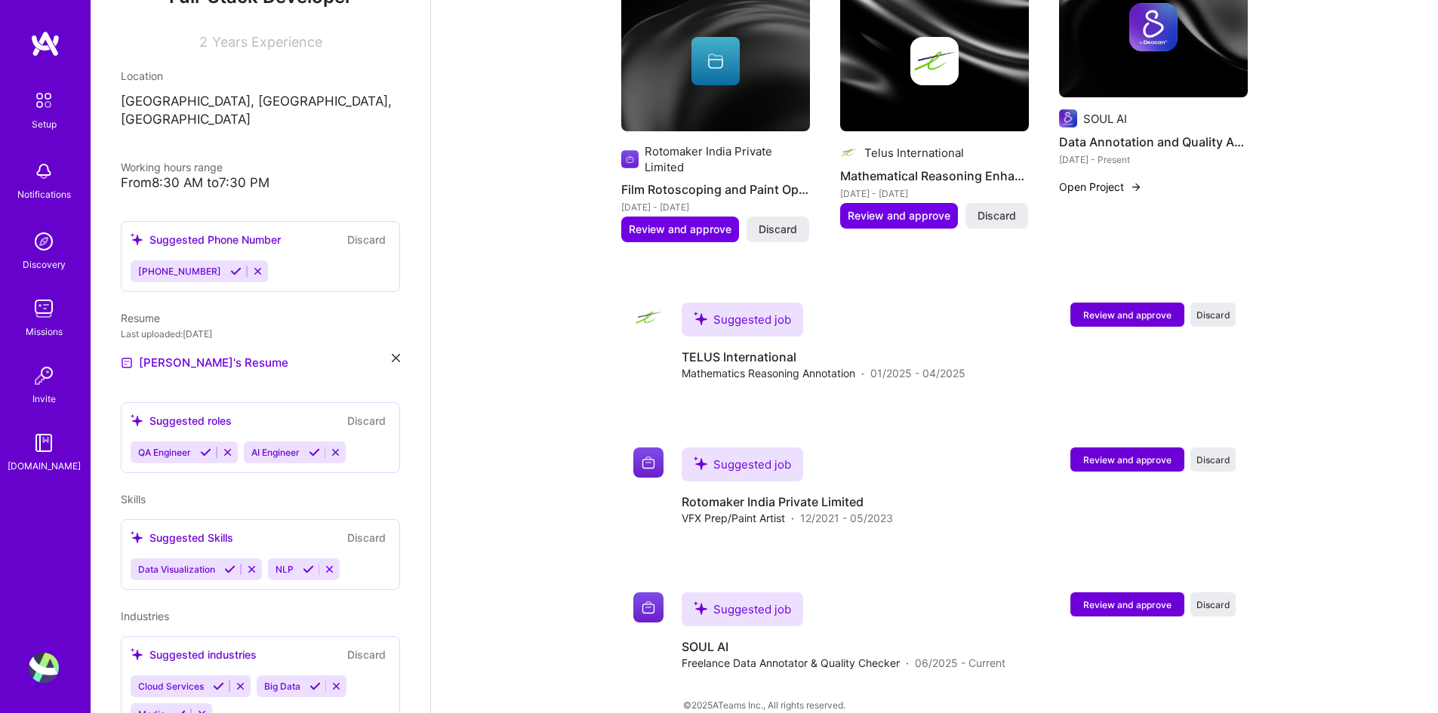
scroll to position [263, 0]
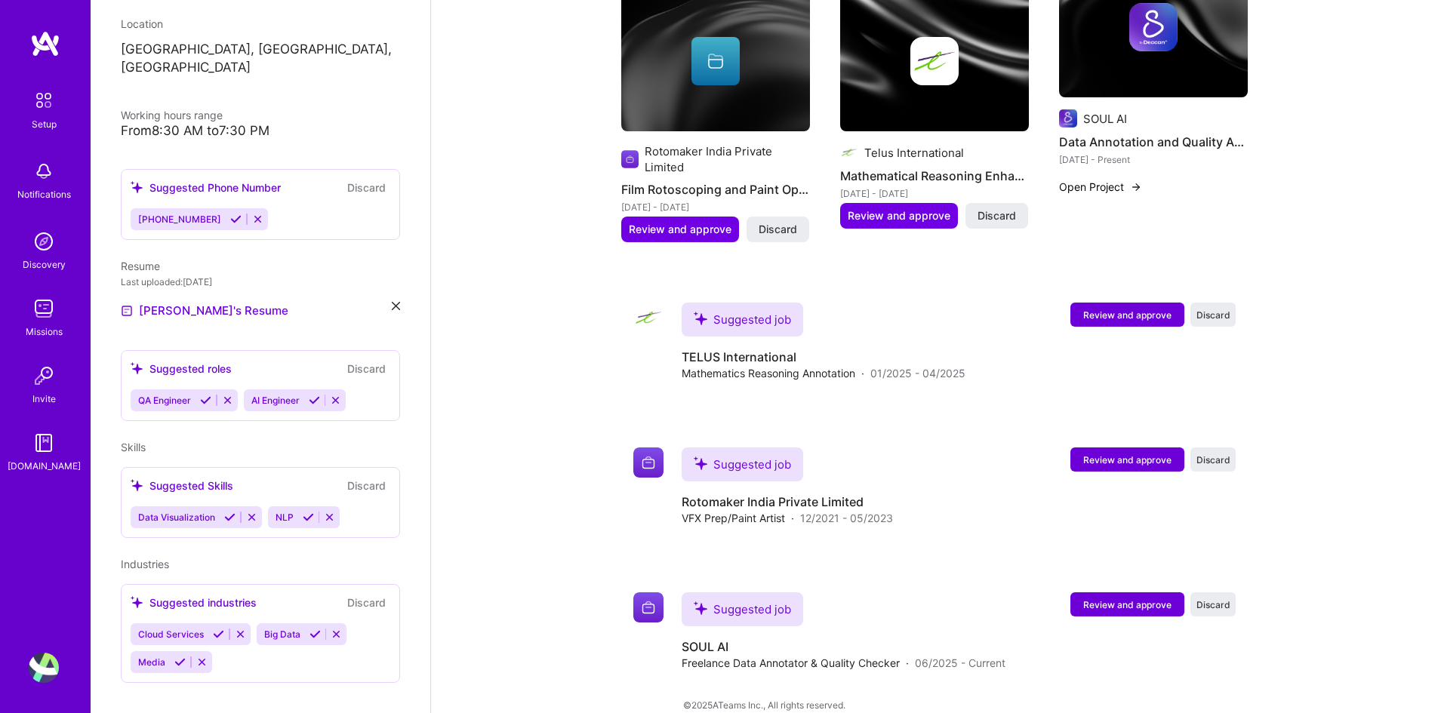
click at [368, 477] on button "Discard" at bounding box center [367, 485] width 48 height 17
click at [1123, 454] on span "Review and approve" at bounding box center [1127, 460] width 88 height 13
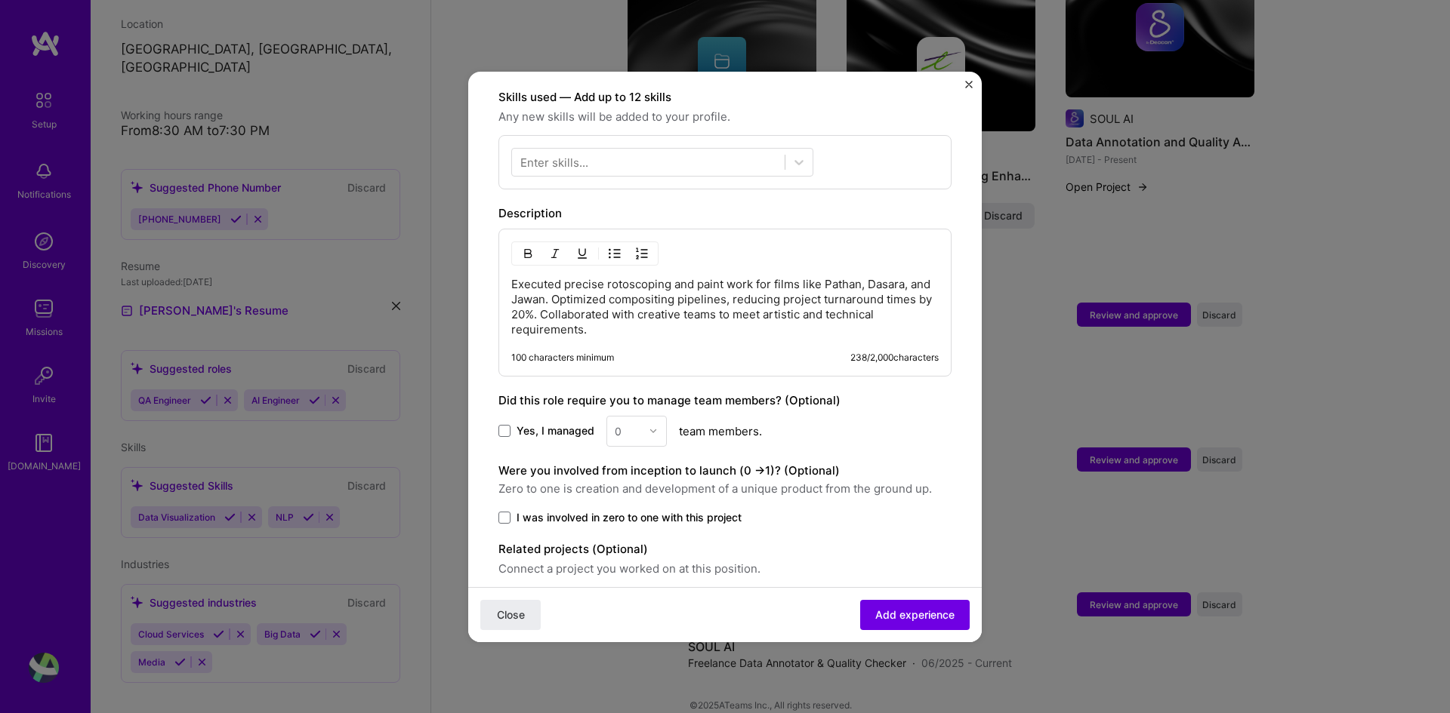
scroll to position [528, 0]
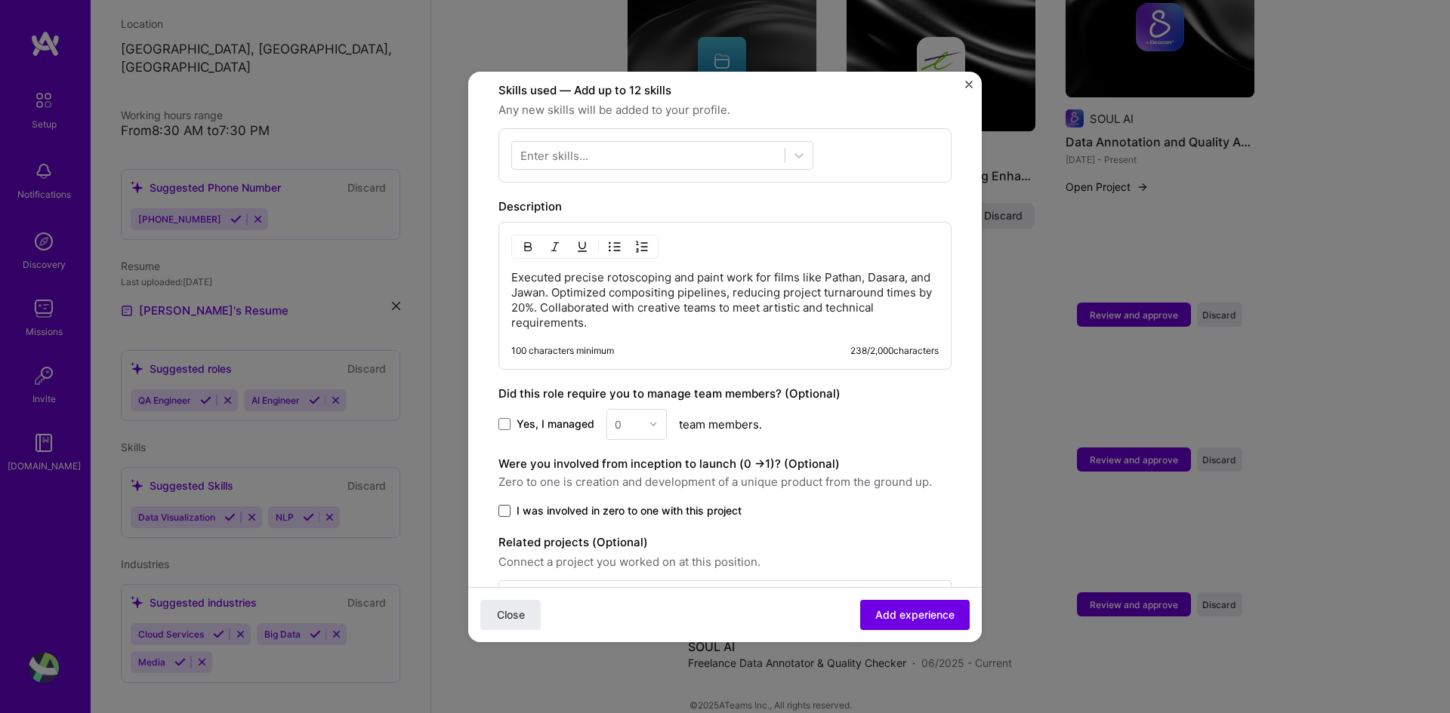
click at [500, 505] on span at bounding box center [504, 511] width 12 height 12
click at [0, 0] on input "I was involved in zero to one with this project" at bounding box center [0, 0] width 0 height 0
click at [935, 616] on span "Add experience" at bounding box center [914, 614] width 79 height 15
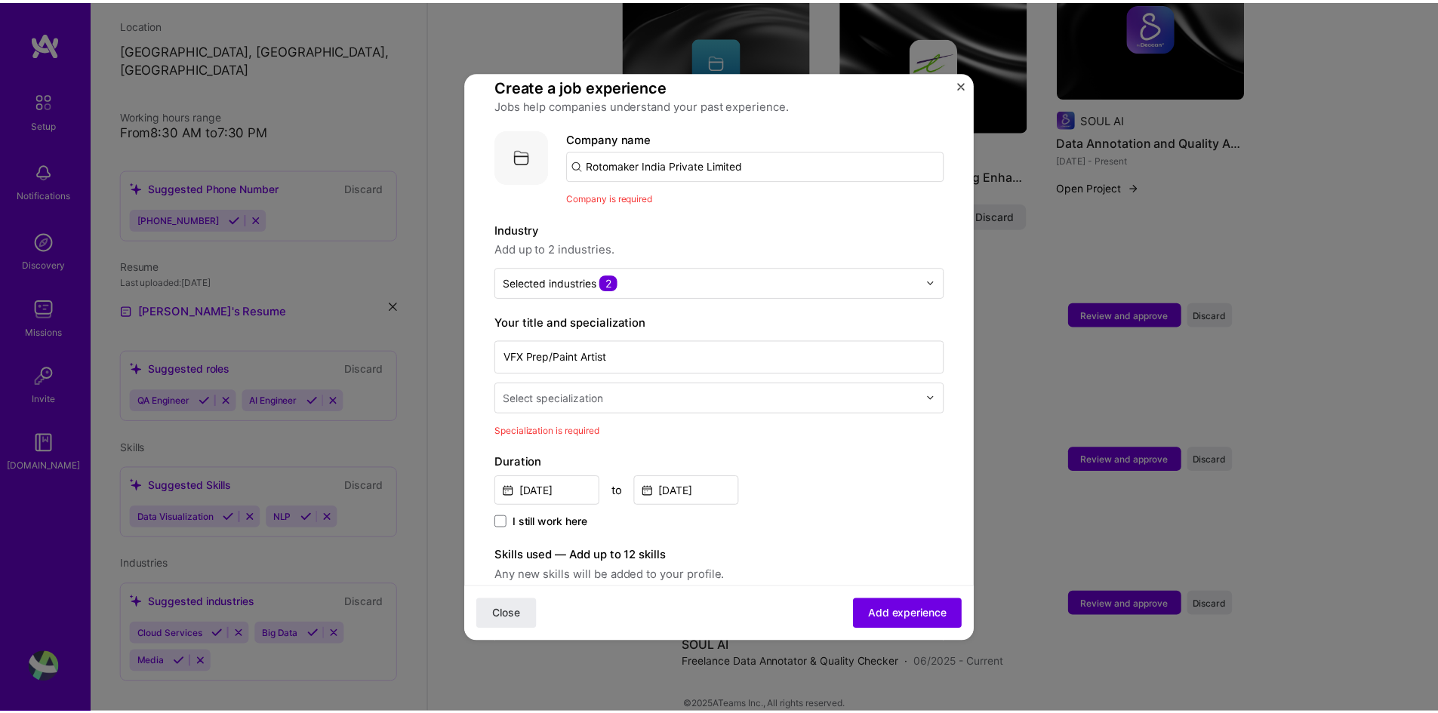
scroll to position [75, 0]
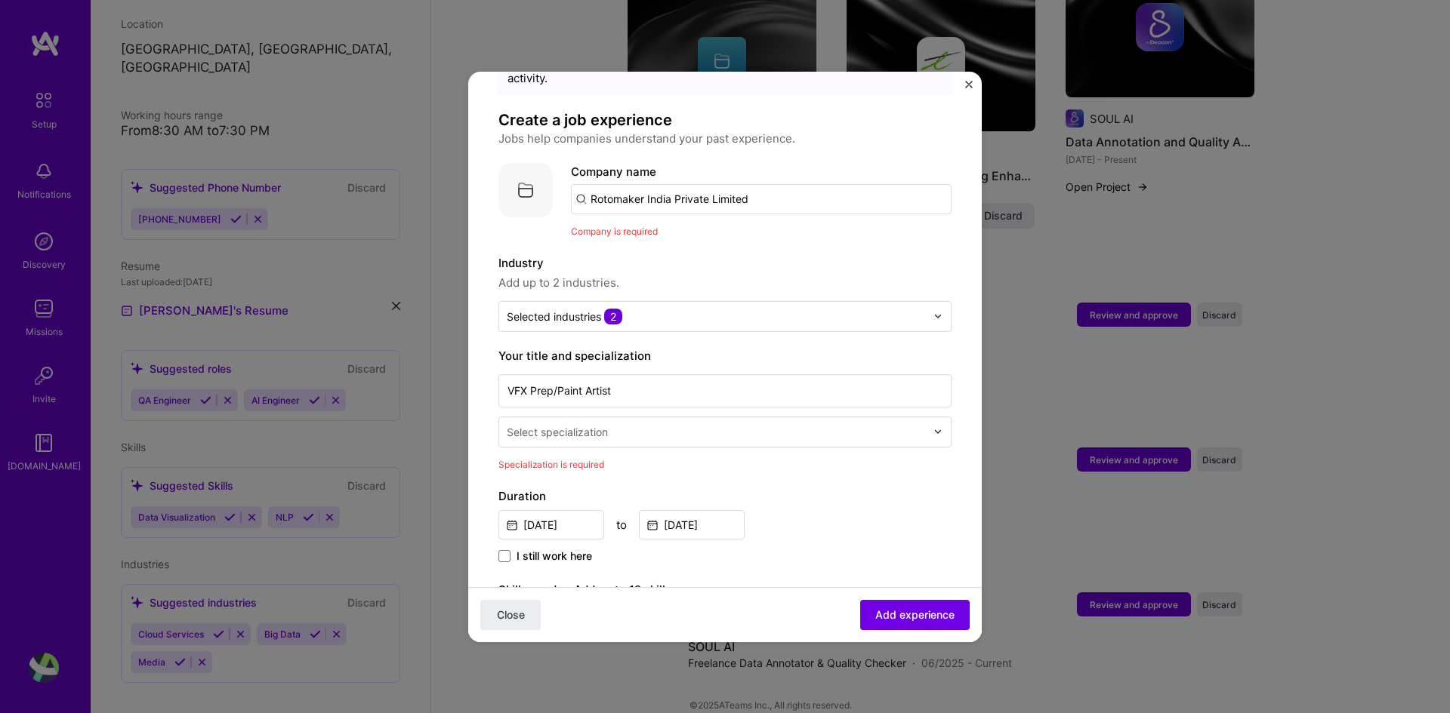
click at [790, 184] on input "Rotomaker India Private Limited" at bounding box center [761, 199] width 381 height 30
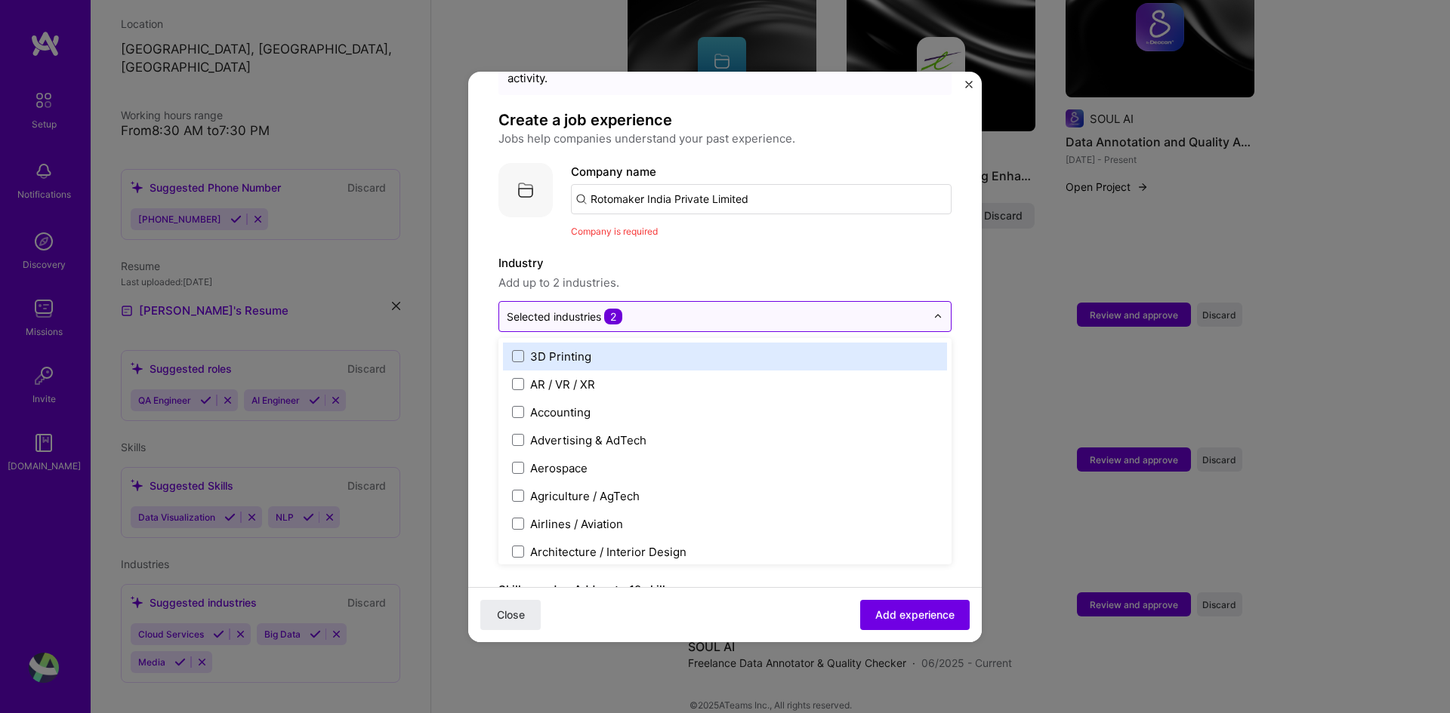
click at [663, 309] on input "text" at bounding box center [716, 317] width 419 height 16
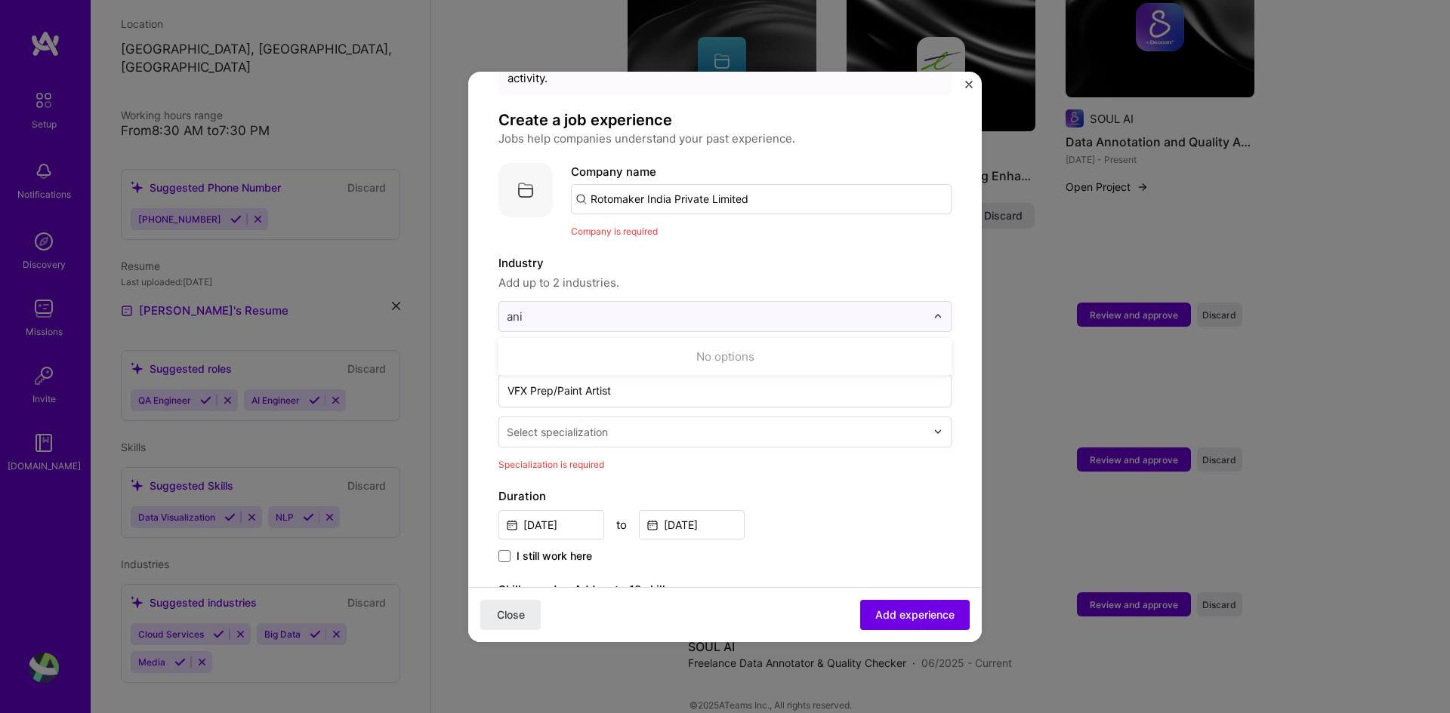
type input "ani"
click at [639, 377] on input "VFX Prep/Paint Artist" at bounding box center [724, 390] width 453 height 33
drag, startPoint x: 643, startPoint y: 378, endPoint x: 481, endPoint y: 377, distance: 162.3
click at [481, 377] on form "Adding suggested job This job is suggested based on your LinkedIn, resume or [D…" at bounding box center [724, 623] width 513 height 1195
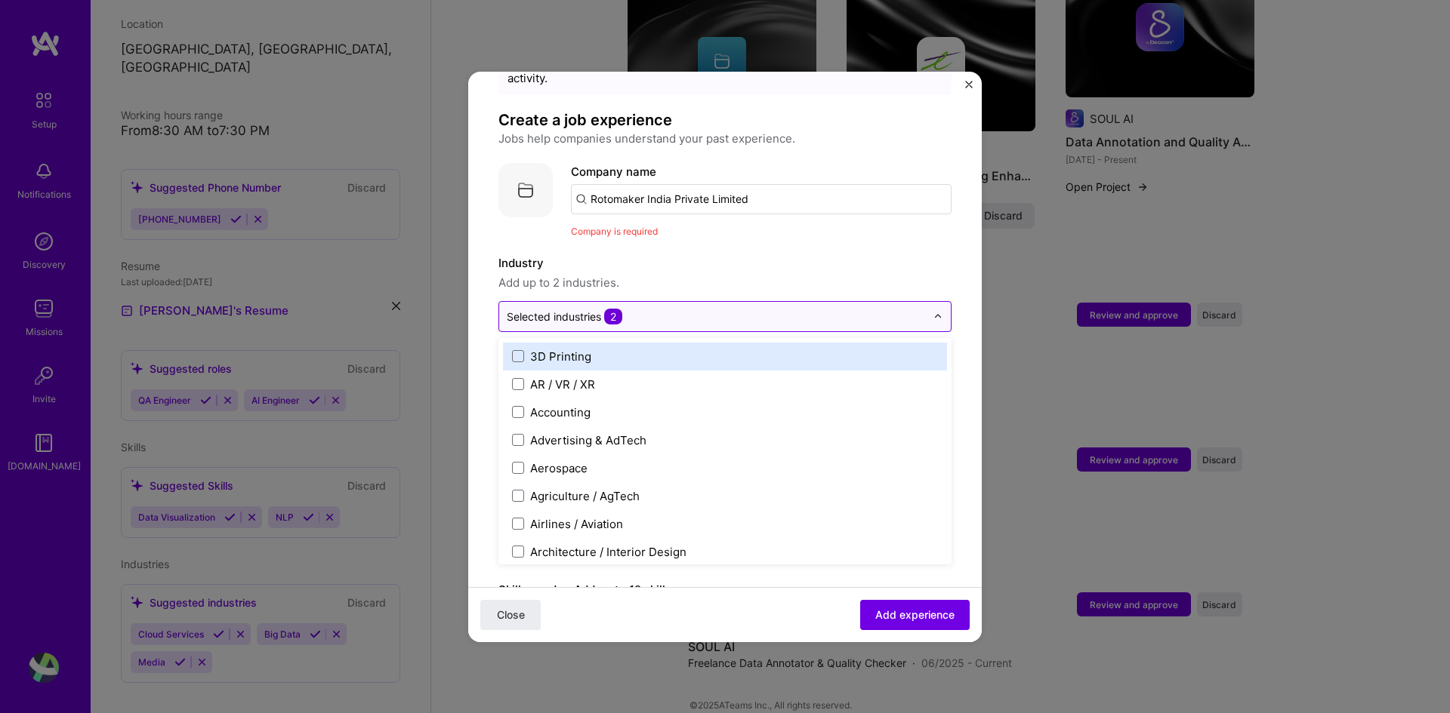
click at [556, 309] on div "Selected industries 2" at bounding box center [565, 317] width 116 height 16
paste input "VFX Prep/Paint Artist"
type input "VFX Prep/Paint Artist"
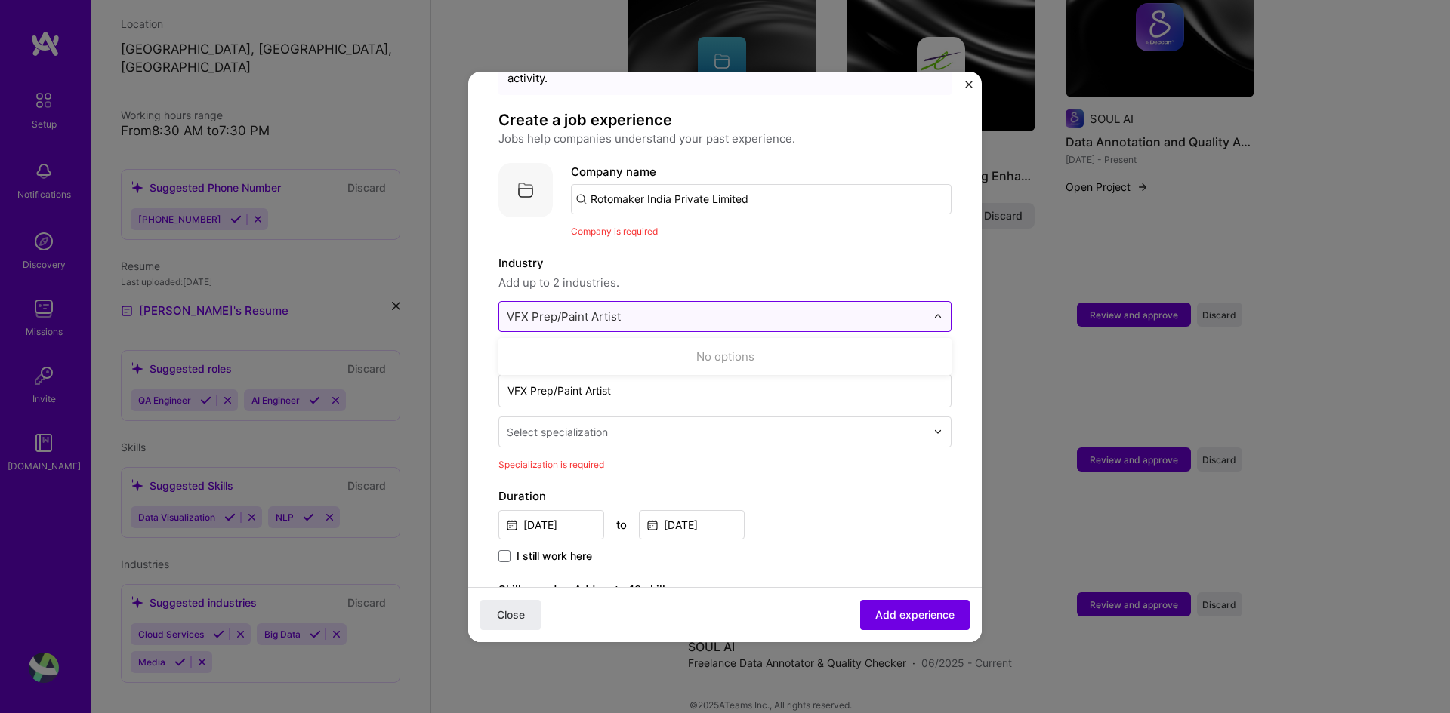
click button "Close" at bounding box center [510, 614] width 60 height 30
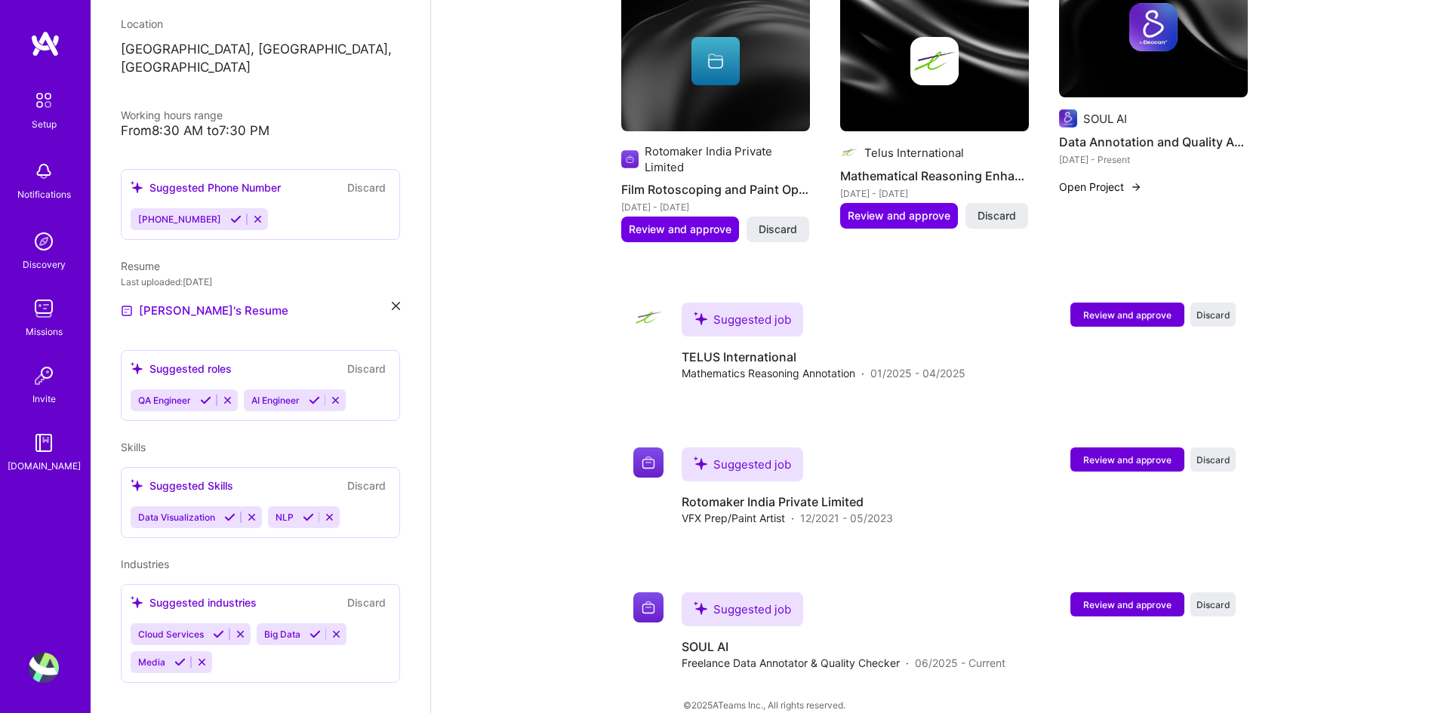
scroll to position [0, 0]
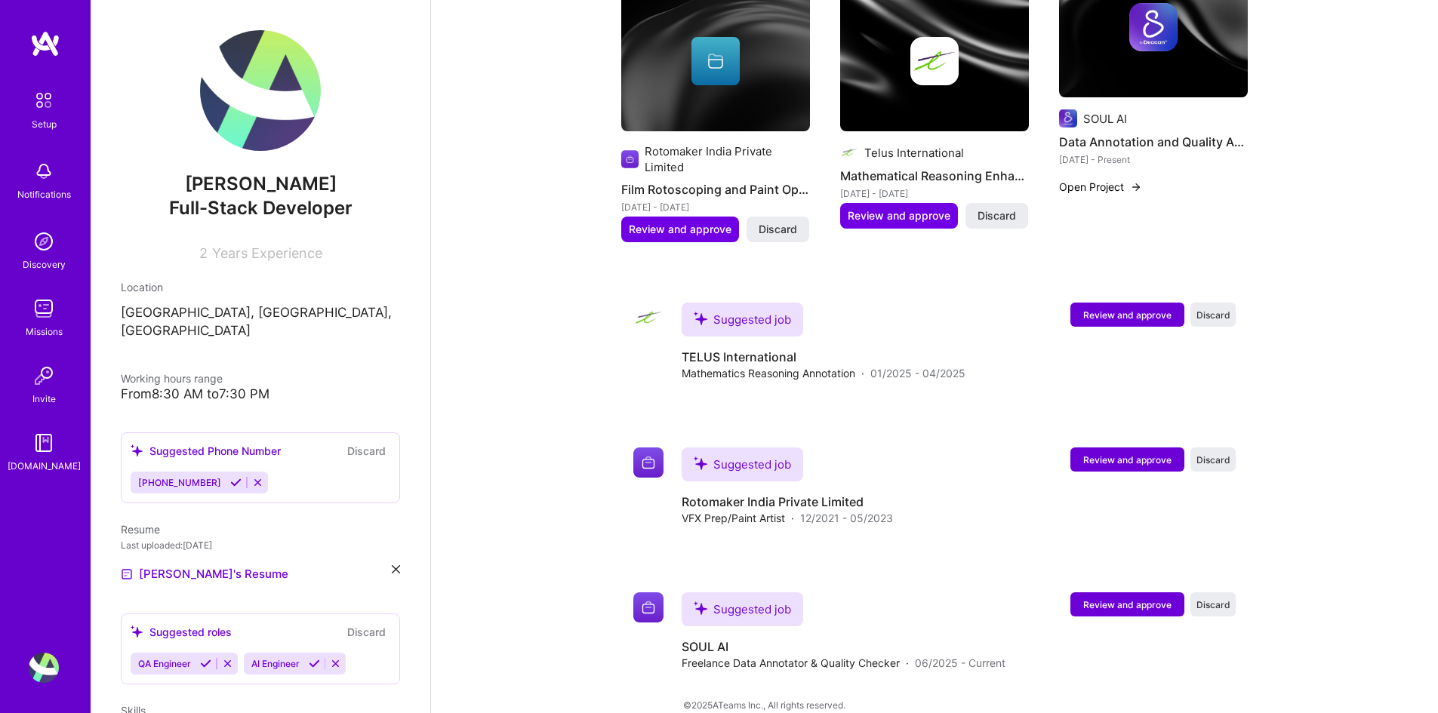
click at [40, 248] on img at bounding box center [44, 241] width 30 height 30
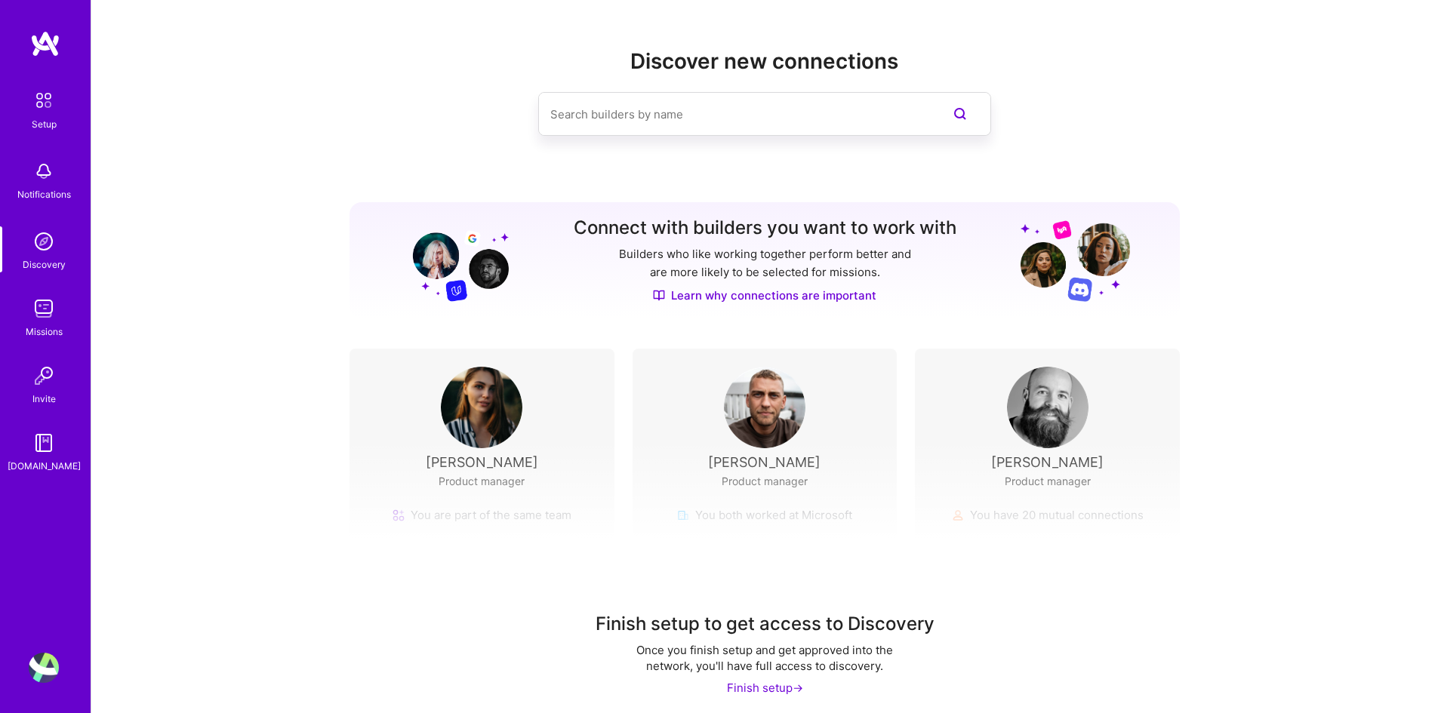
click at [39, 311] on img at bounding box center [44, 309] width 30 height 30
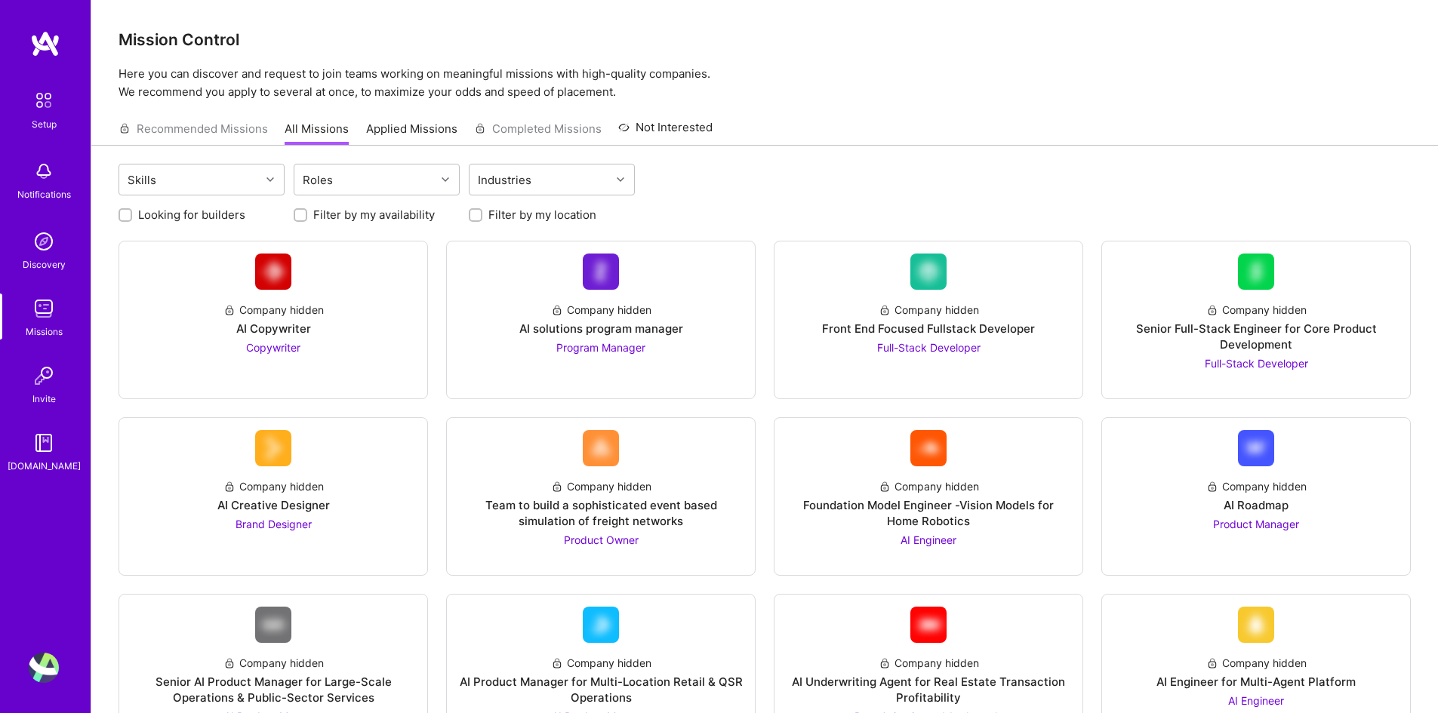
click at [33, 214] on div "Setup Notifications Discovery Missions Invite [DOMAIN_NAME]" at bounding box center [45, 280] width 91 height 390
click at [46, 188] on div "Notifications" at bounding box center [44, 194] width 54 height 16
click at [55, 84] on div "Setup Notifications Discovery Missions Invite [DOMAIN_NAME]" at bounding box center [45, 331] width 91 height 602
click at [50, 59] on div "Setup Notifications Discovery Missions Invite [DOMAIN_NAME]" at bounding box center [45, 331] width 91 height 602
